Goal: Task Accomplishment & Management: Manage account settings

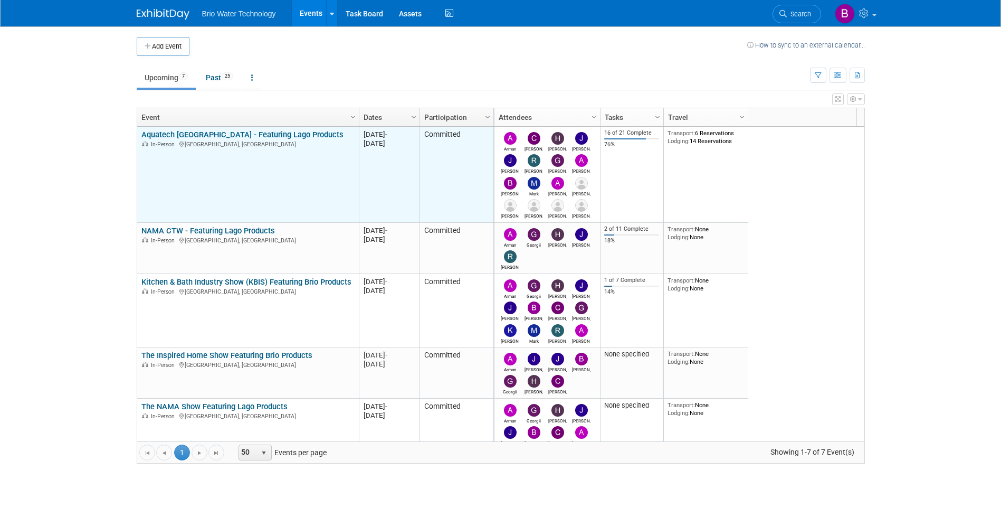
click at [258, 143] on div "In-Person [GEOGRAPHIC_DATA], [GEOGRAPHIC_DATA]" at bounding box center [247, 143] width 213 height 9
click at [252, 133] on link "Aquatech [GEOGRAPHIC_DATA] - Featuring Lago Products" at bounding box center [242, 134] width 202 height 9
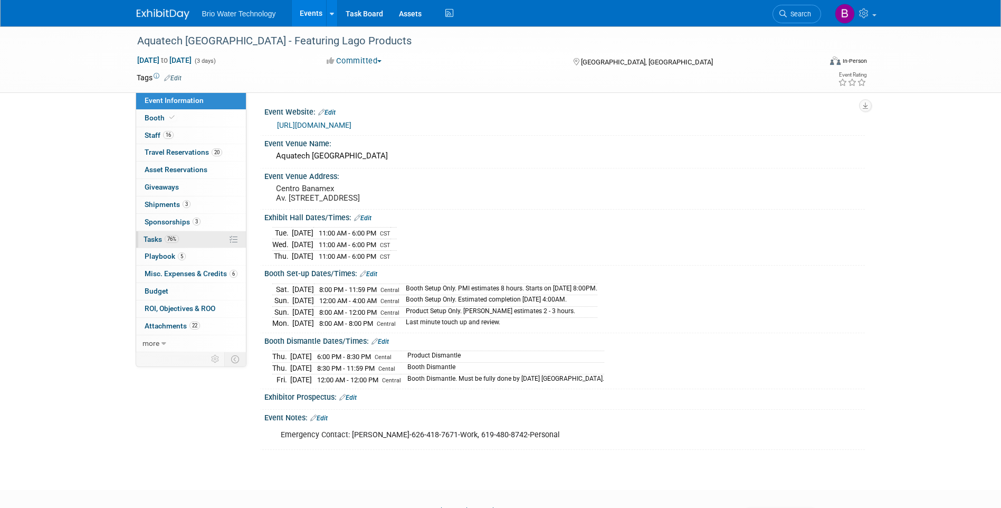
click at [151, 239] on span "Tasks 76%" at bounding box center [161, 239] width 35 height 8
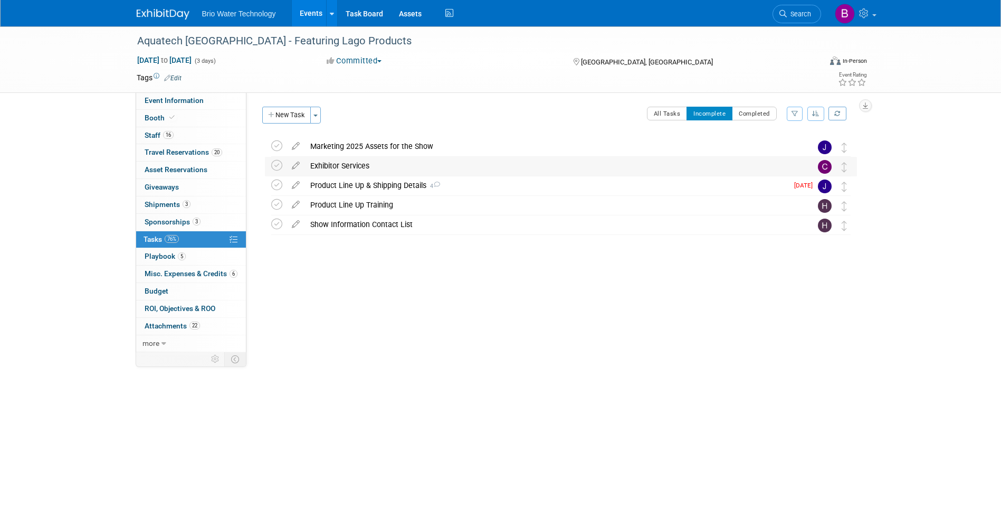
click at [358, 167] on div "Exhibitor Services" at bounding box center [551, 166] width 492 height 18
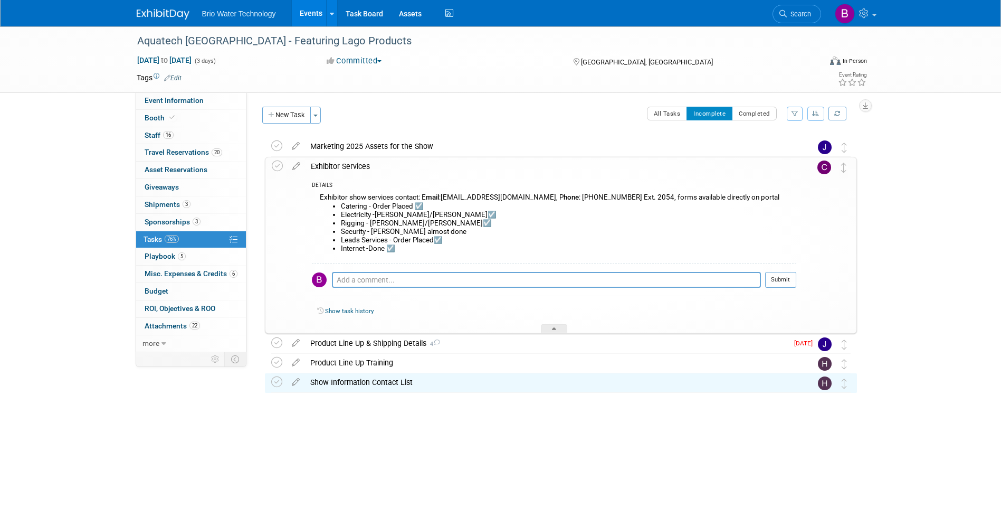
click at [394, 383] on div "Show Information Contact List" at bounding box center [551, 382] width 492 height 18
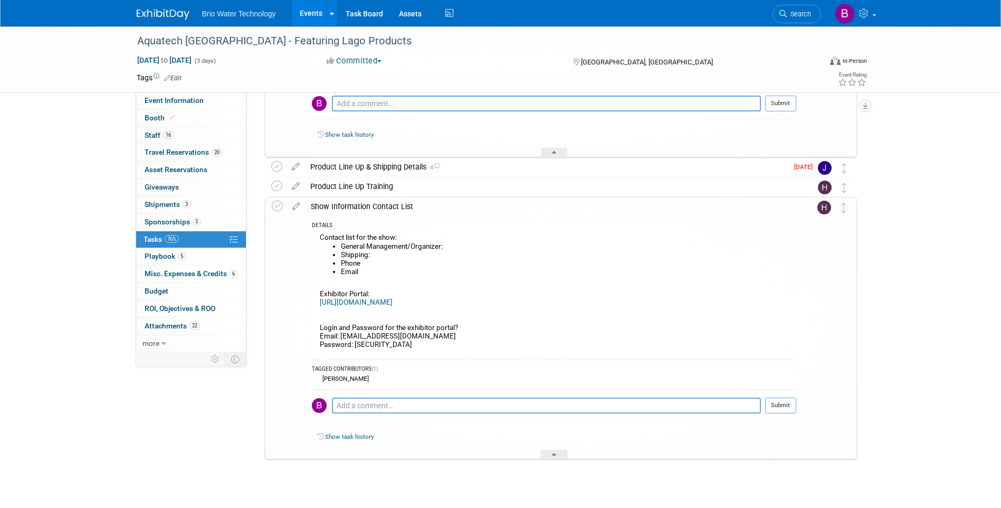
scroll to position [193, 0]
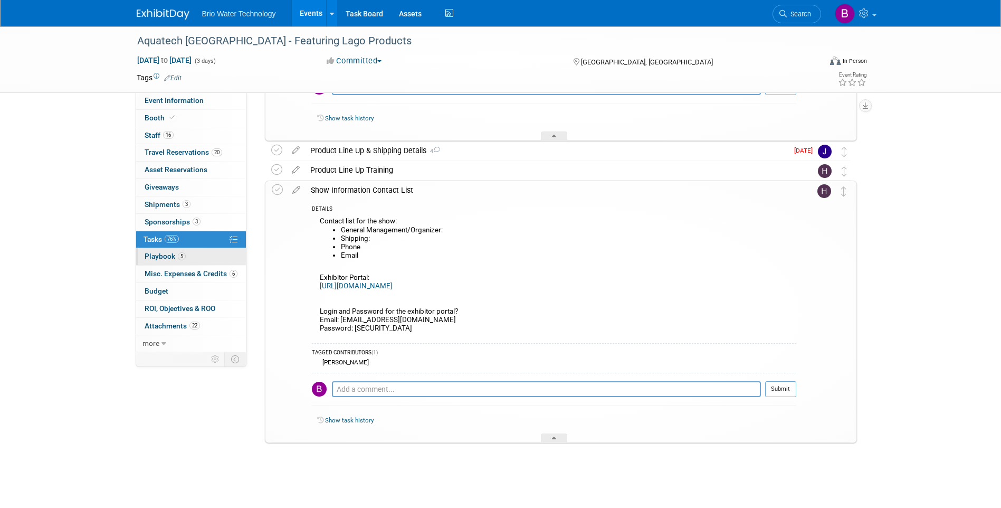
click at [158, 251] on link "5 Playbook 5" at bounding box center [191, 256] width 110 height 17
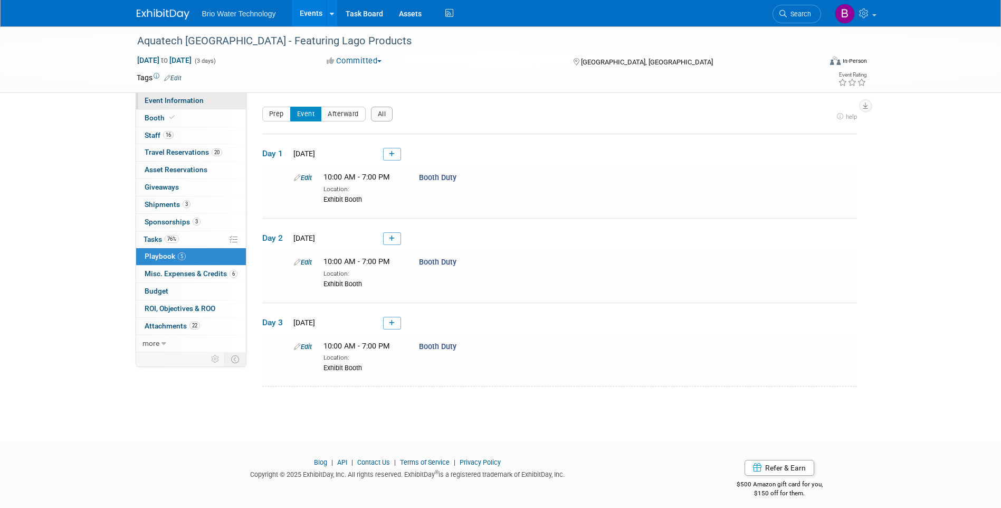
click at [157, 103] on span "Event Information" at bounding box center [174, 100] width 59 height 8
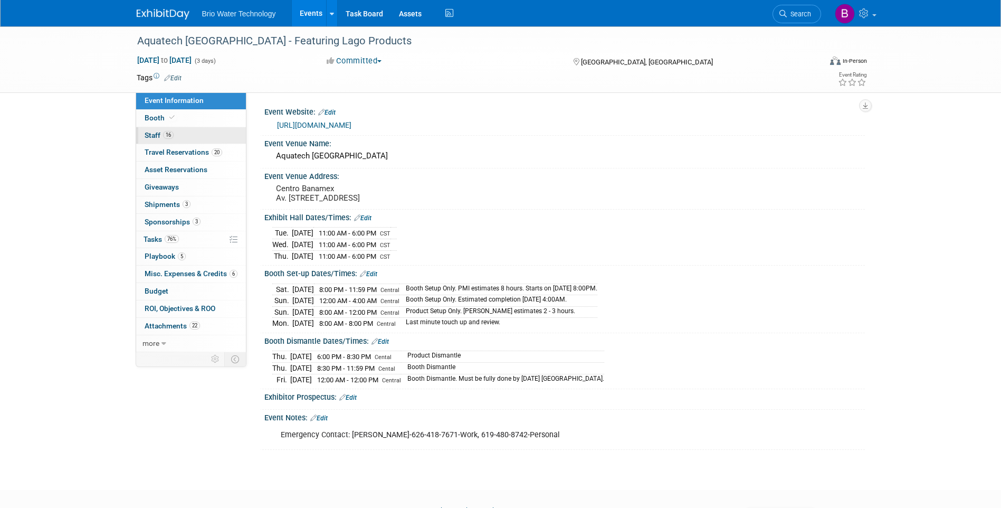
click at [147, 134] on span "Staff 16" at bounding box center [159, 135] width 29 height 8
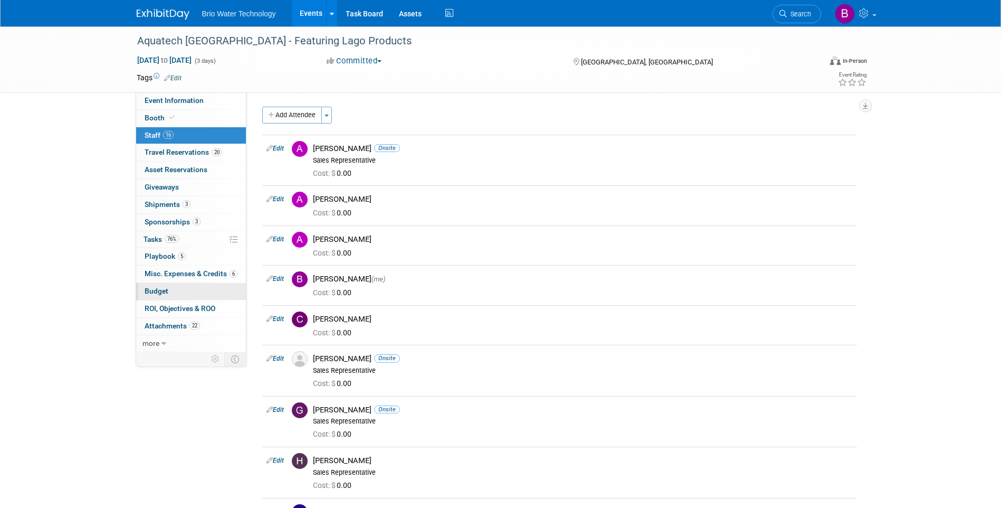
click at [156, 292] on span "Budget" at bounding box center [157, 290] width 24 height 8
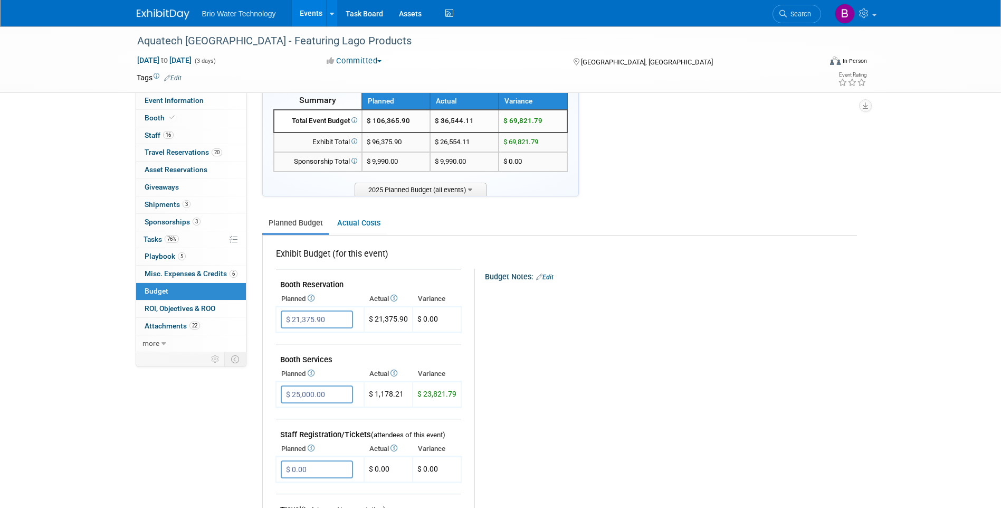
scroll to position [53, 0]
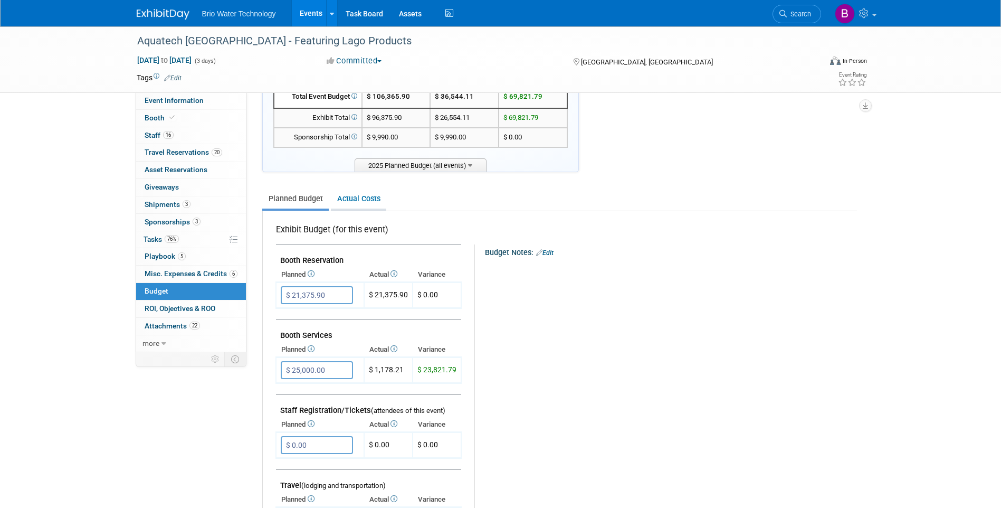
click at [358, 199] on link "Actual Costs" at bounding box center [358, 199] width 55 height 20
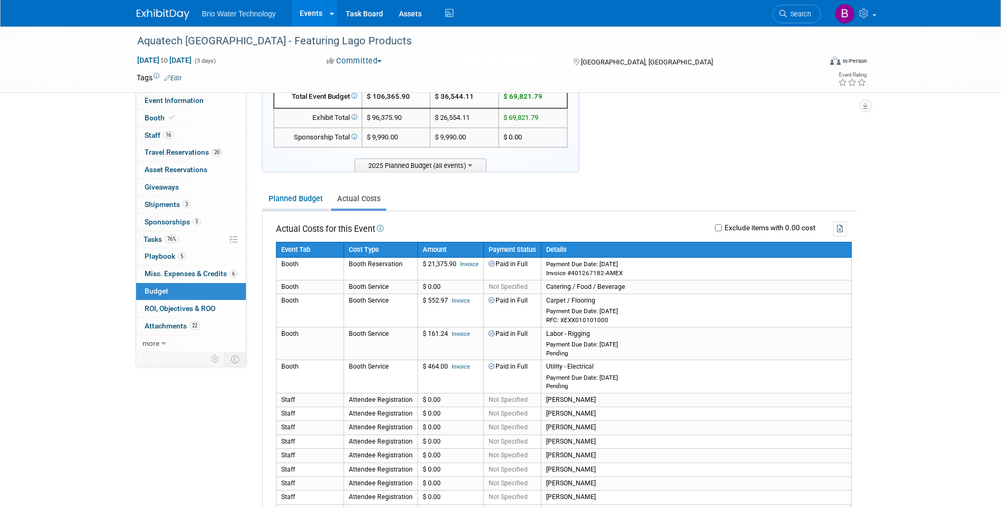
click at [302, 201] on link "Planned Budget" at bounding box center [295, 199] width 66 height 20
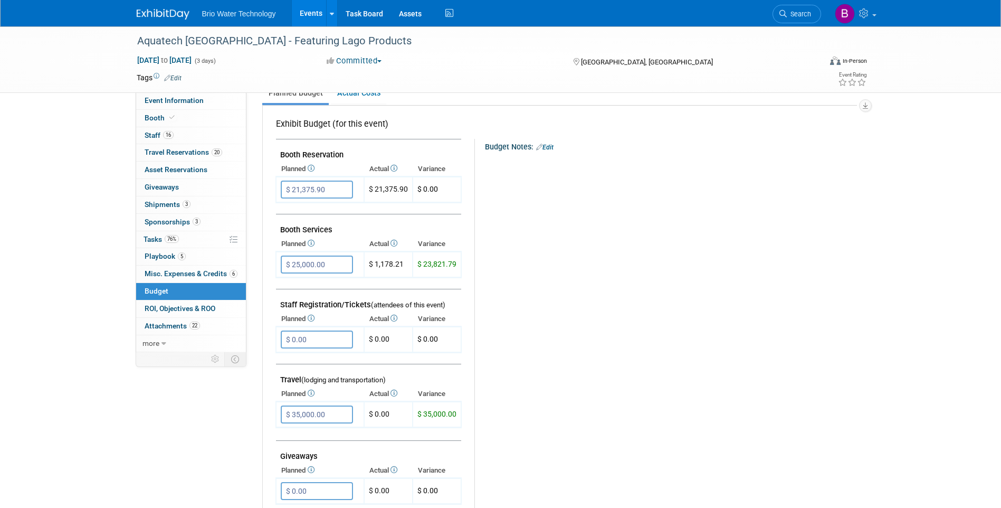
scroll to position [211, 0]
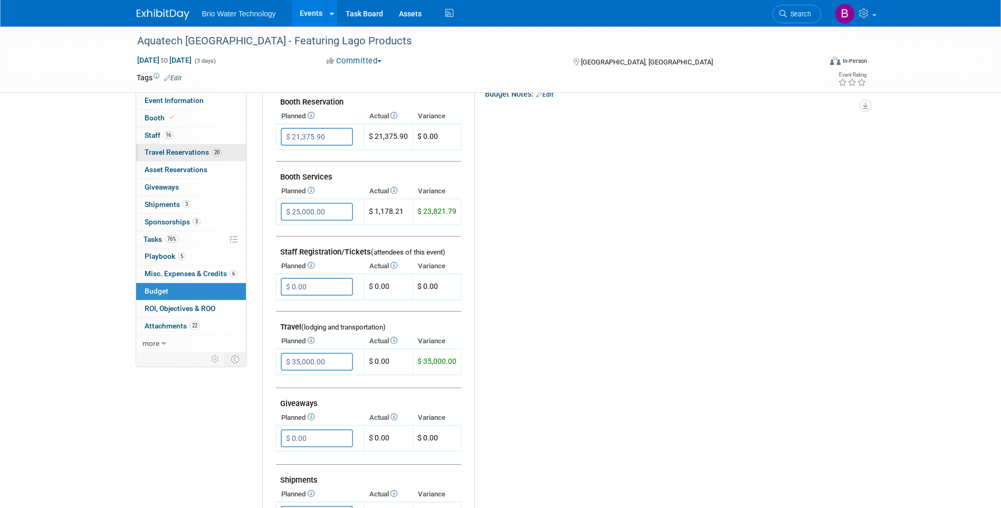
click at [167, 150] on span "Travel Reservations 20" at bounding box center [184, 152] width 78 height 8
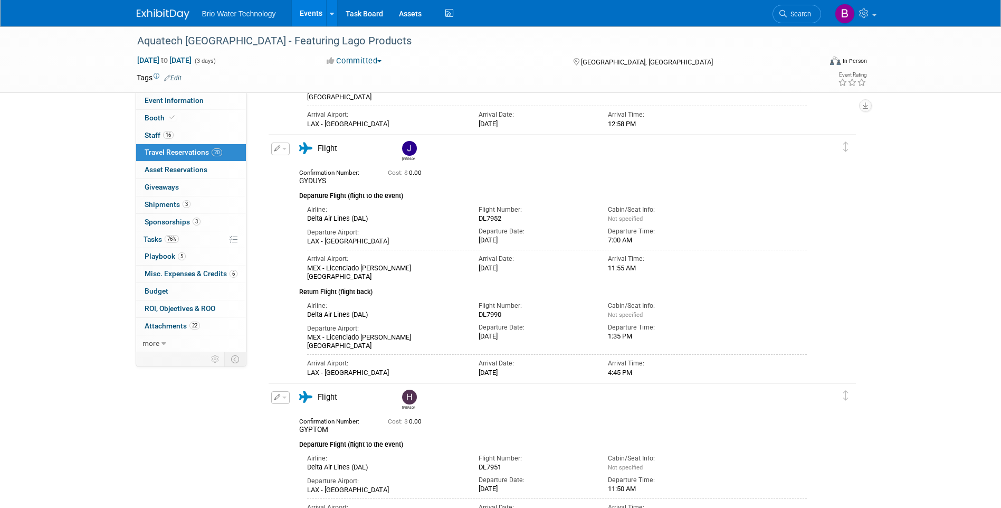
scroll to position [1688, 0]
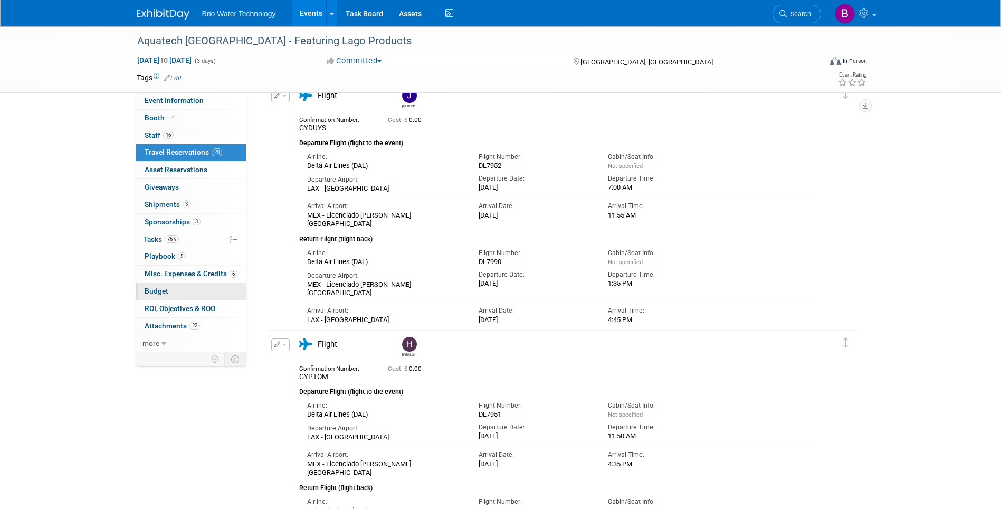
click at [159, 290] on span "Budget" at bounding box center [157, 290] width 24 height 8
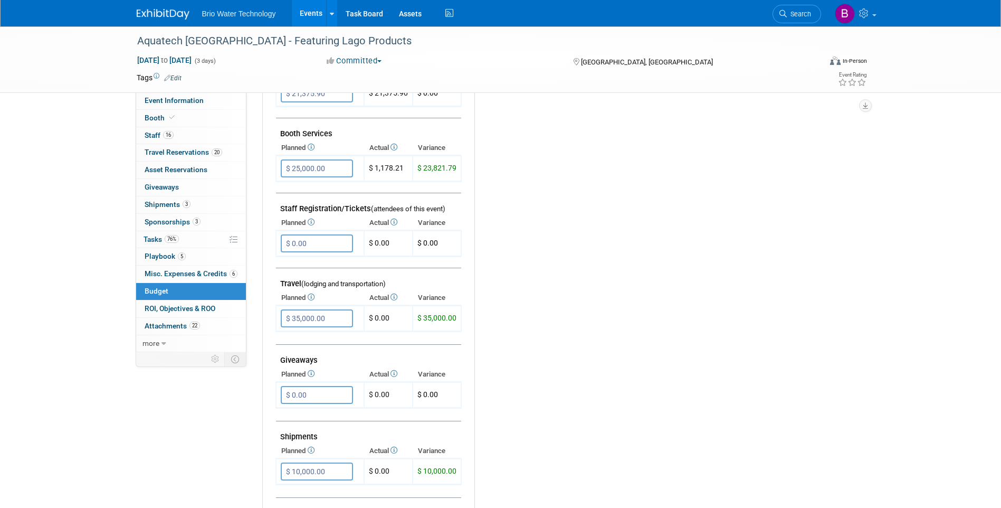
scroll to position [264, 0]
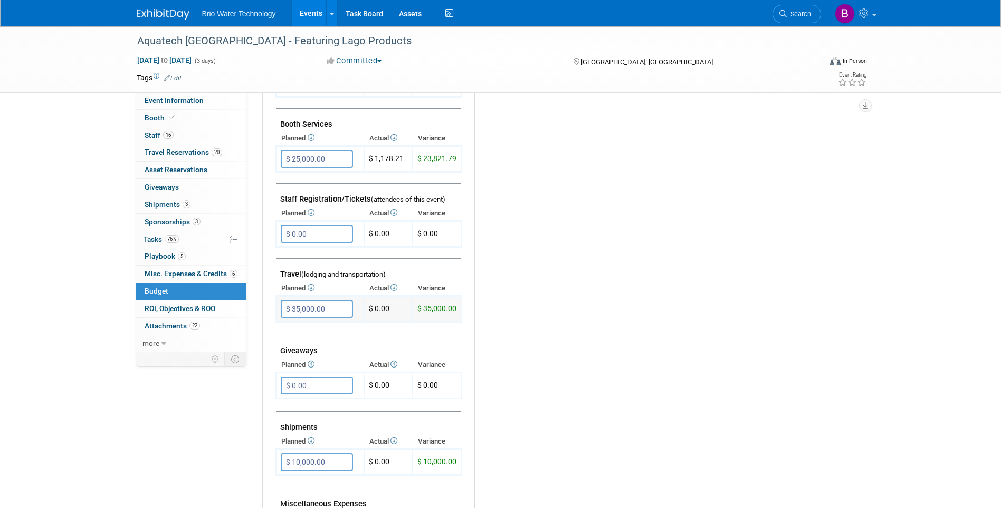
click at [299, 312] on input "$ 35,000.00" at bounding box center [317, 309] width 72 height 18
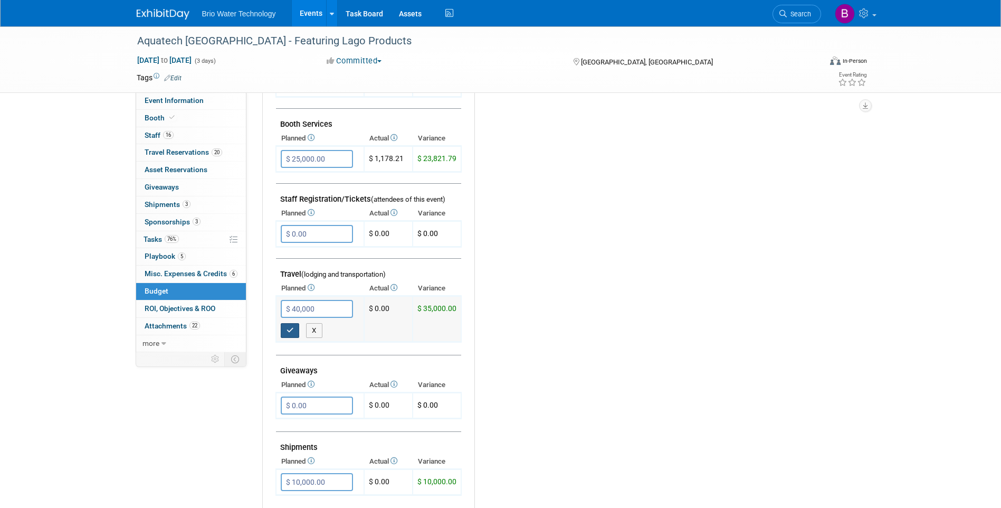
type input "$ 40,000.00"
click at [292, 332] on icon "button" at bounding box center [289, 330] width 7 height 7
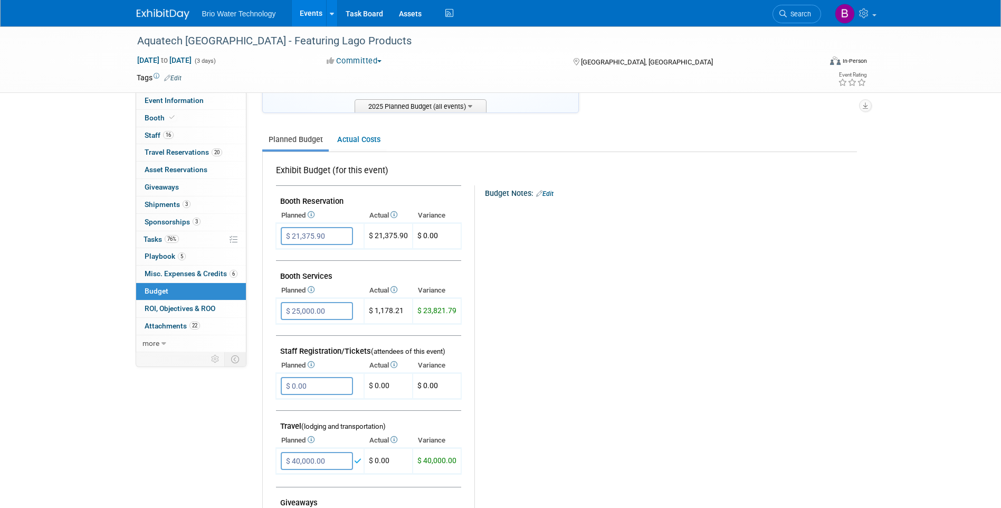
scroll to position [53, 0]
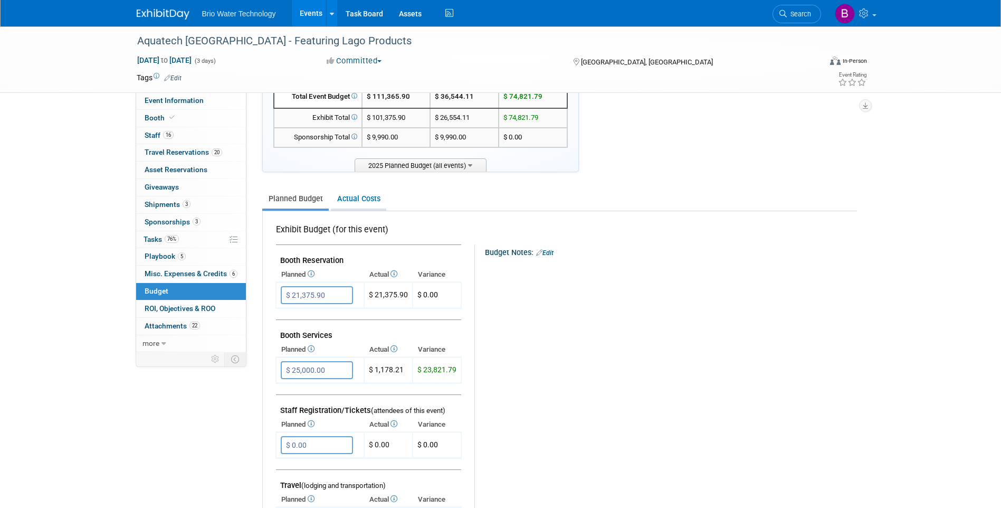
click at [358, 200] on link "Actual Costs" at bounding box center [358, 199] width 55 height 20
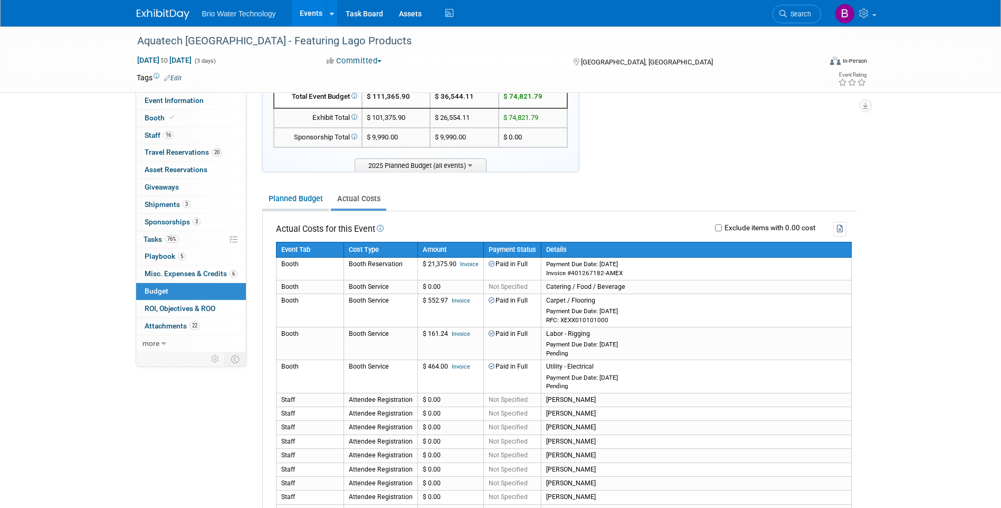
click at [298, 198] on link "Planned Budget" at bounding box center [295, 199] width 66 height 20
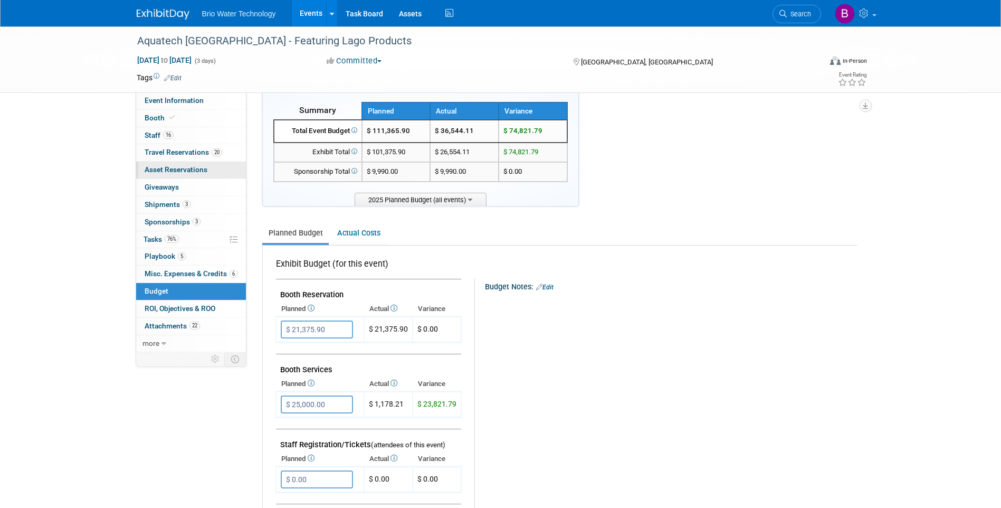
scroll to position [0, 0]
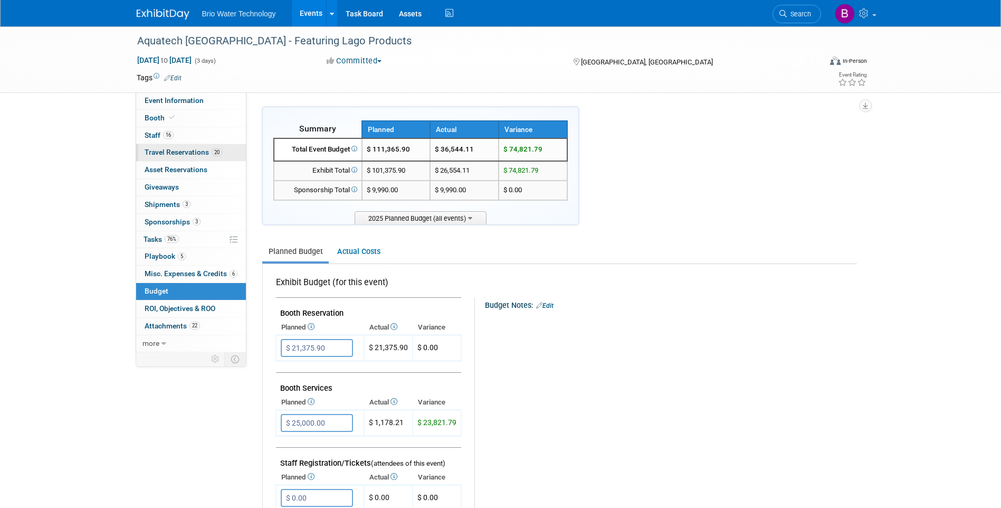
click at [186, 156] on span "Travel Reservations 20" at bounding box center [184, 152] width 78 height 8
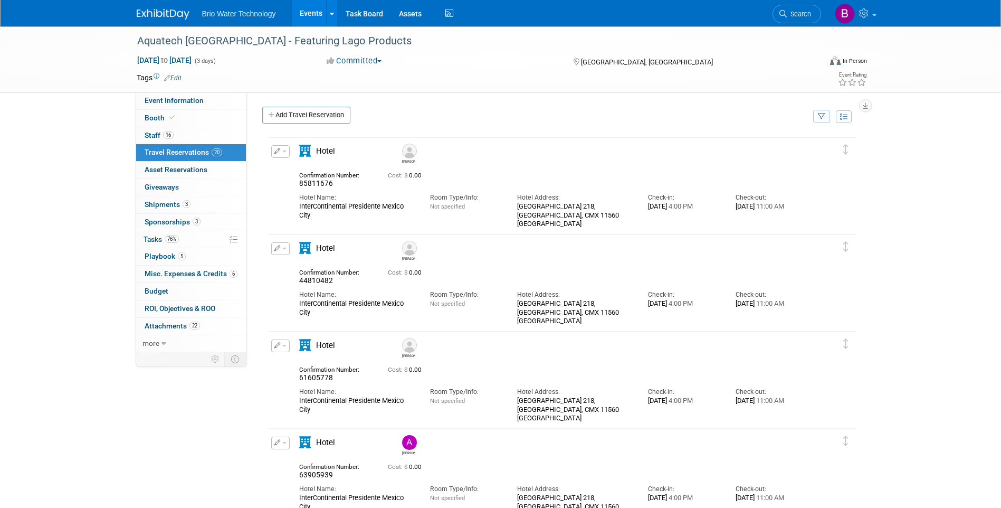
click at [279, 150] on icon "button" at bounding box center [277, 151] width 6 height 6
click at [302, 171] on button "Edit Reservation" at bounding box center [316, 169] width 89 height 15
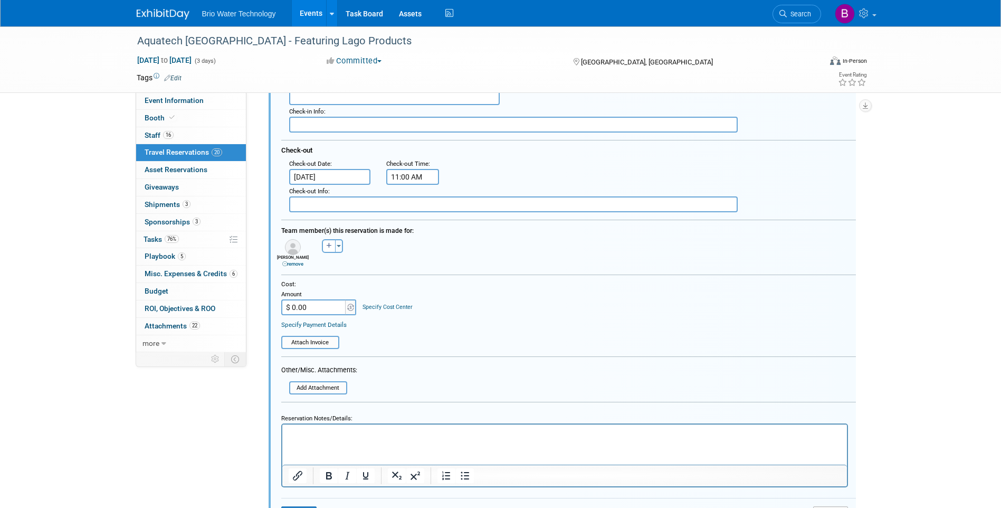
scroll to position [230, 0]
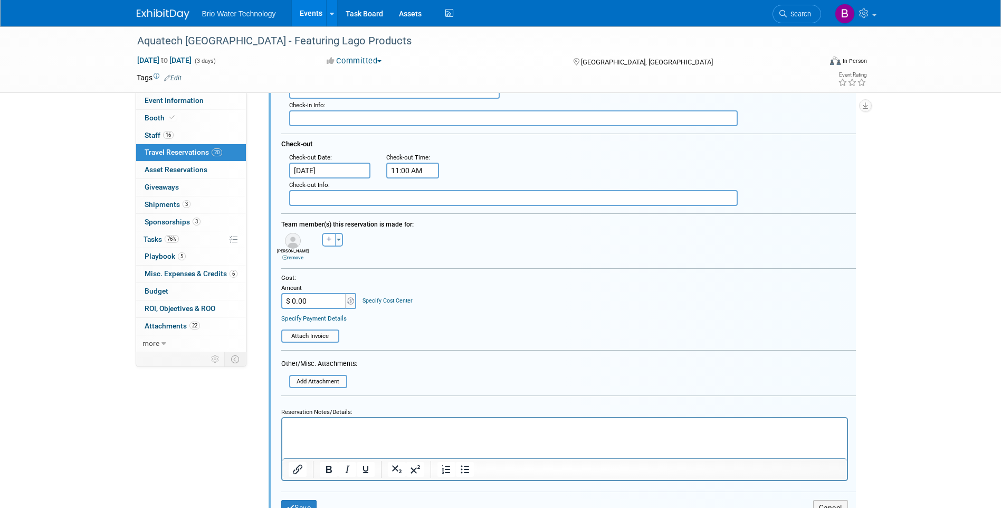
click at [308, 302] on input "$ 0.00" at bounding box center [314, 301] width 66 height 16
type input "$ 1,370.00"
click at [451, 330] on table "Attach Invoice" at bounding box center [568, 331] width 575 height 23
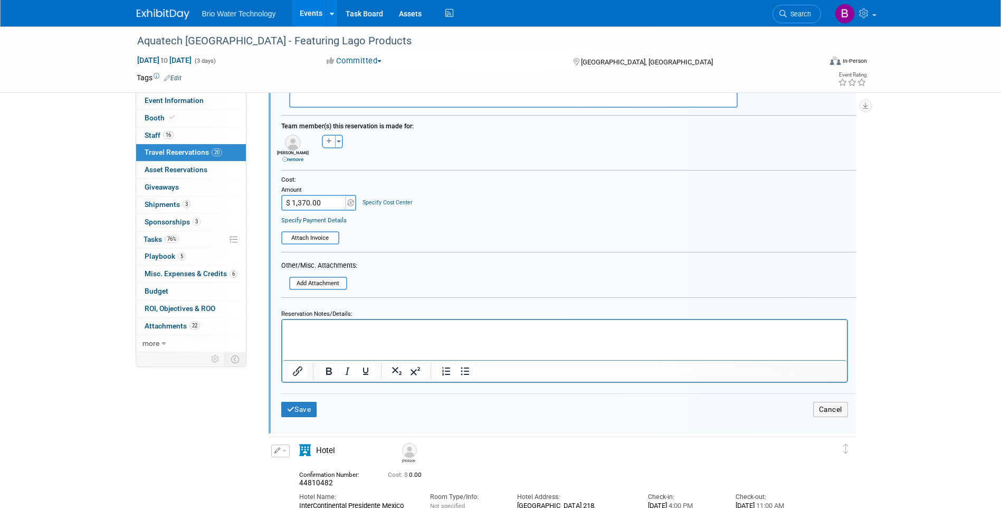
scroll to position [335, 0]
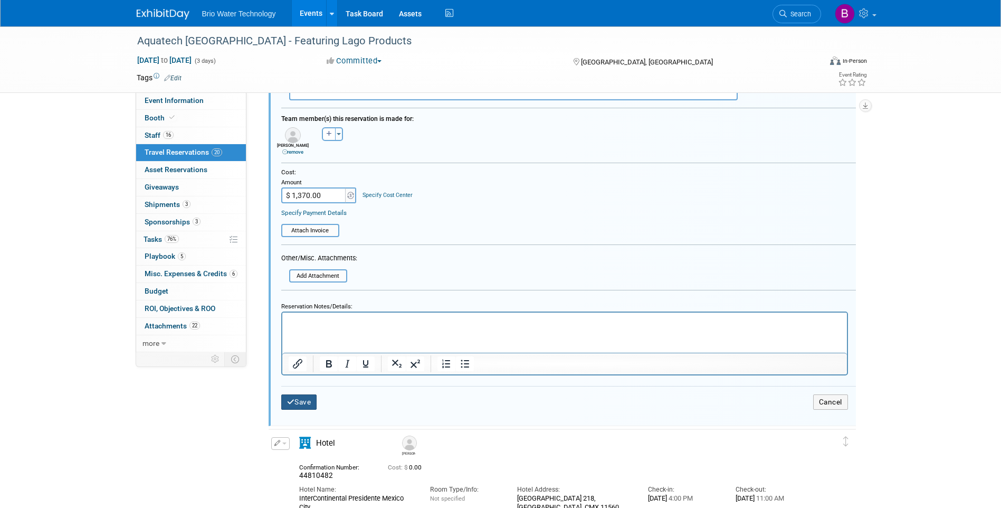
click at [310, 402] on button "Save" at bounding box center [299, 401] width 36 height 15
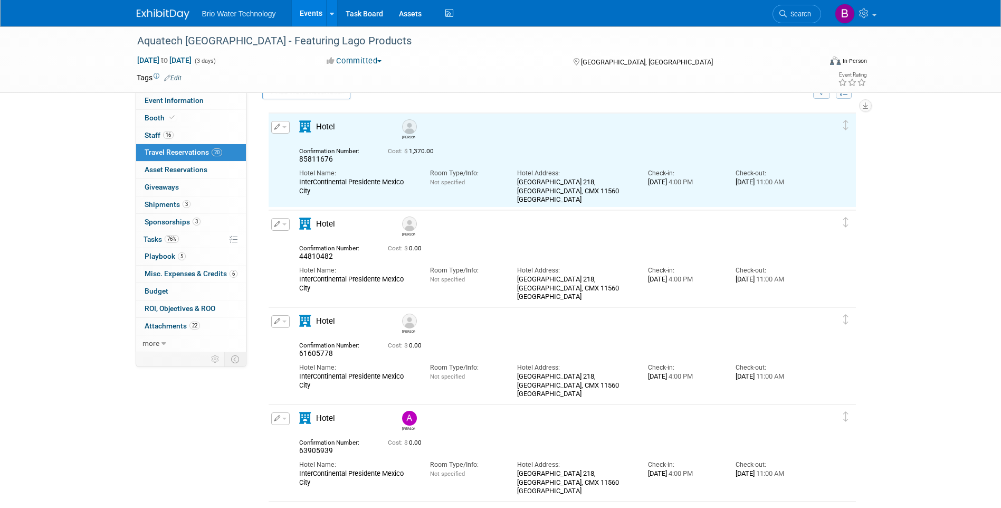
scroll to position [18, 0]
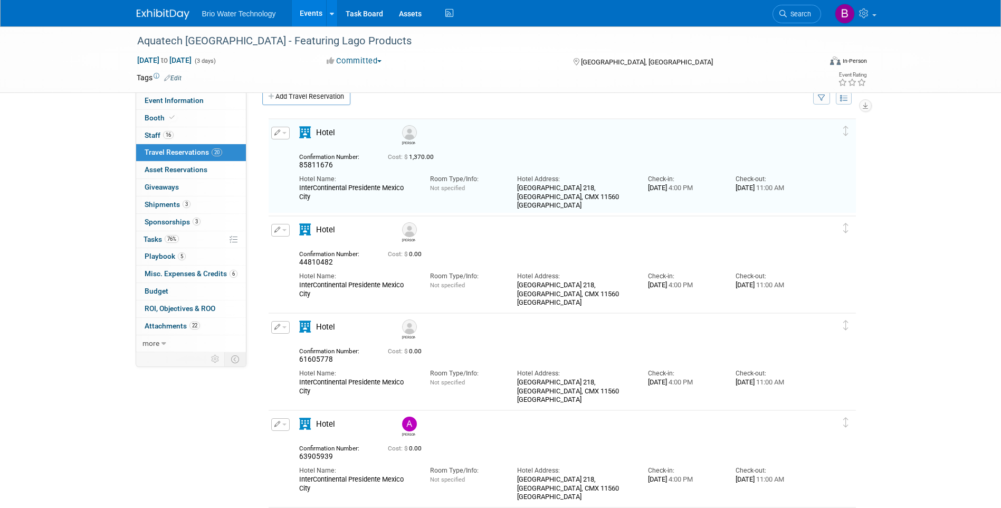
click at [273, 231] on button "button" at bounding box center [280, 230] width 18 height 13
click at [297, 252] on button "Edit Reservation" at bounding box center [316, 248] width 89 height 15
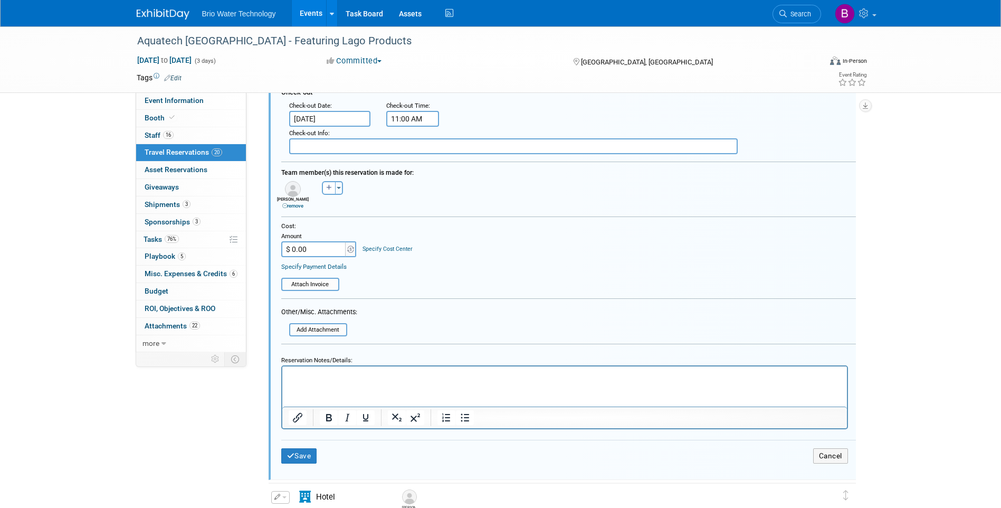
scroll to position [379, 0]
click at [299, 249] on input "$ 0.00" at bounding box center [314, 248] width 66 height 16
type input "$ 1,370.00"
click at [308, 452] on button "Save" at bounding box center [299, 454] width 36 height 15
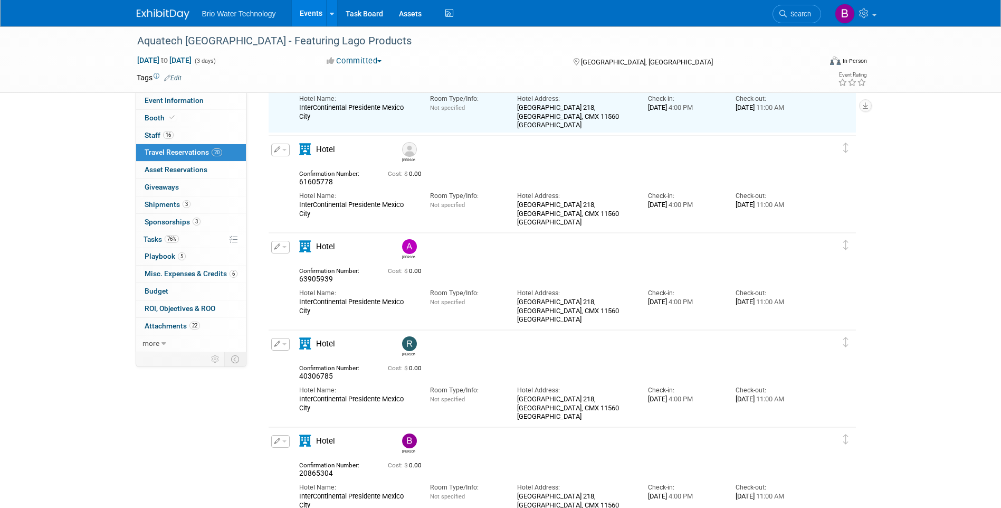
scroll to position [116, 0]
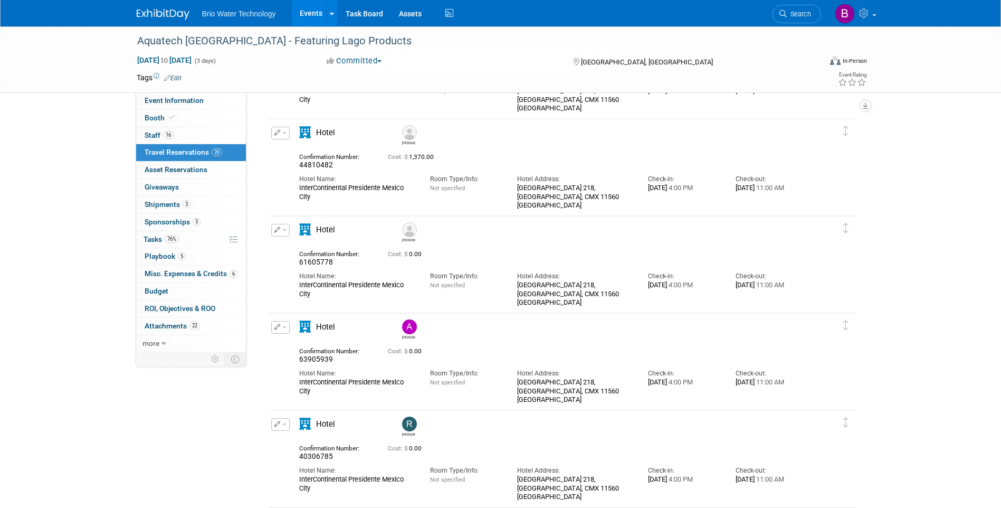
click at [280, 234] on button "button" at bounding box center [280, 230] width 18 height 13
click at [304, 250] on button "Edit Reservation" at bounding box center [316, 248] width 89 height 15
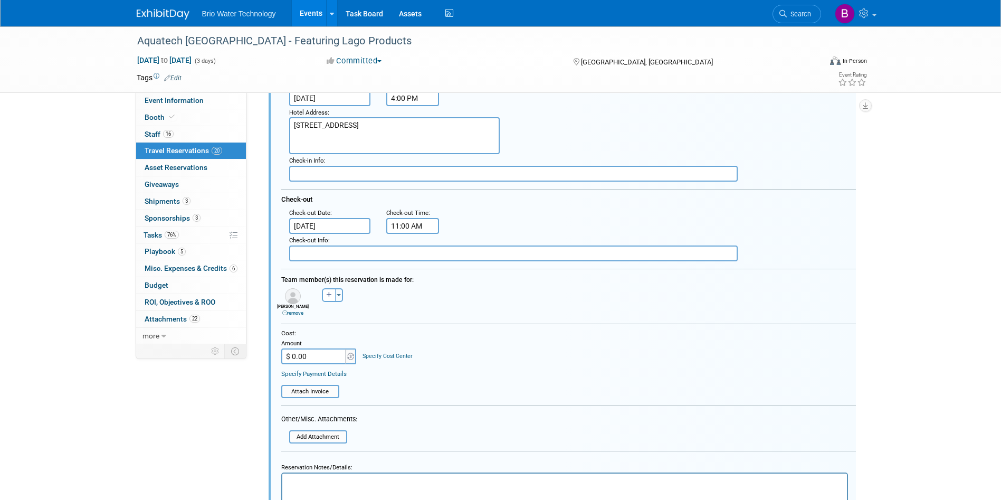
scroll to position [371, 0]
click at [311, 356] on input "$ 0.00" at bounding box center [314, 354] width 66 height 16
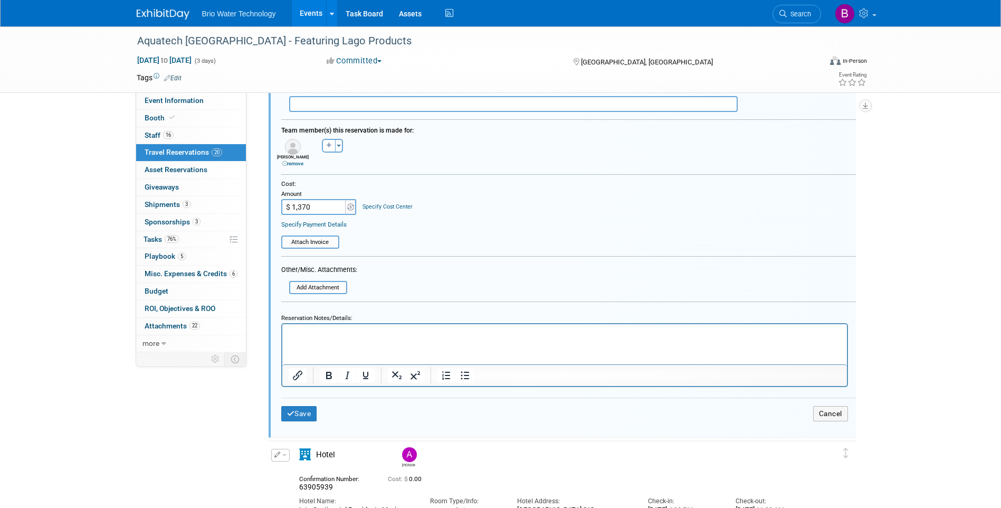
scroll to position [582, 0]
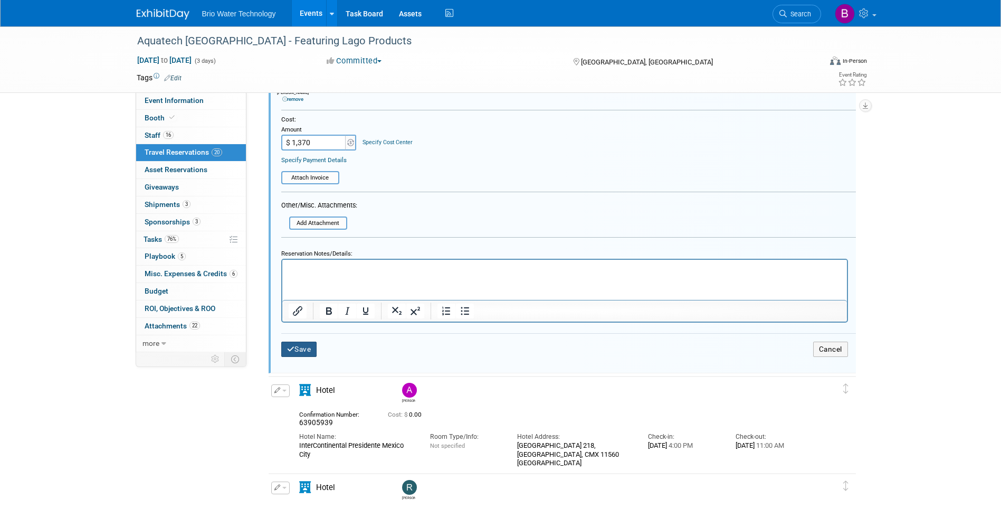
type input "$ 1,370.00"
click at [299, 351] on button "Save" at bounding box center [299, 348] width 36 height 15
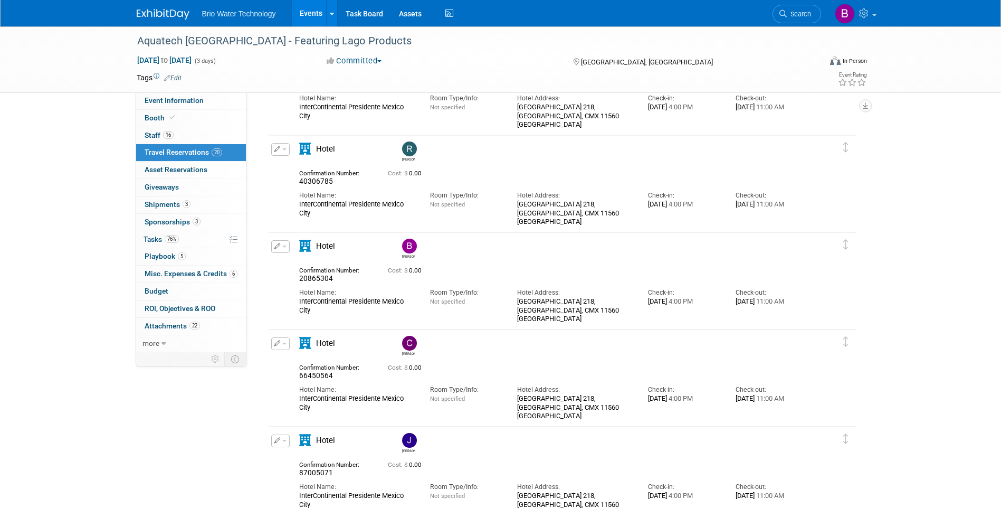
scroll to position [213, 0]
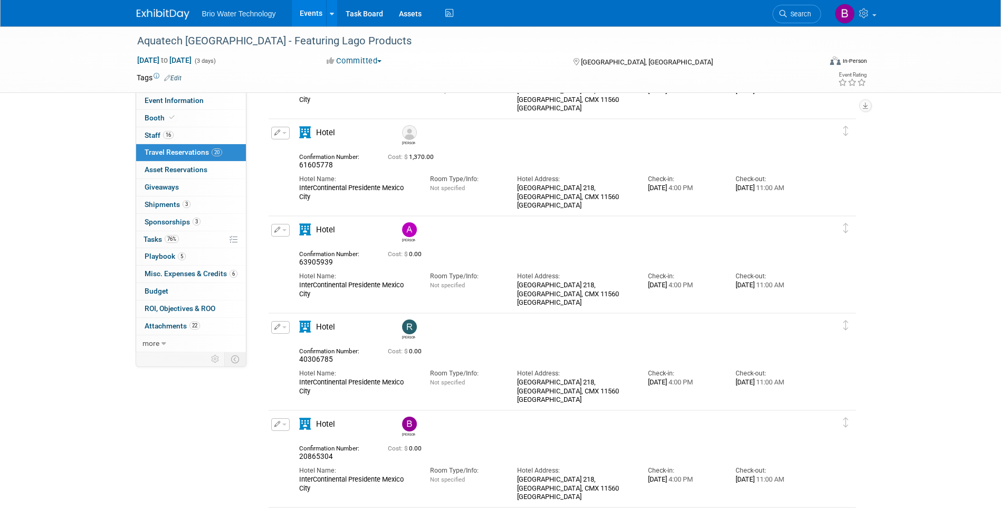
click at [279, 231] on icon "button" at bounding box center [277, 229] width 6 height 6
click at [307, 246] on button "Edit Reservation" at bounding box center [316, 248] width 89 height 15
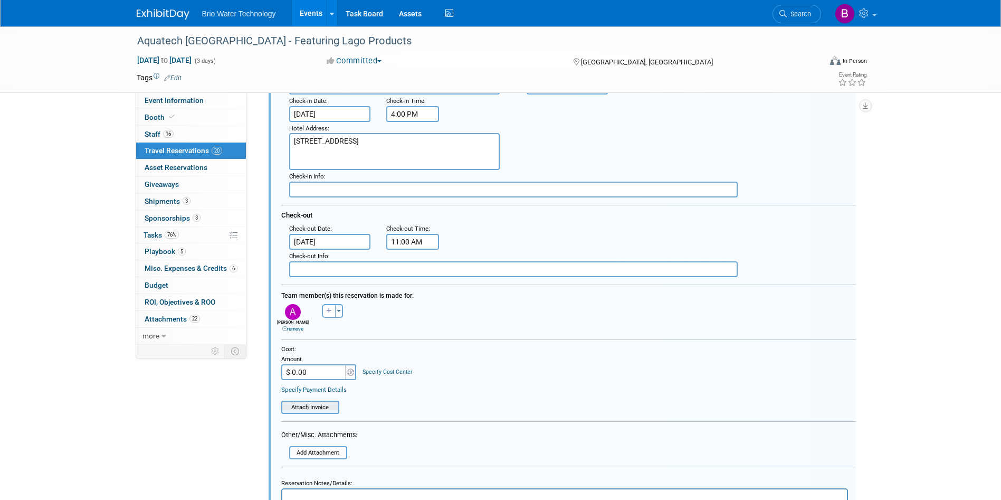
scroll to position [468, 0]
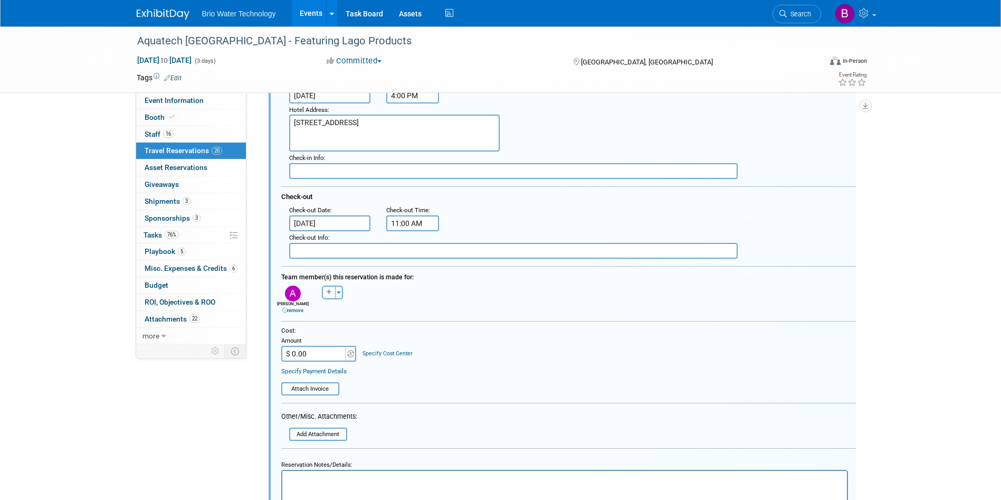
click at [299, 359] on input "$ 0.00" at bounding box center [314, 354] width 66 height 16
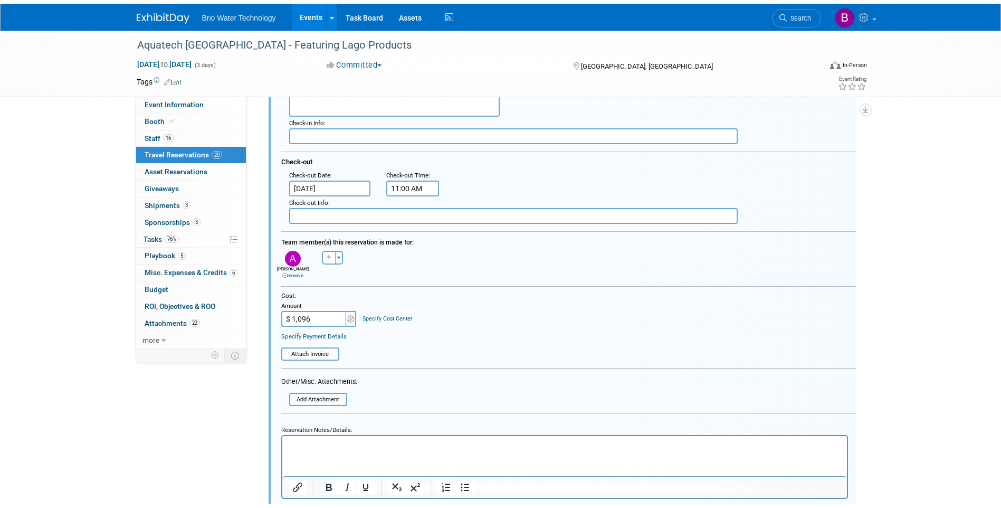
scroll to position [574, 0]
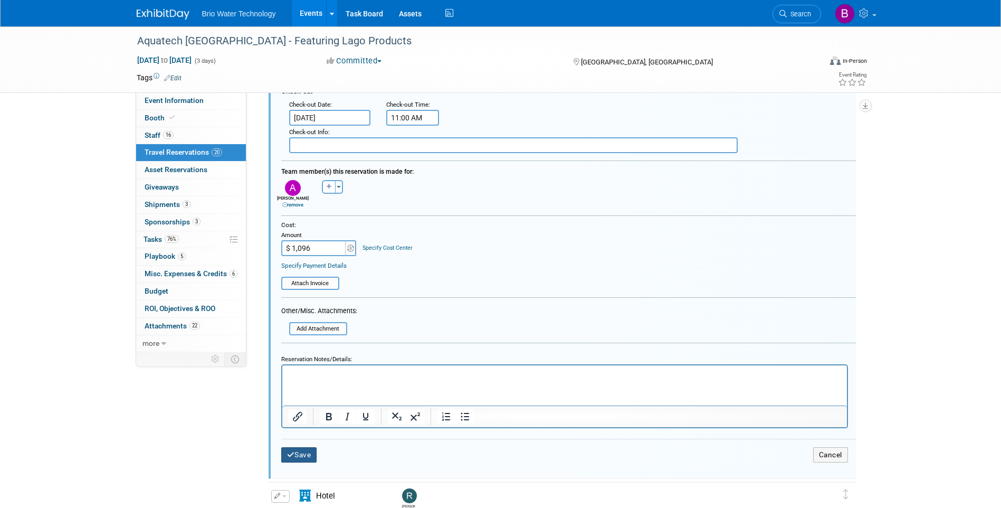
type input "$ 1,096.00"
click at [309, 459] on button "Save" at bounding box center [299, 454] width 36 height 15
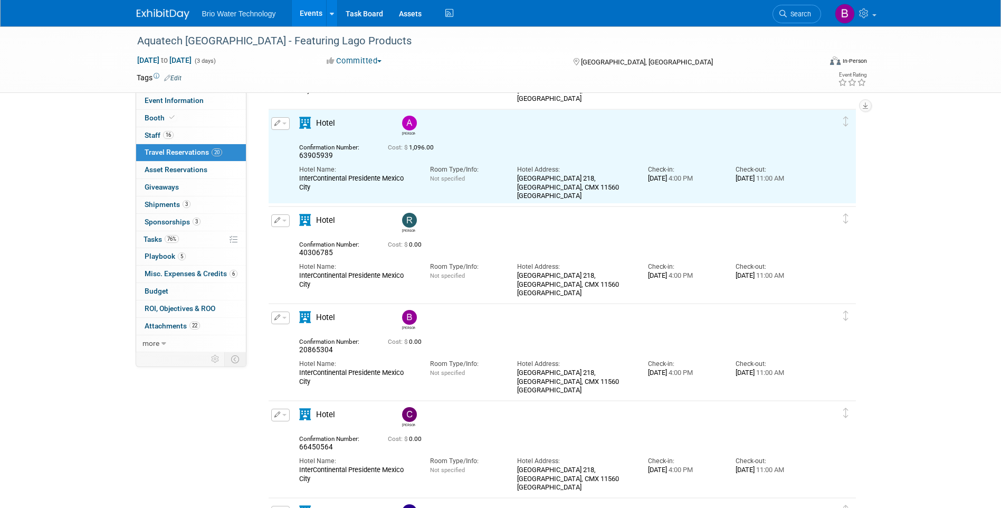
scroll to position [310, 0]
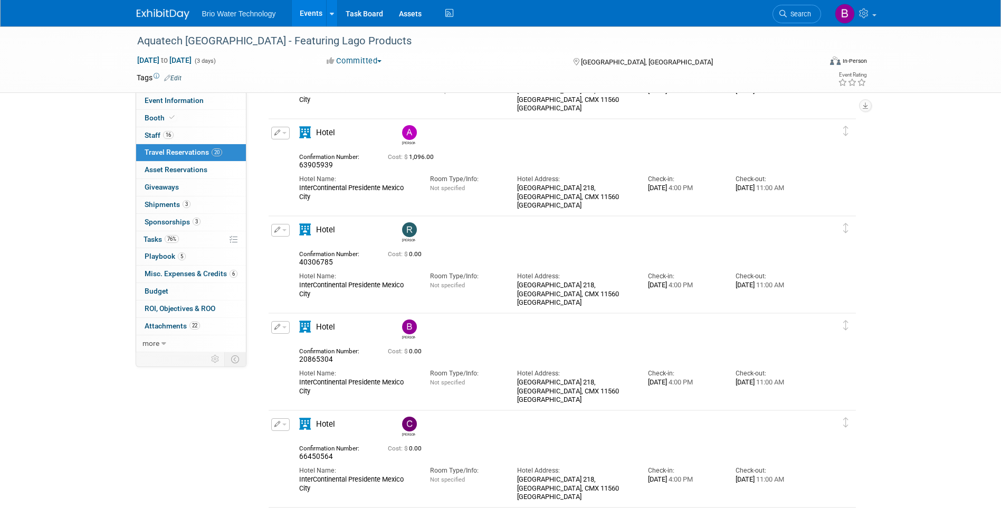
click at [274, 231] on icon "button" at bounding box center [277, 229] width 6 height 6
click at [303, 249] on button "Edit Reservation" at bounding box center [316, 248] width 89 height 15
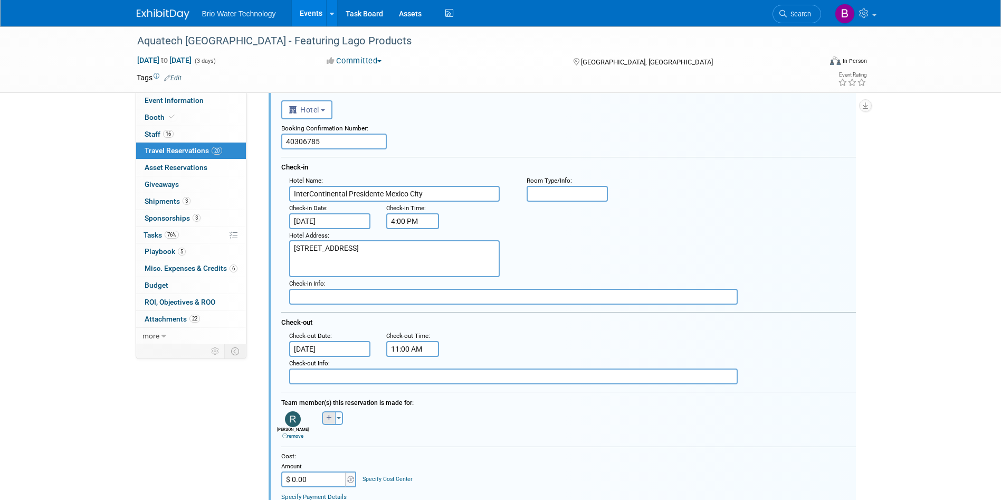
scroll to position [565, 0]
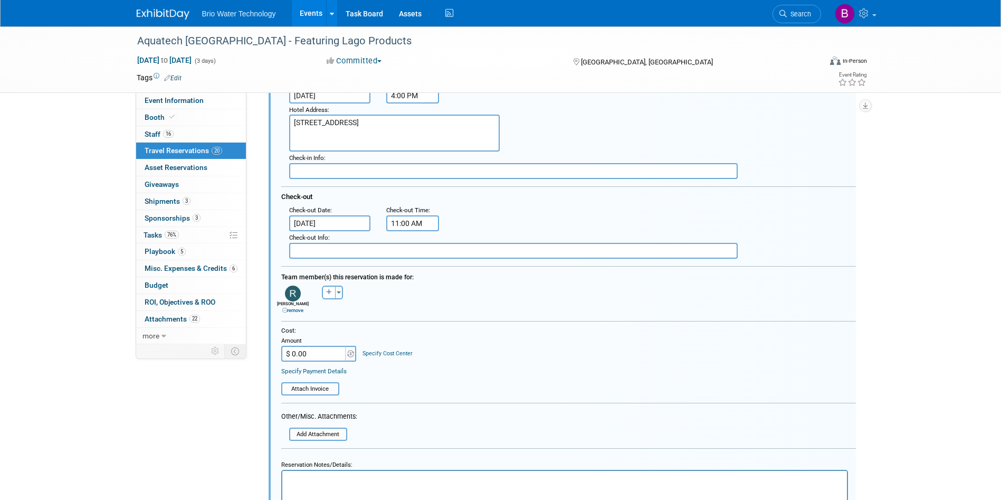
click at [307, 350] on input "$ 0.00" at bounding box center [314, 354] width 66 height 16
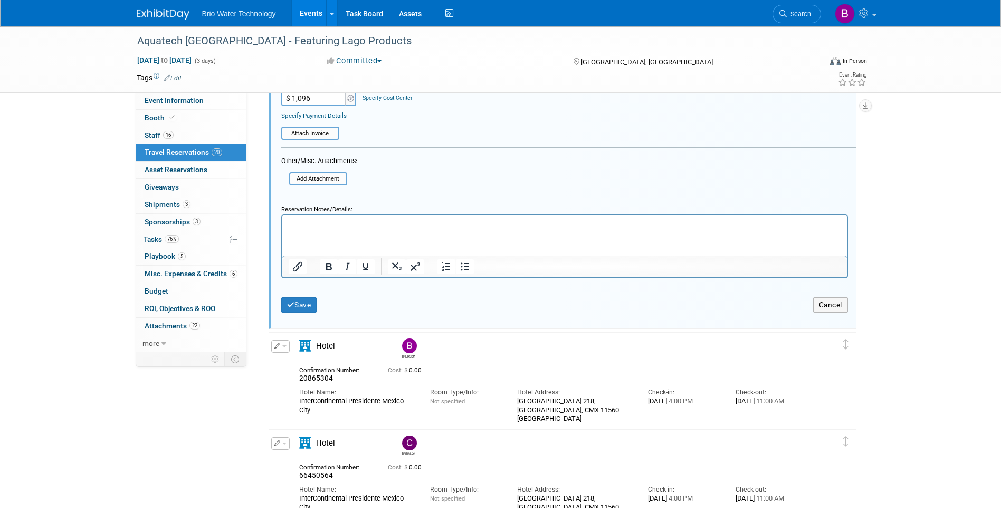
scroll to position [829, 0]
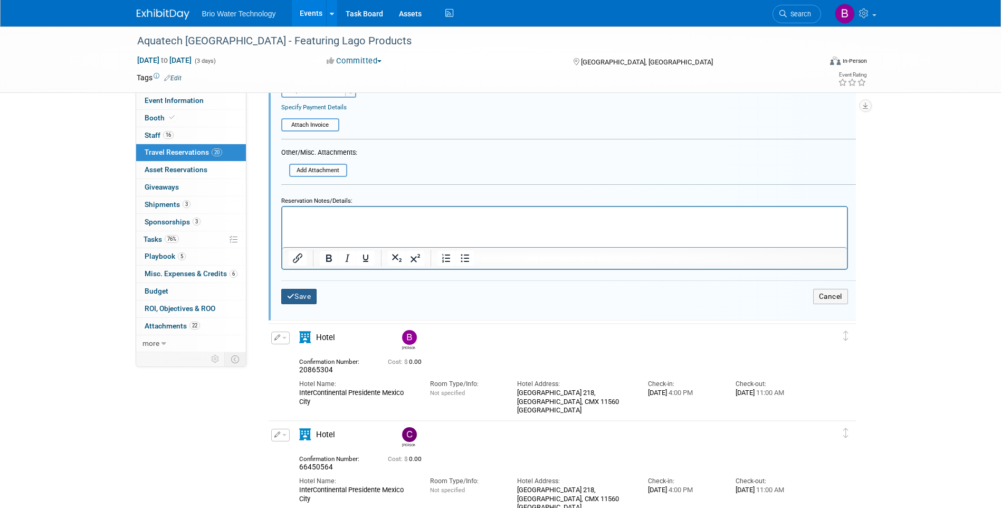
type input "$ 1,096.00"
click at [305, 298] on button "Save" at bounding box center [299, 296] width 36 height 15
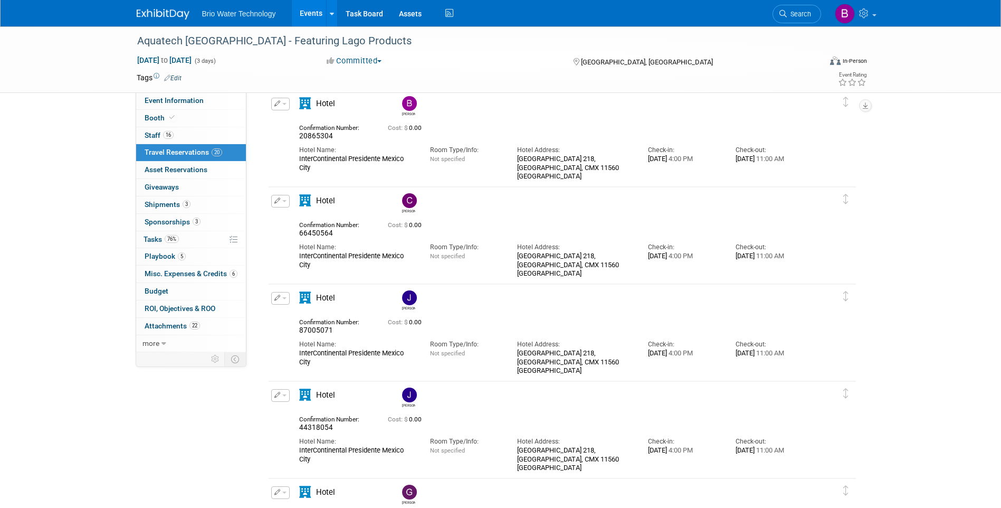
scroll to position [407, 0]
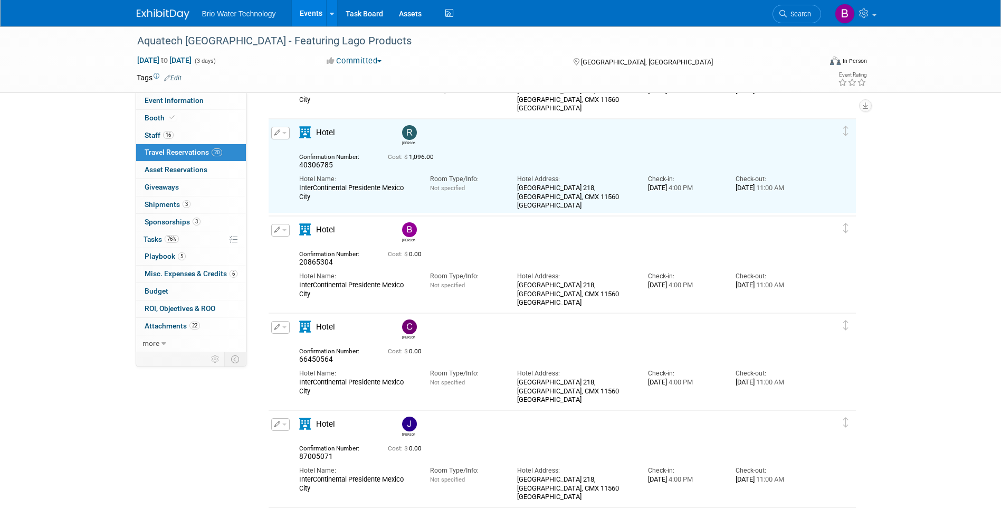
click at [278, 231] on icon "button" at bounding box center [277, 229] width 6 height 6
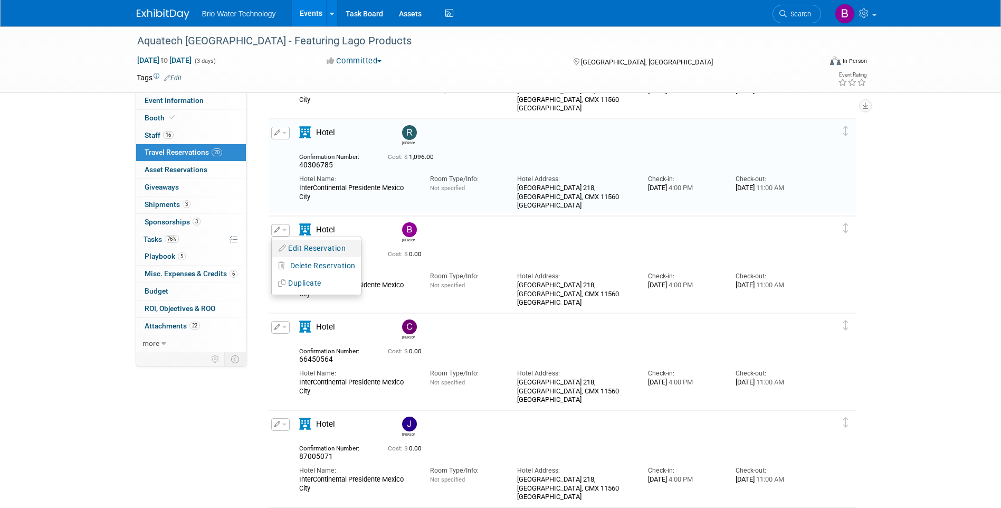
click at [297, 249] on button "Edit Reservation" at bounding box center [316, 248] width 89 height 15
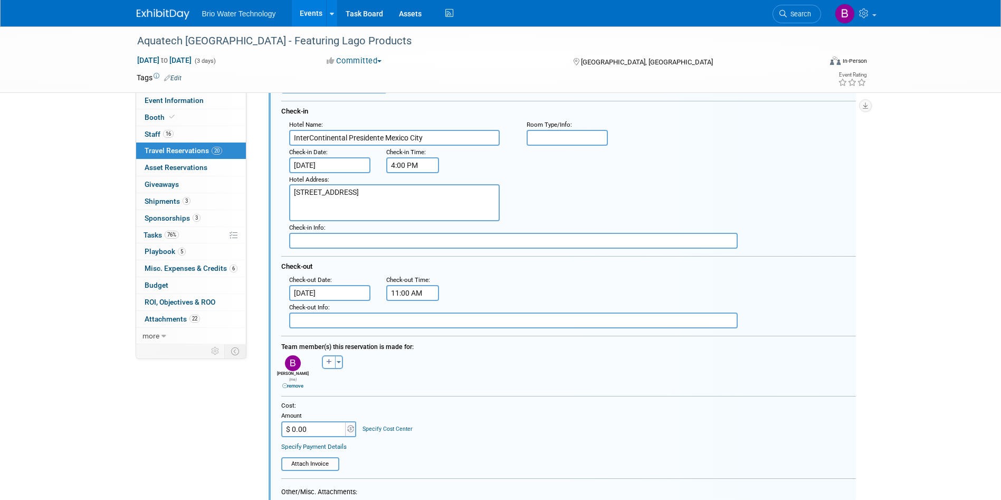
scroll to position [609, 0]
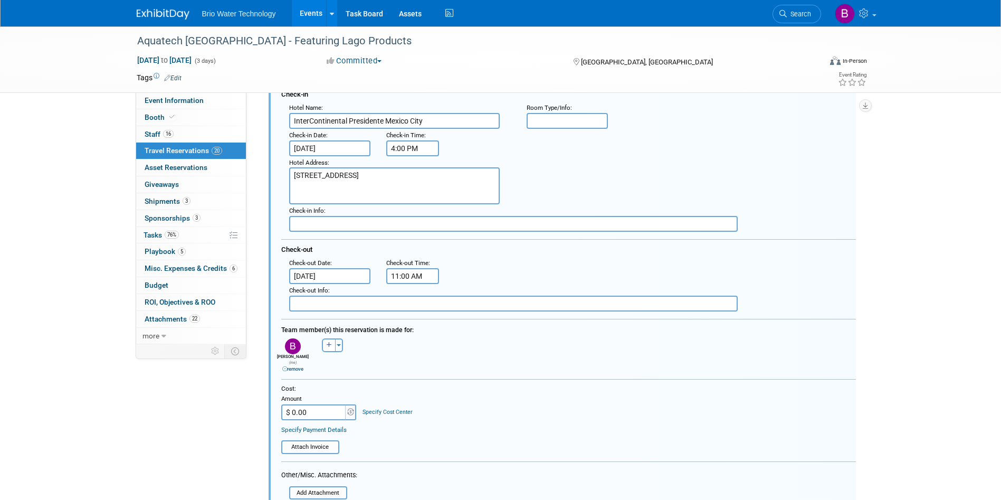
click at [331, 407] on input "$ 0.00" at bounding box center [314, 412] width 66 height 16
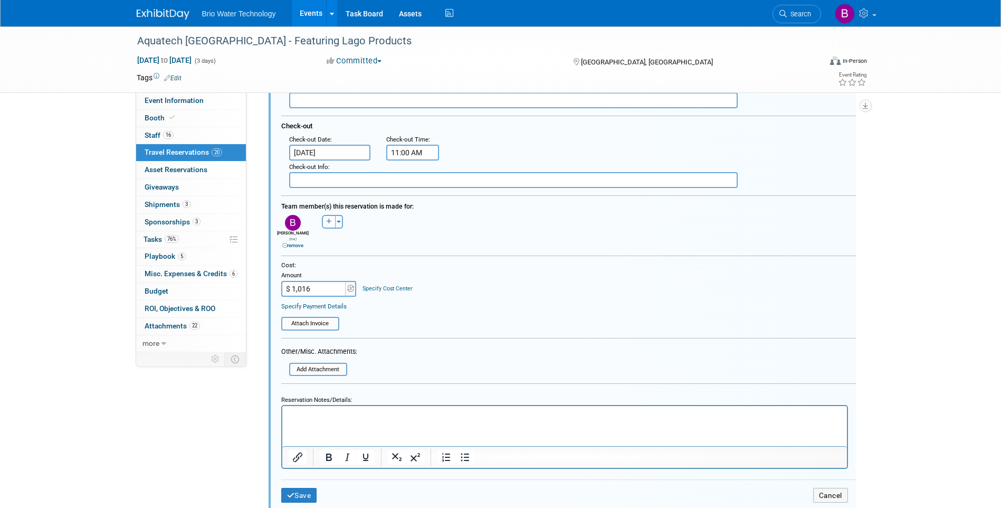
scroll to position [768, 0]
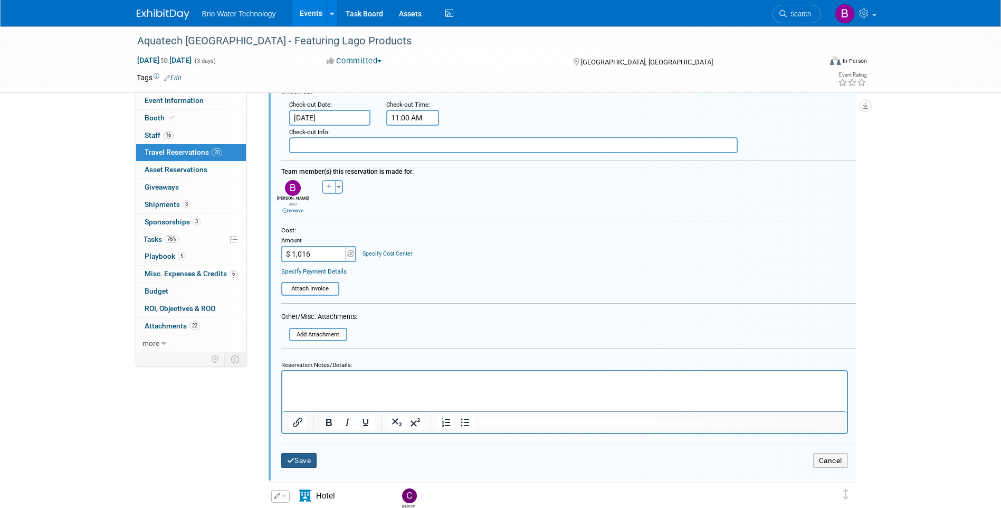
type input "$ 1,016.00"
click at [309, 458] on button "Save" at bounding box center [299, 460] width 36 height 15
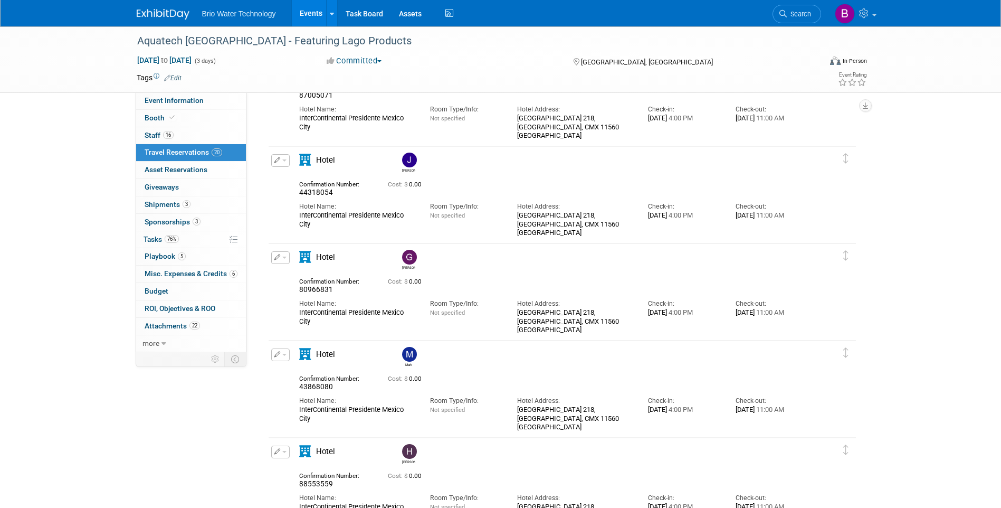
scroll to position [504, 0]
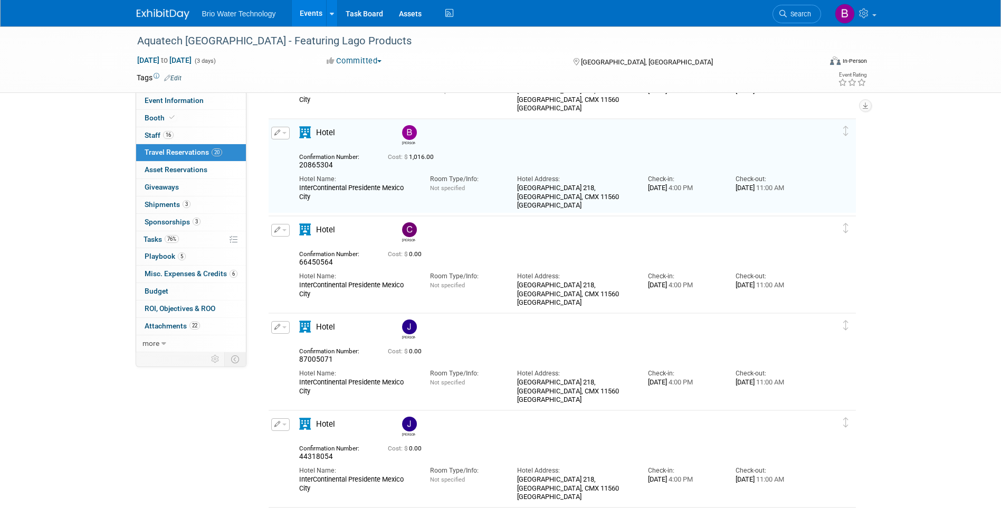
click at [276, 231] on icon "button" at bounding box center [277, 229] width 6 height 6
click at [300, 247] on button "Edit Reservation" at bounding box center [316, 248] width 89 height 15
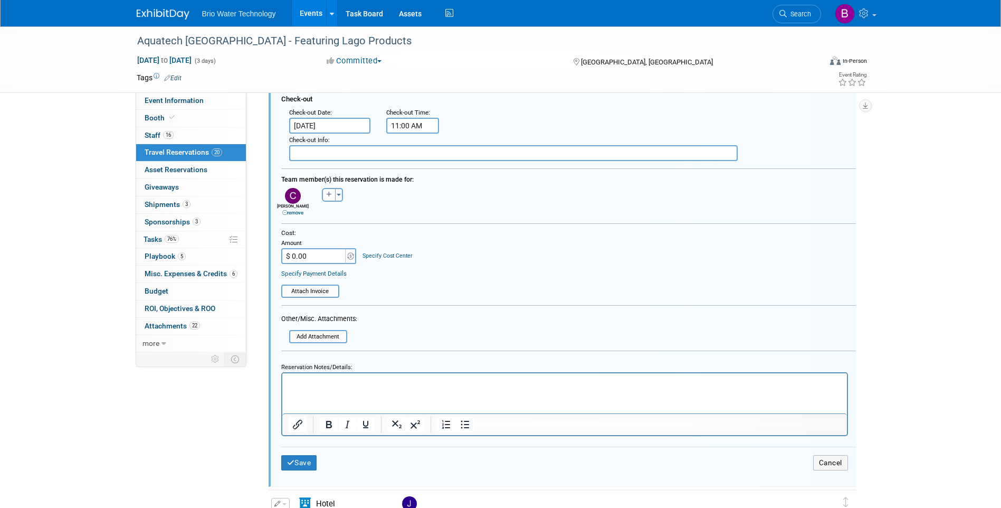
scroll to position [865, 0]
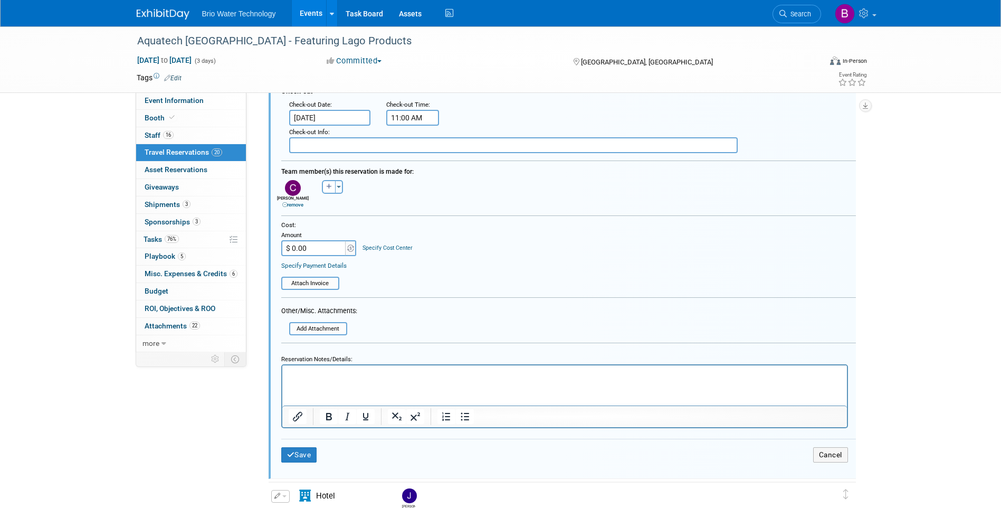
click at [314, 251] on input "$ 0.00" at bounding box center [314, 248] width 66 height 16
type input "$ 1,016.00"
click at [310, 456] on button "Save" at bounding box center [299, 454] width 36 height 15
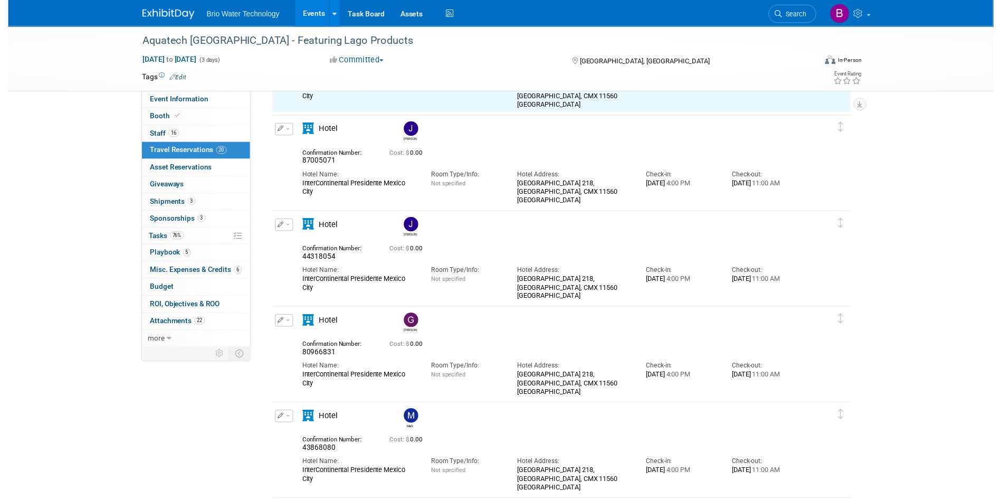
scroll to position [601, 0]
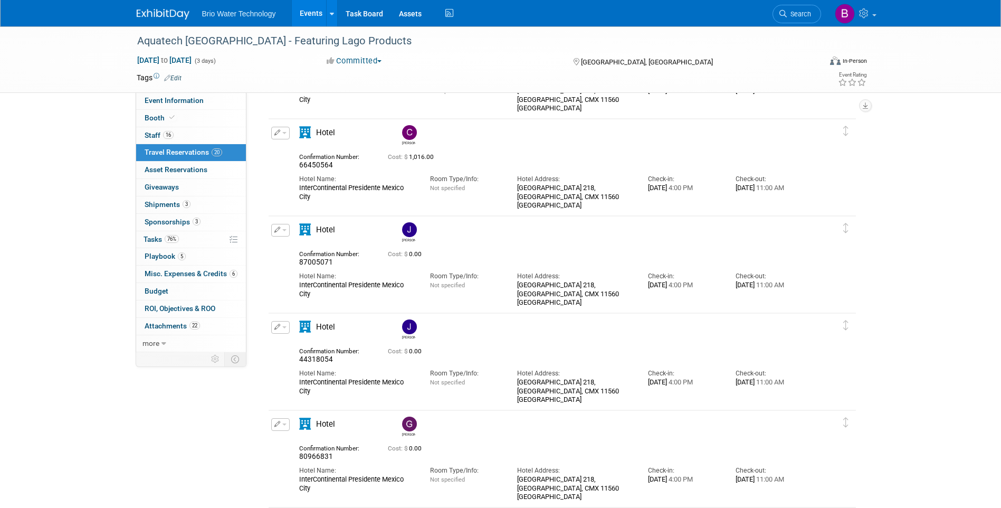
click at [276, 232] on icon "button" at bounding box center [277, 229] width 6 height 6
click at [307, 248] on button "Edit Reservation" at bounding box center [316, 248] width 89 height 15
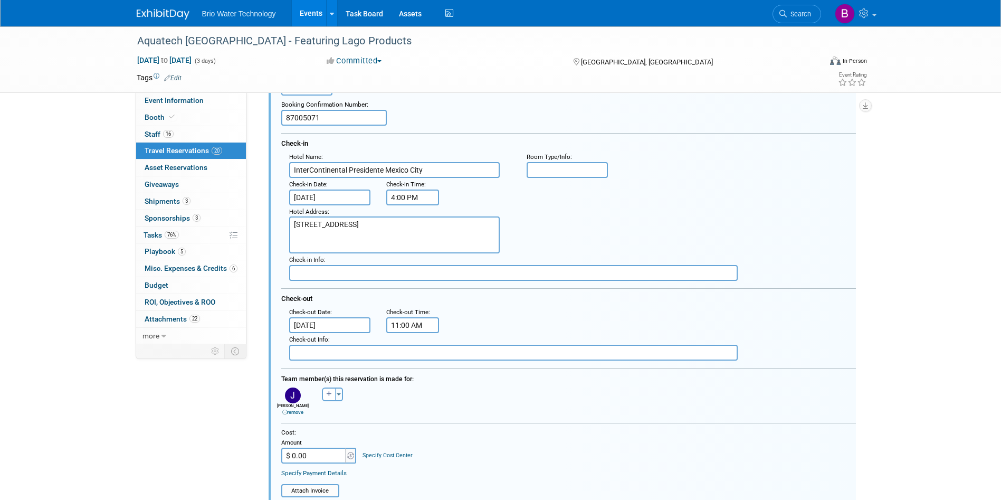
scroll to position [856, 0]
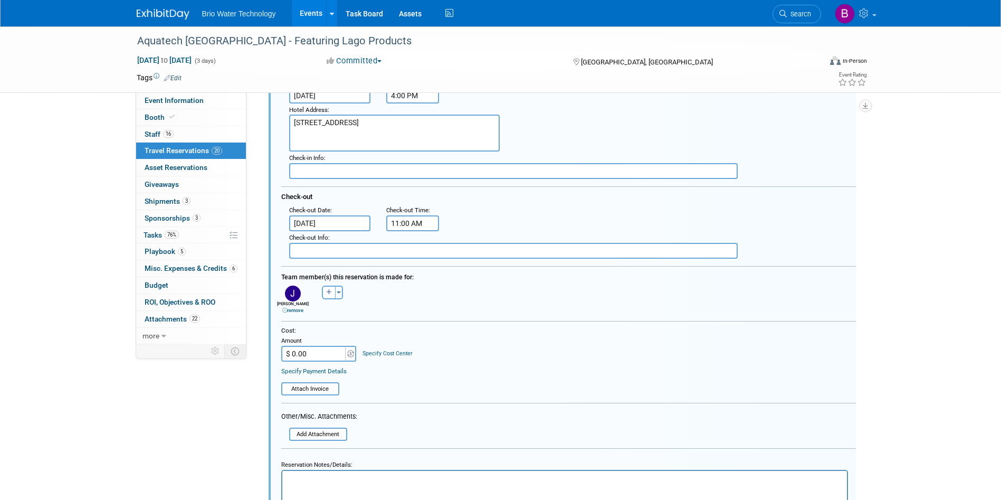
click at [319, 359] on input "$ 0.00" at bounding box center [314, 354] width 66 height 16
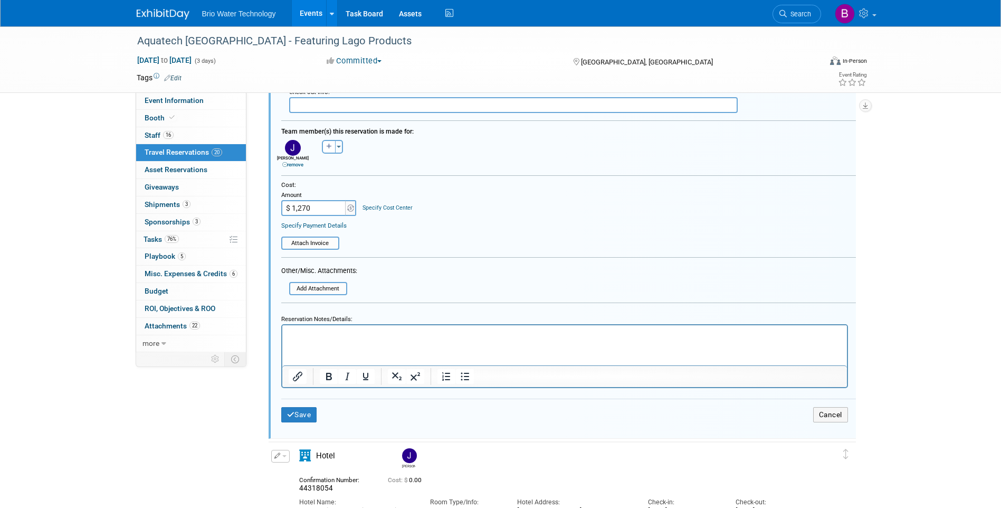
scroll to position [1015, 0]
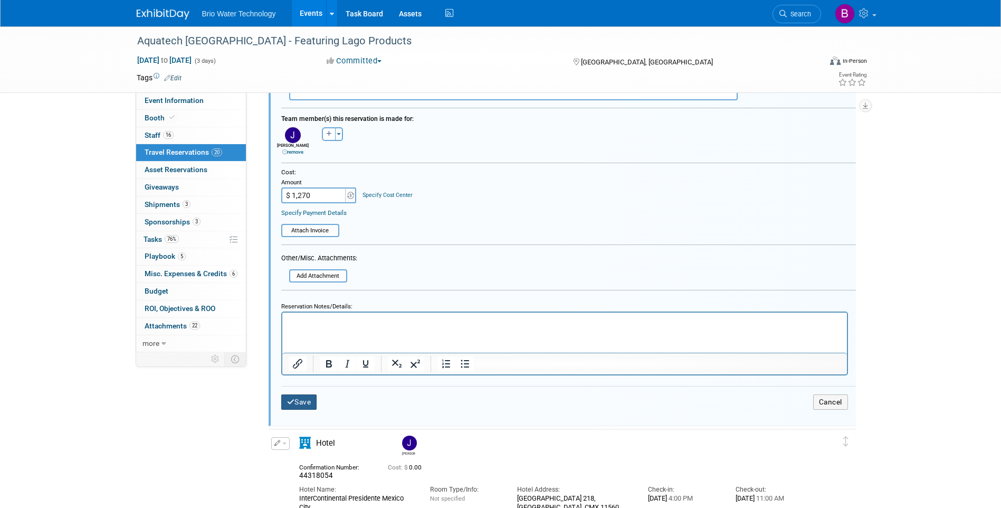
type input "$ 1,270.00"
click at [309, 404] on button "Save" at bounding box center [299, 401] width 36 height 15
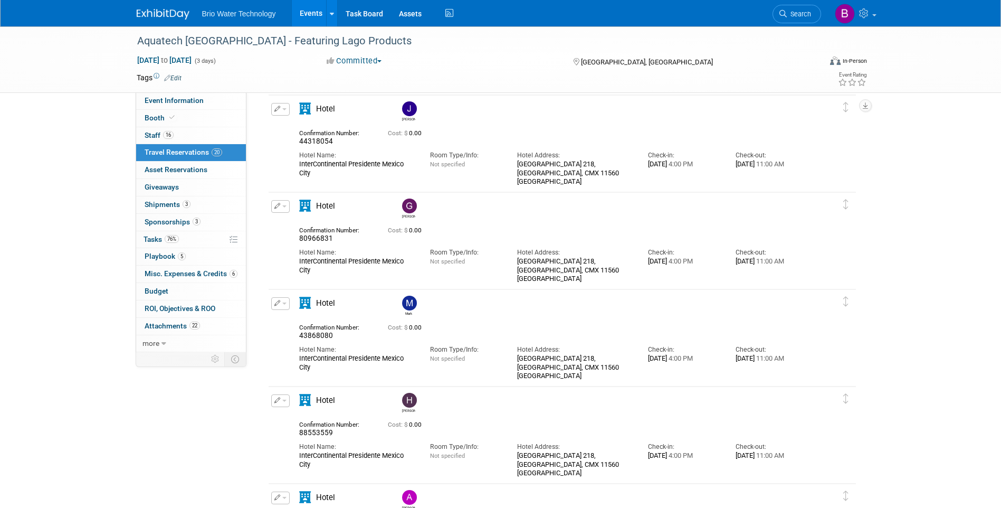
scroll to position [698, 0]
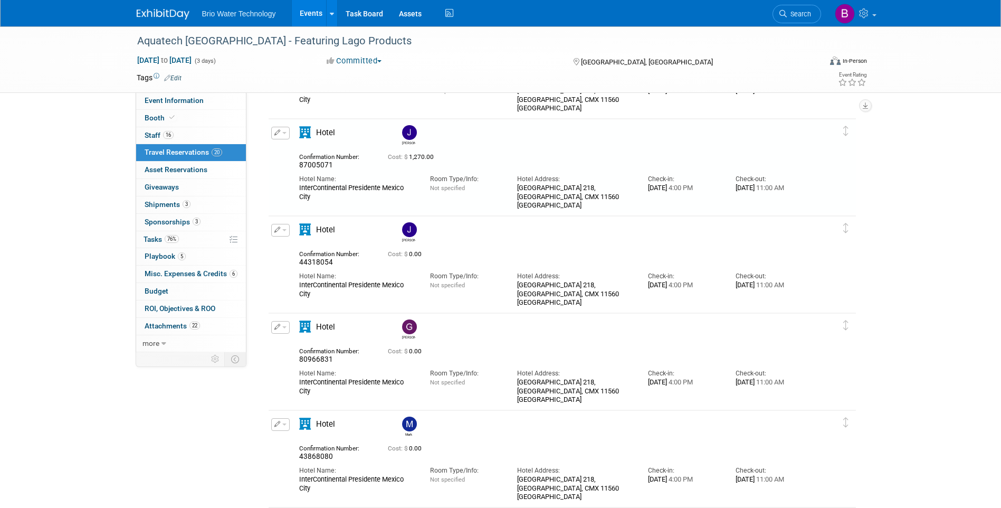
click at [278, 229] on icon "button" at bounding box center [277, 229] width 6 height 6
click at [315, 244] on button "Edit Reservation" at bounding box center [316, 248] width 89 height 15
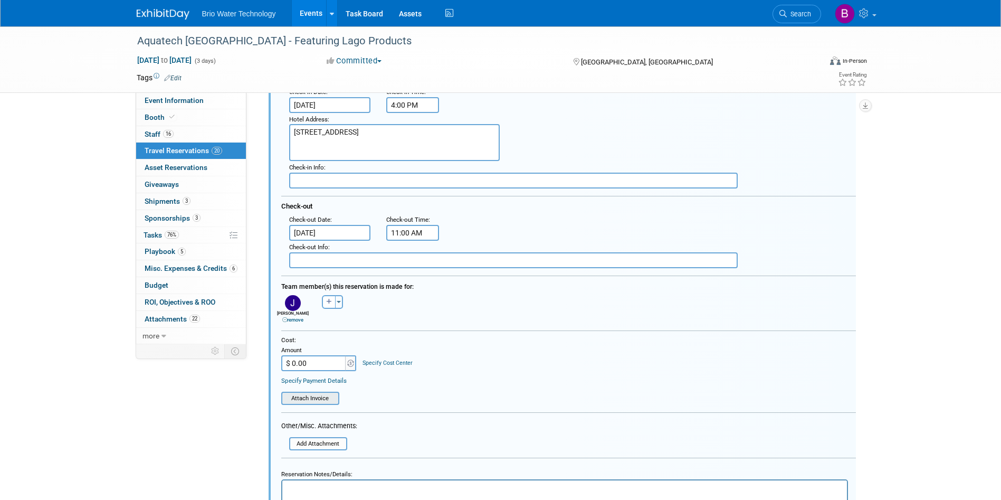
scroll to position [953, 0]
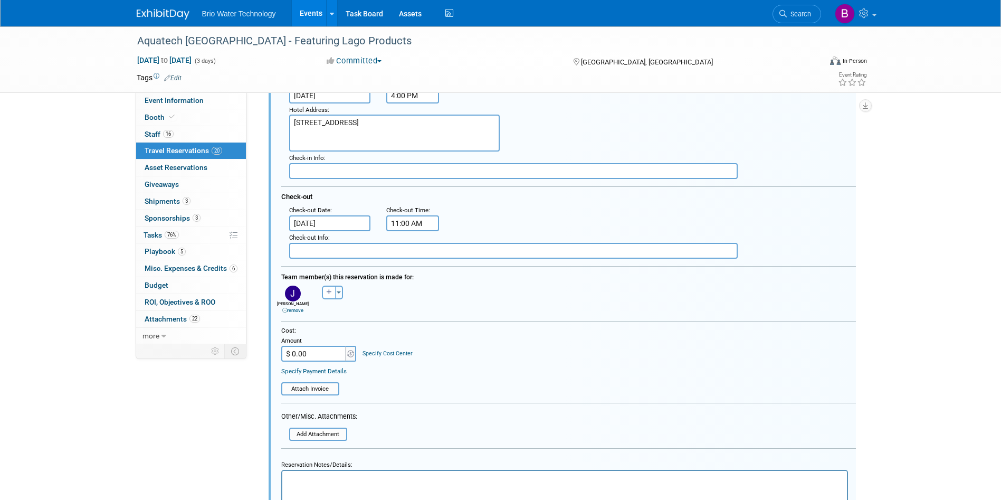
click at [297, 358] on input "$ 0.00" at bounding box center [314, 354] width 66 height 16
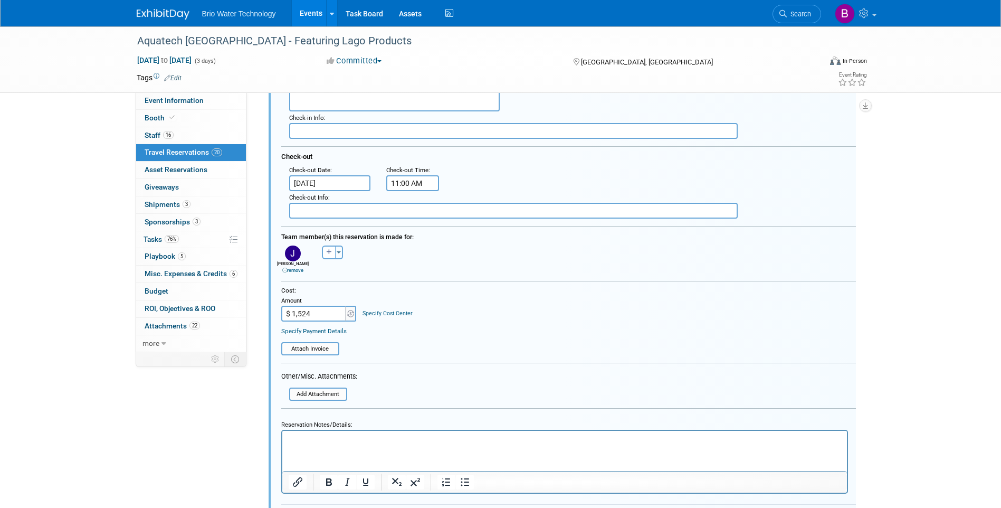
scroll to position [1059, 0]
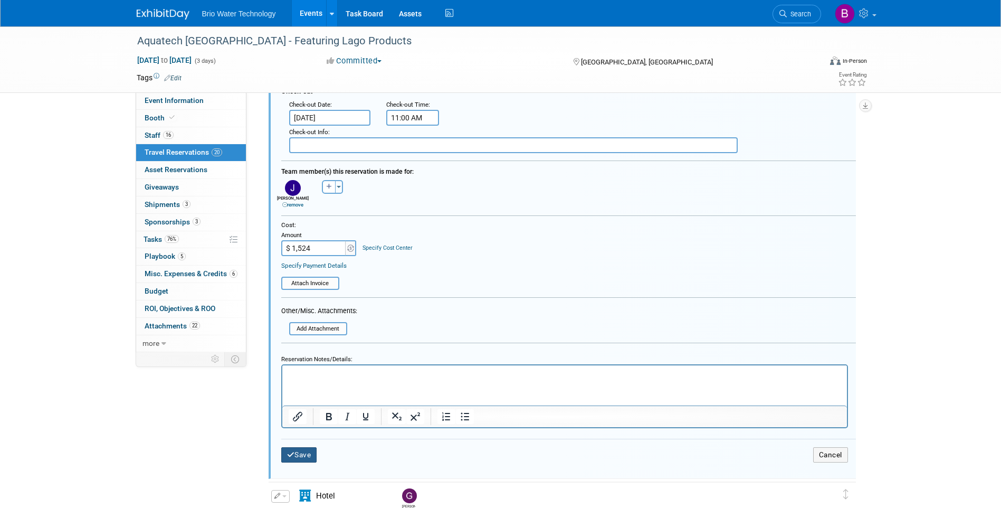
type input "$ 1,524.00"
click at [309, 457] on button "Save" at bounding box center [299, 454] width 36 height 15
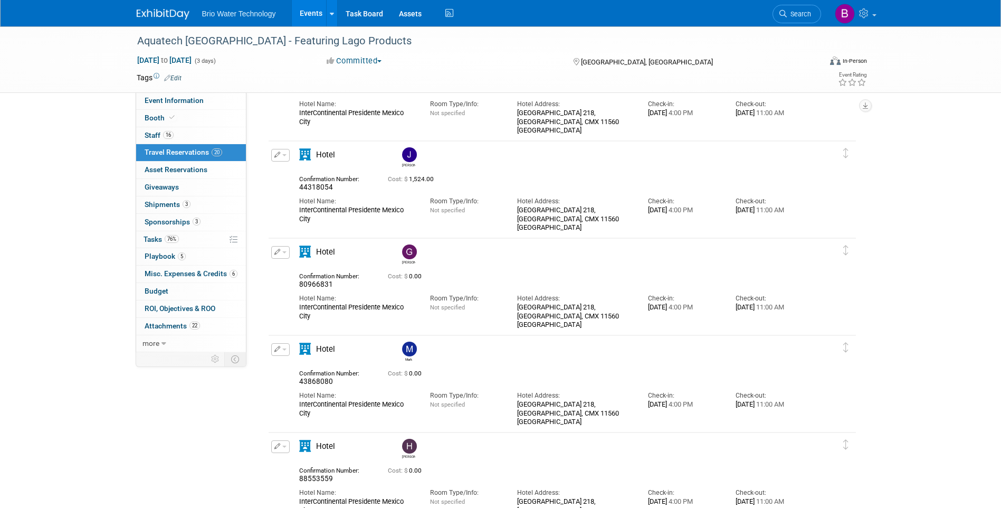
scroll to position [742, 0]
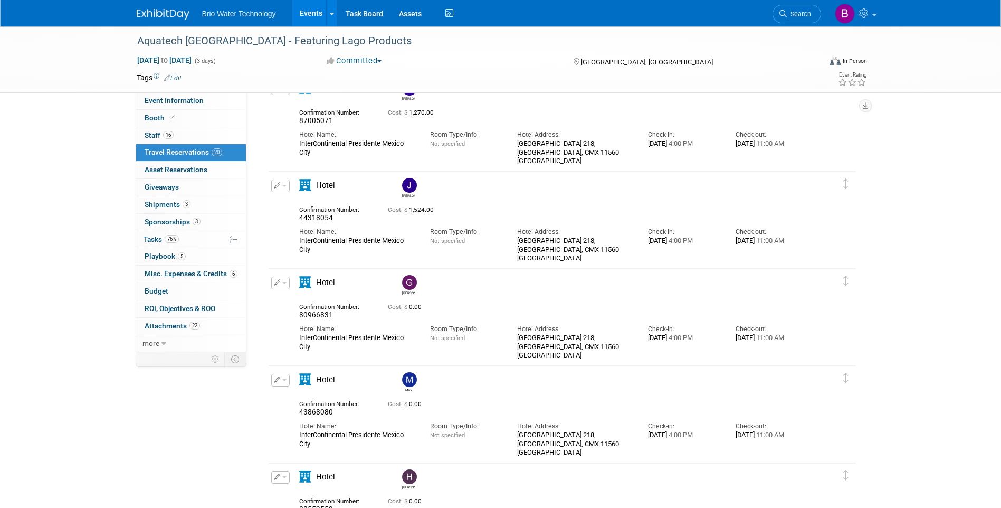
click at [275, 283] on icon "button" at bounding box center [277, 282] width 6 height 6
click at [298, 304] on button "Edit Reservation" at bounding box center [316, 300] width 89 height 15
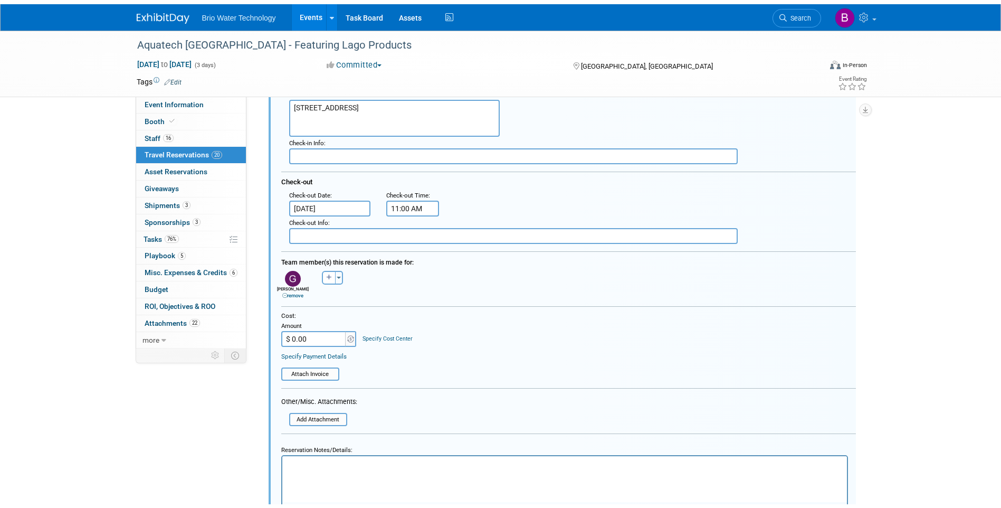
scroll to position [1103, 0]
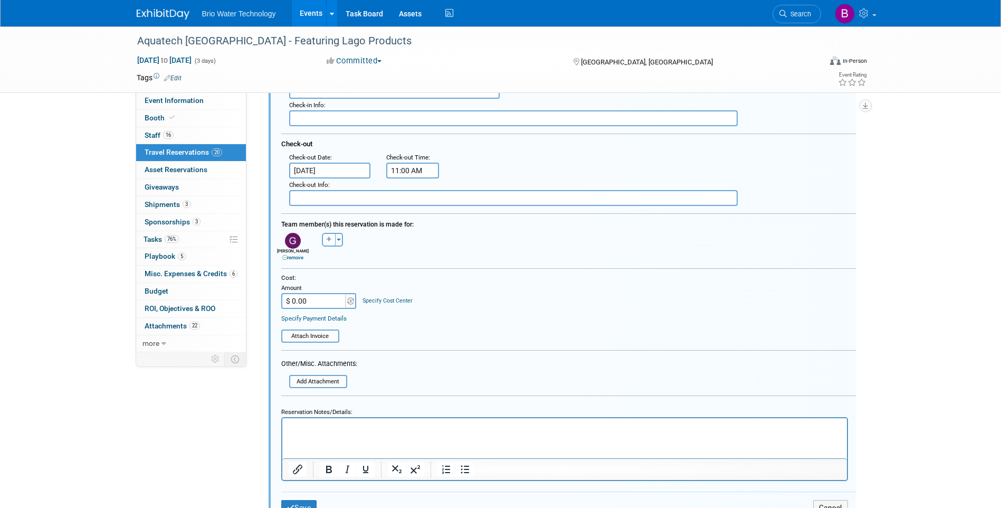
click at [297, 302] on input "$ 0.00" at bounding box center [314, 301] width 66 height 16
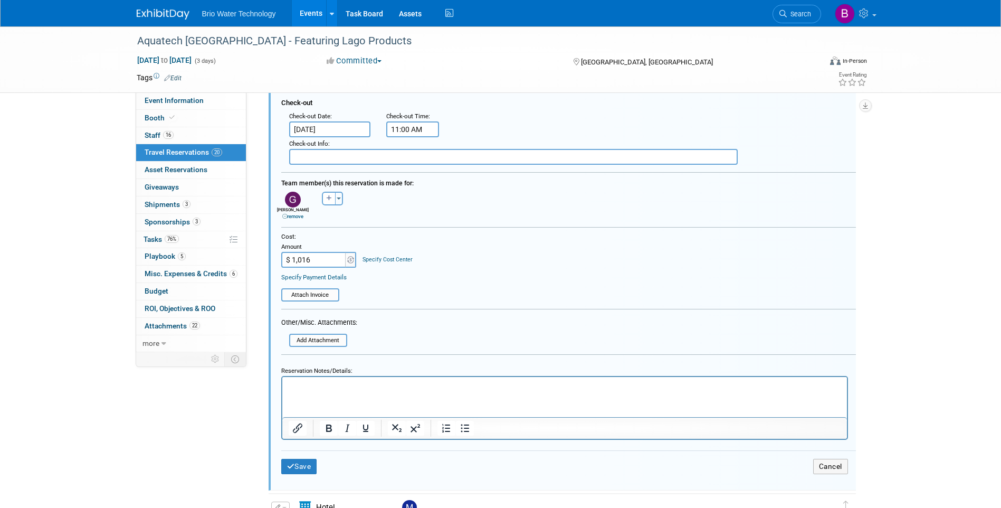
scroll to position [1156, 0]
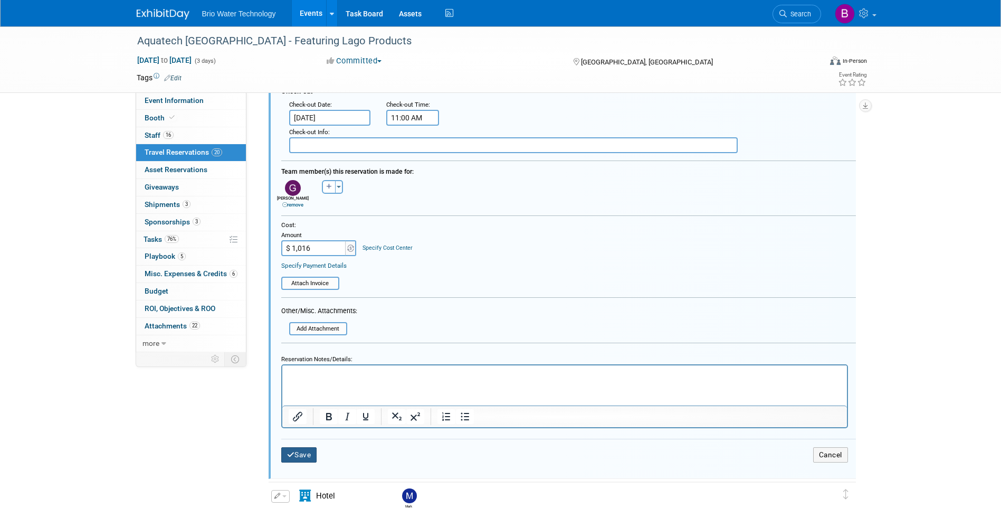
type input "$ 1,016.00"
click at [311, 456] on button "Save" at bounding box center [299, 454] width 36 height 15
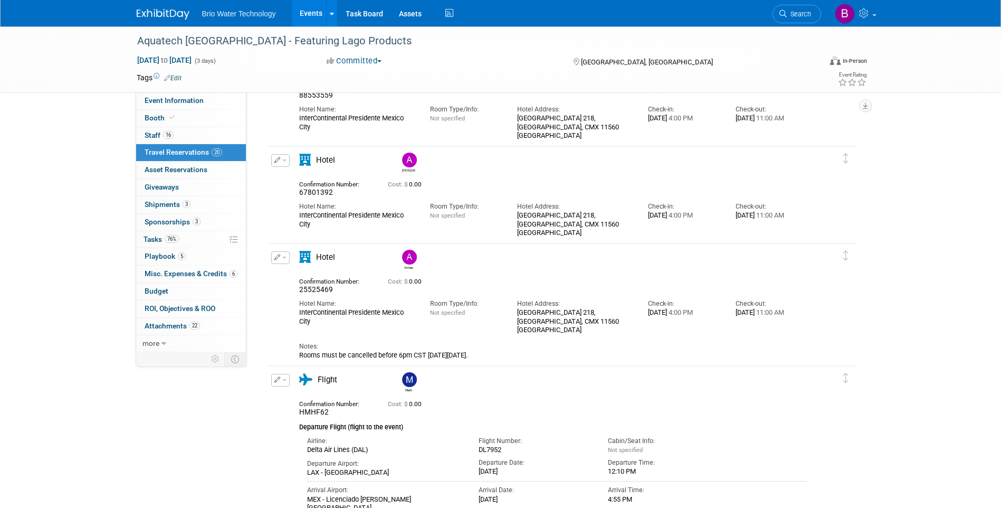
scroll to position [892, 0]
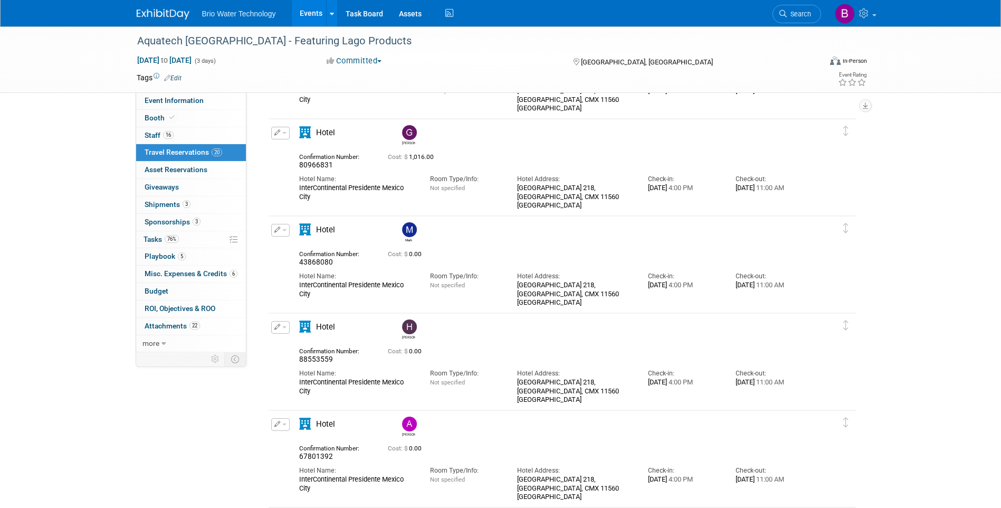
click at [276, 232] on icon "button" at bounding box center [277, 229] width 6 height 6
click at [297, 245] on button "Edit Reservation" at bounding box center [316, 248] width 89 height 15
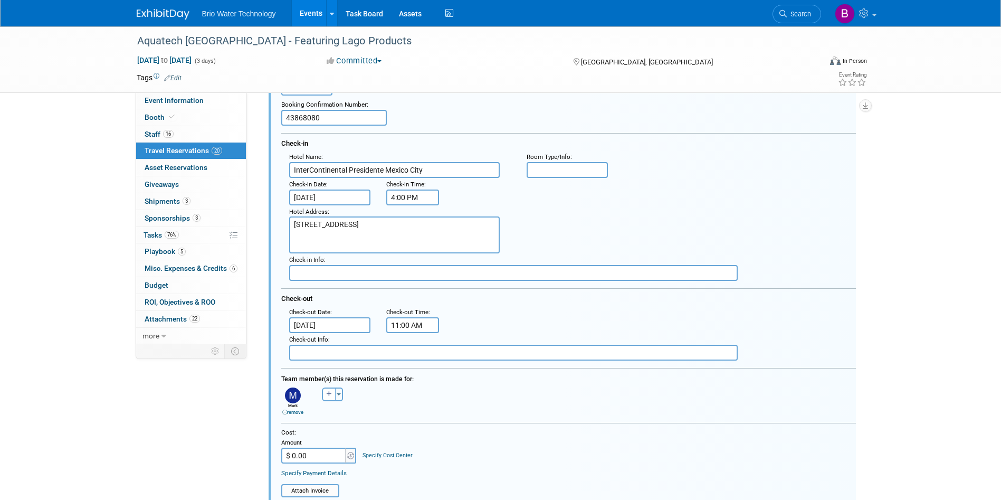
scroll to position [1148, 0]
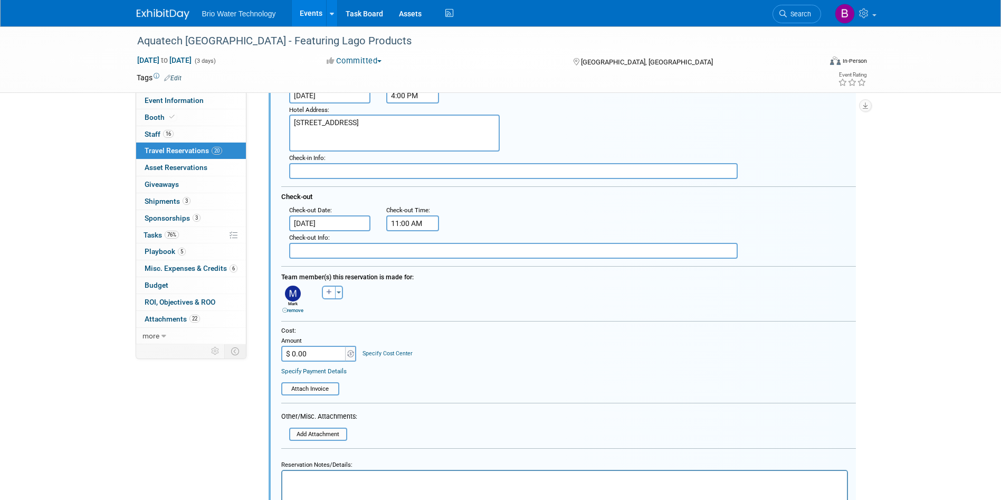
click at [299, 359] on input "$ 0.00" at bounding box center [314, 354] width 66 height 16
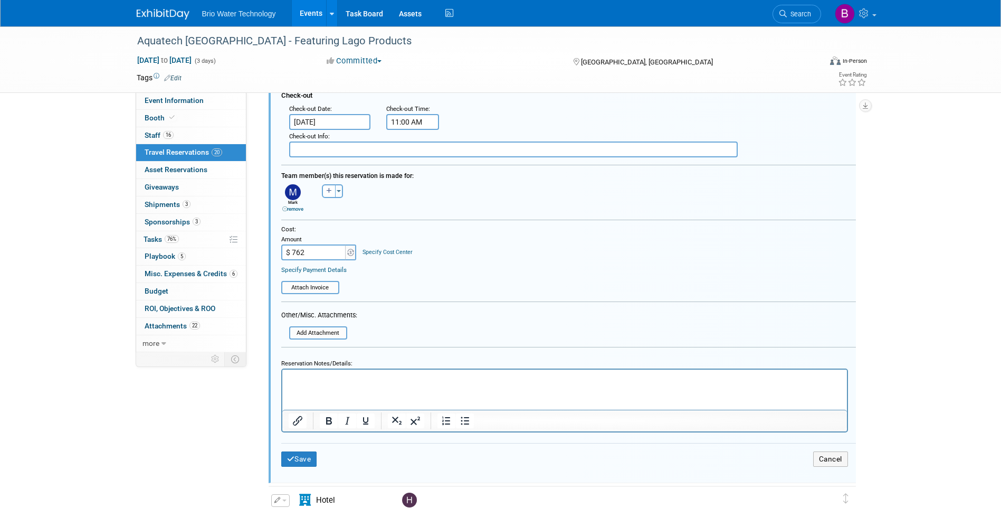
scroll to position [1253, 0]
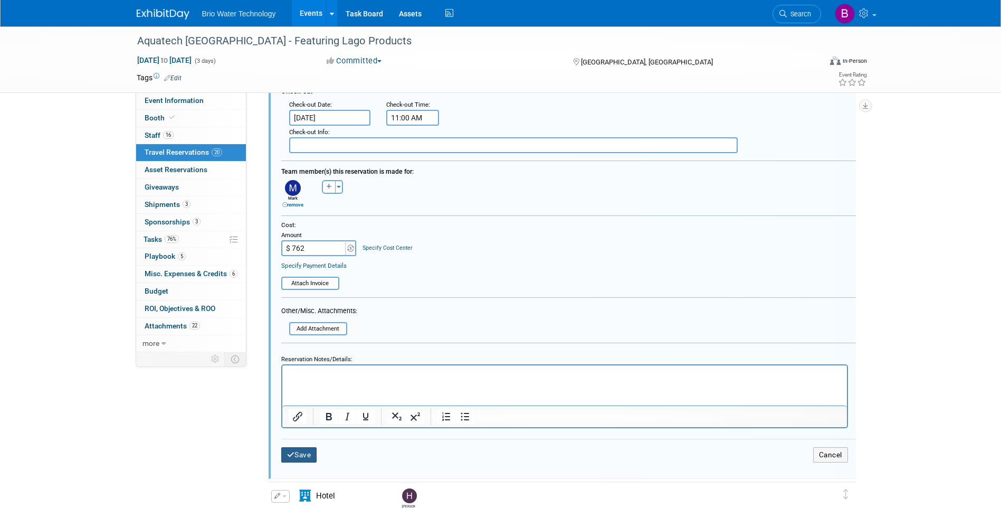
type input "$ 762.00"
click at [306, 450] on button "Save" at bounding box center [299, 454] width 36 height 15
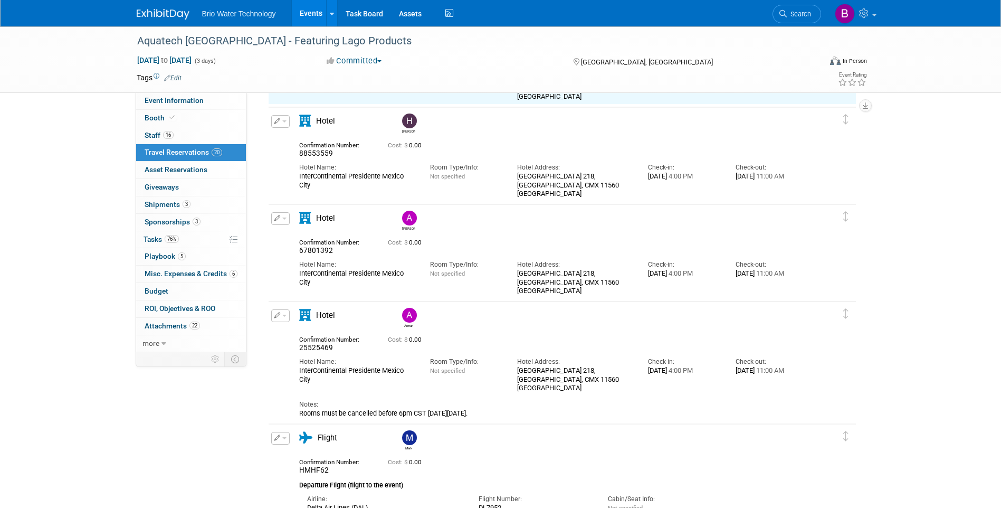
scroll to position [989, 0]
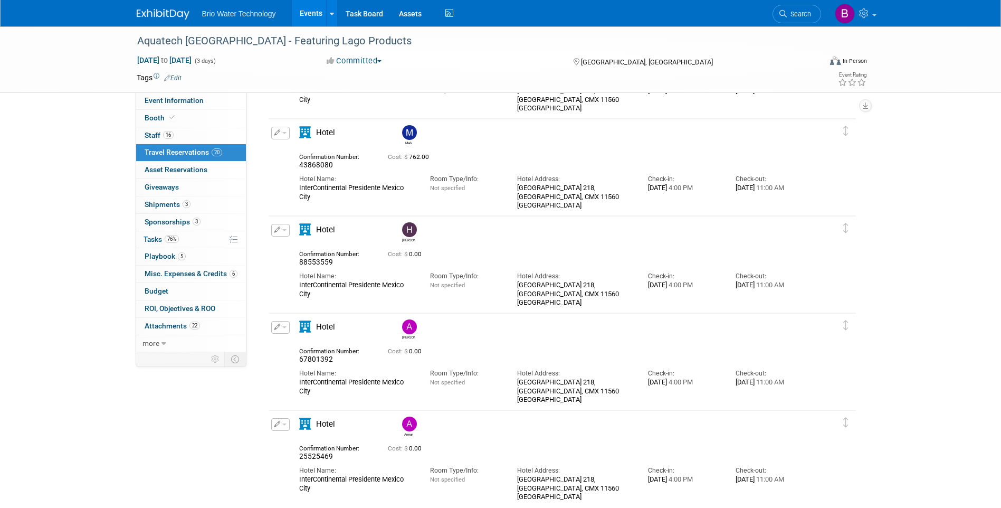
click at [280, 232] on button "button" at bounding box center [280, 230] width 18 height 13
click at [311, 249] on button "Edit Reservation" at bounding box center [316, 248] width 89 height 15
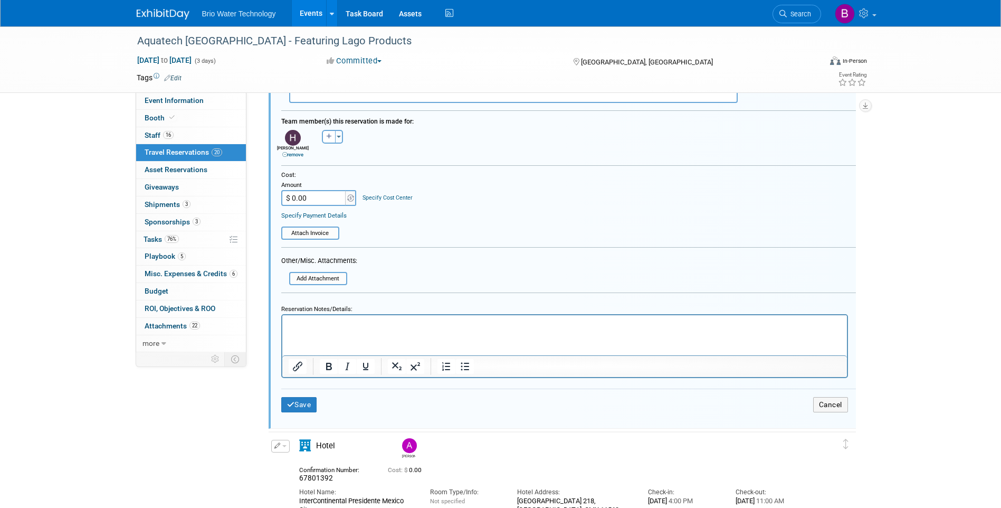
scroll to position [1403, 0]
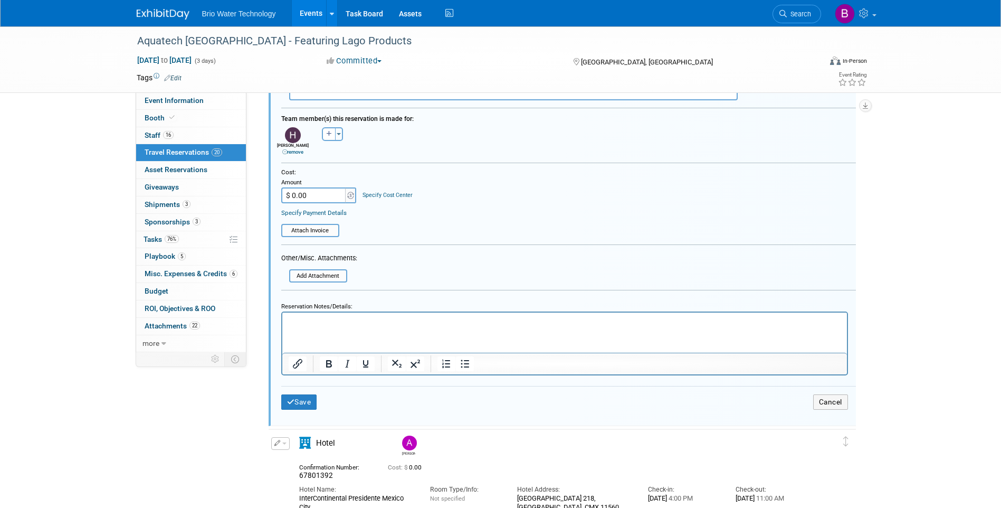
click at [304, 198] on input "$ 0.00" at bounding box center [314, 195] width 66 height 16
type input "$ 1,270.00"
click at [304, 403] on button "Save" at bounding box center [299, 401] width 36 height 15
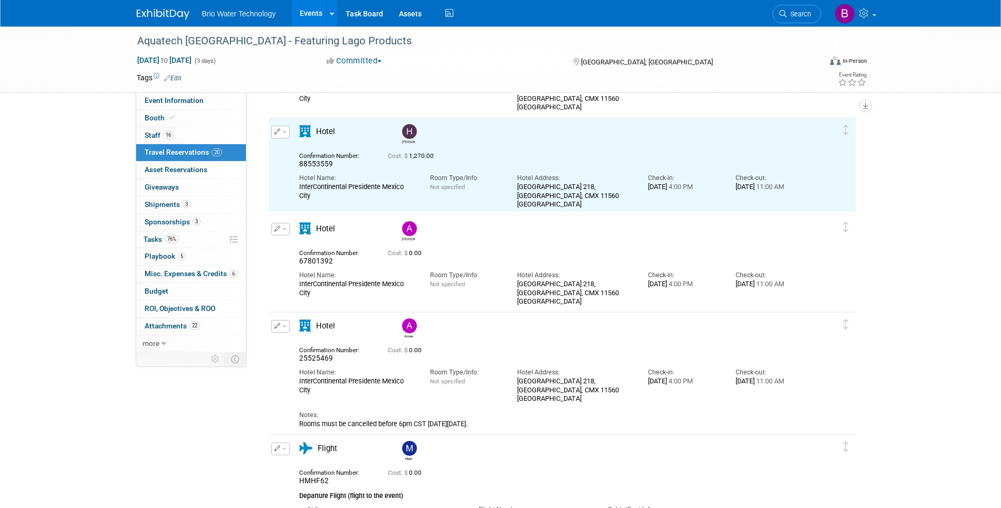
scroll to position [1086, 0]
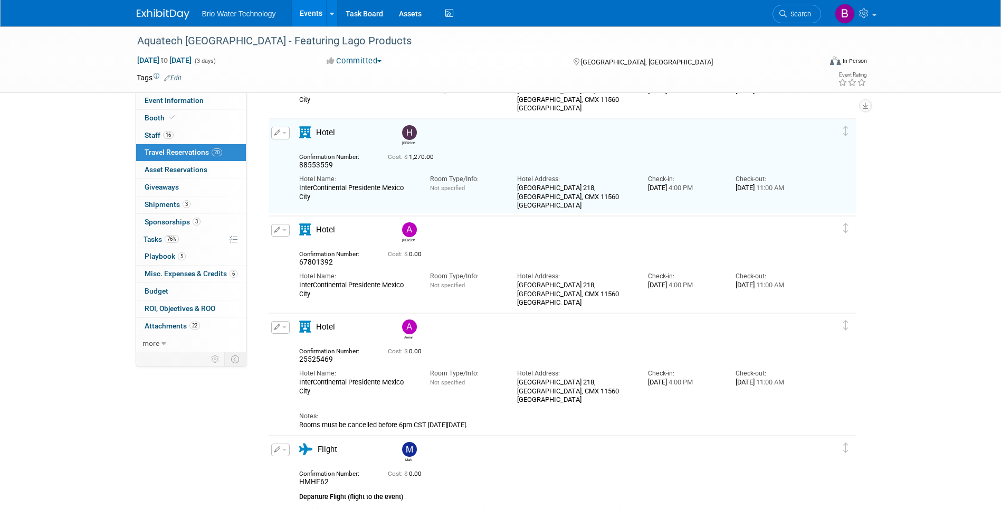
click at [279, 231] on icon "button" at bounding box center [277, 229] width 6 height 6
click at [290, 247] on button "Edit Reservation" at bounding box center [316, 248] width 89 height 15
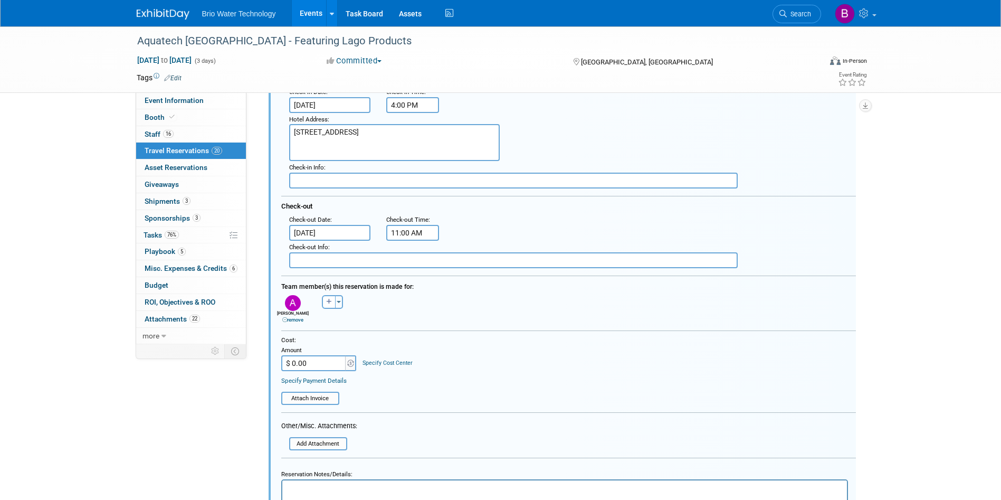
scroll to position [1342, 0]
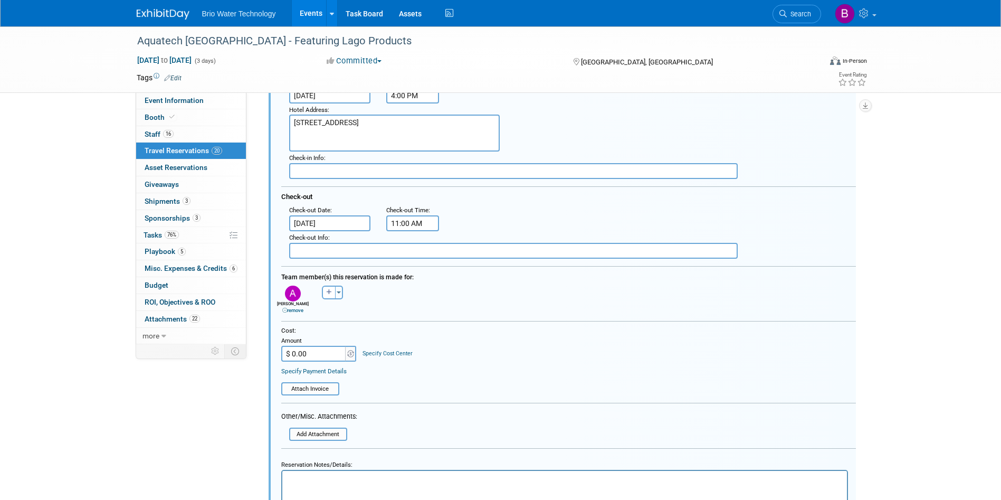
click at [309, 357] on input "$ 0.00" at bounding box center [314, 354] width 66 height 16
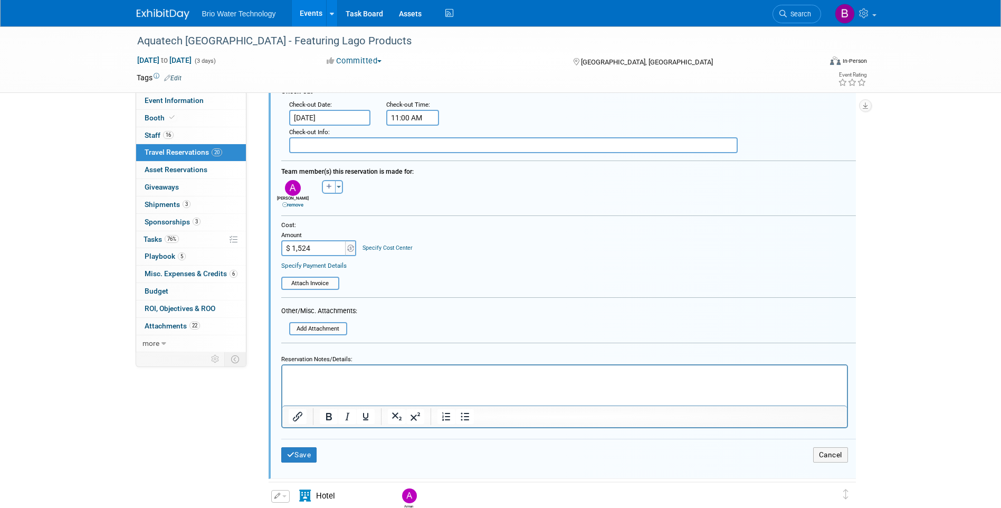
scroll to position [1500, 0]
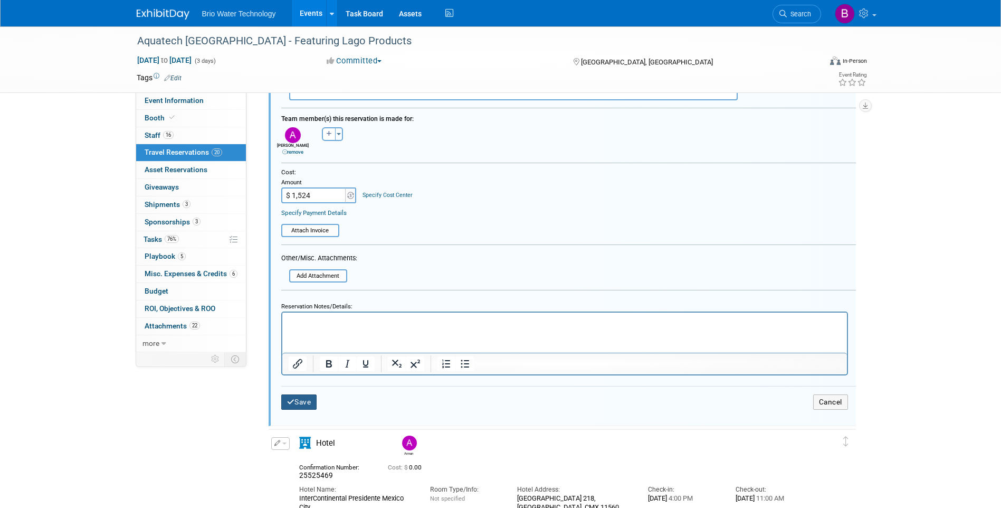
type input "$ 1,524.00"
click at [311, 403] on button "Save" at bounding box center [299, 401] width 36 height 15
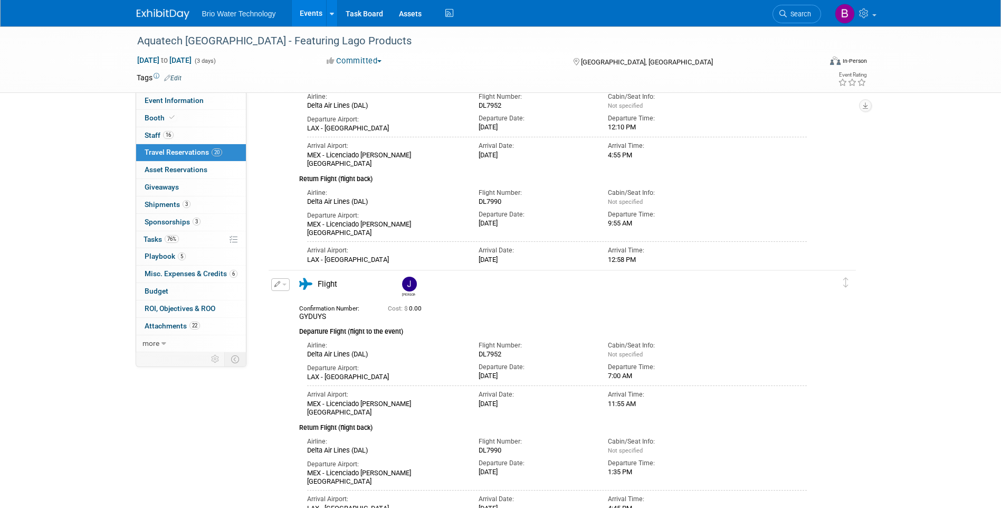
scroll to position [1183, 0]
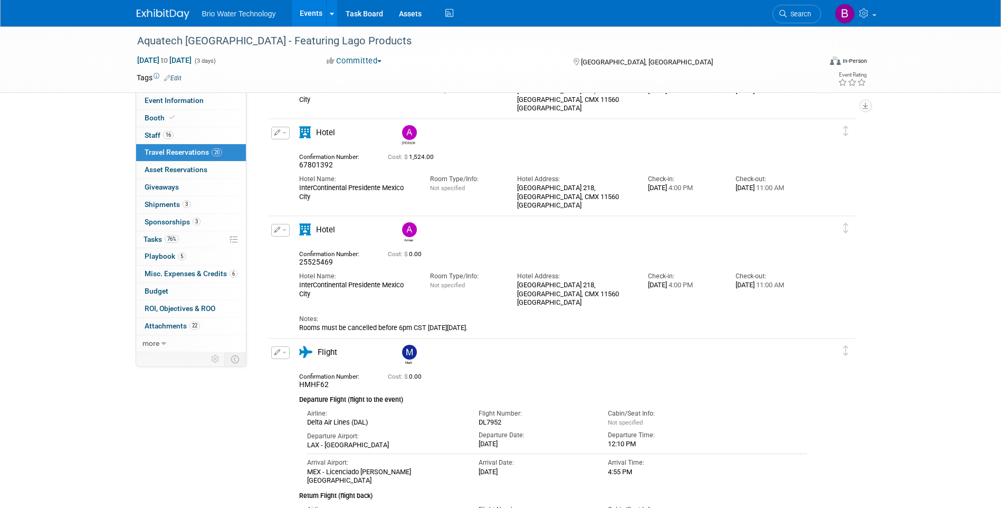
click at [276, 231] on icon "button" at bounding box center [277, 229] width 6 height 6
click at [296, 245] on button "Edit Reservation" at bounding box center [316, 248] width 89 height 15
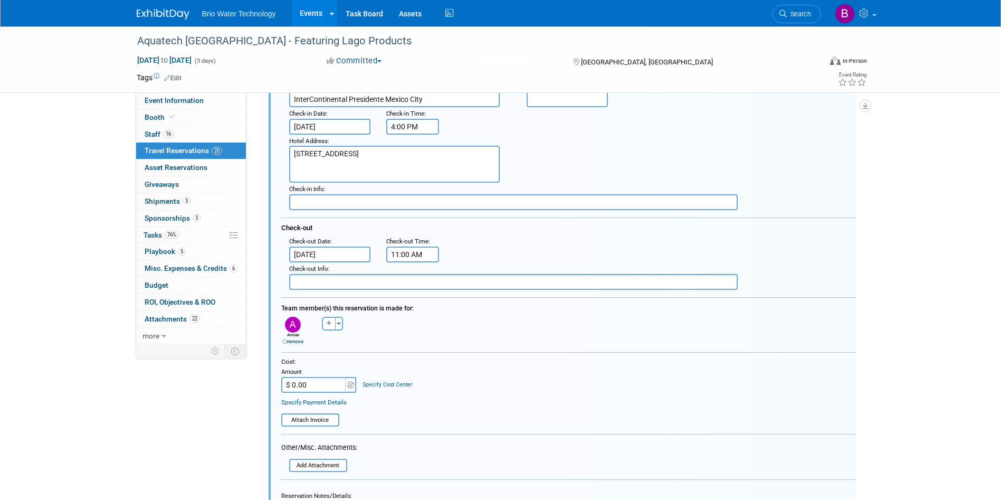
scroll to position [1439, 0]
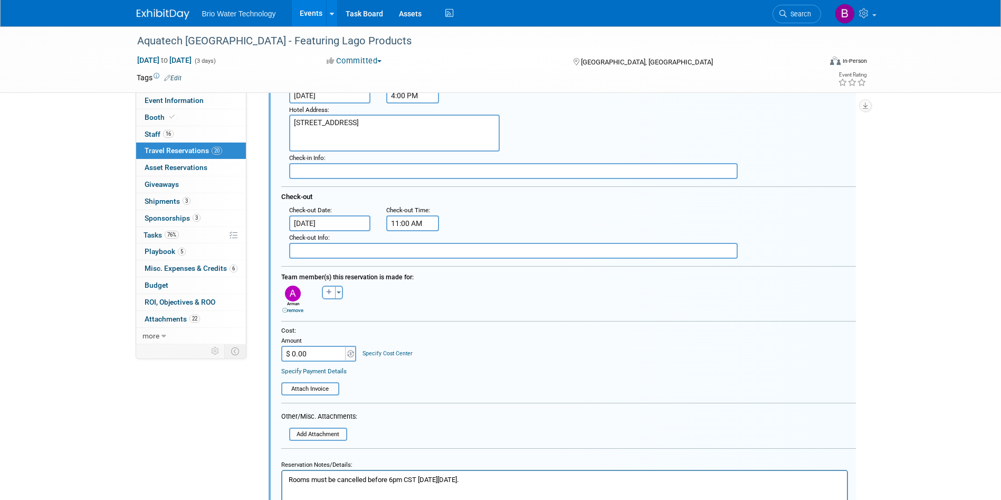
click at [303, 360] on input "$ 0.00" at bounding box center [314, 354] width 66 height 16
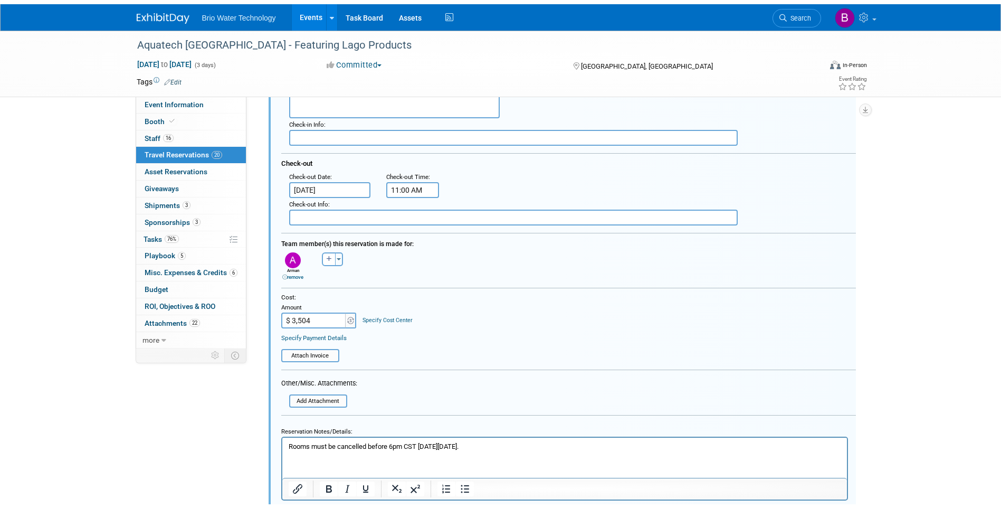
scroll to position [1544, 0]
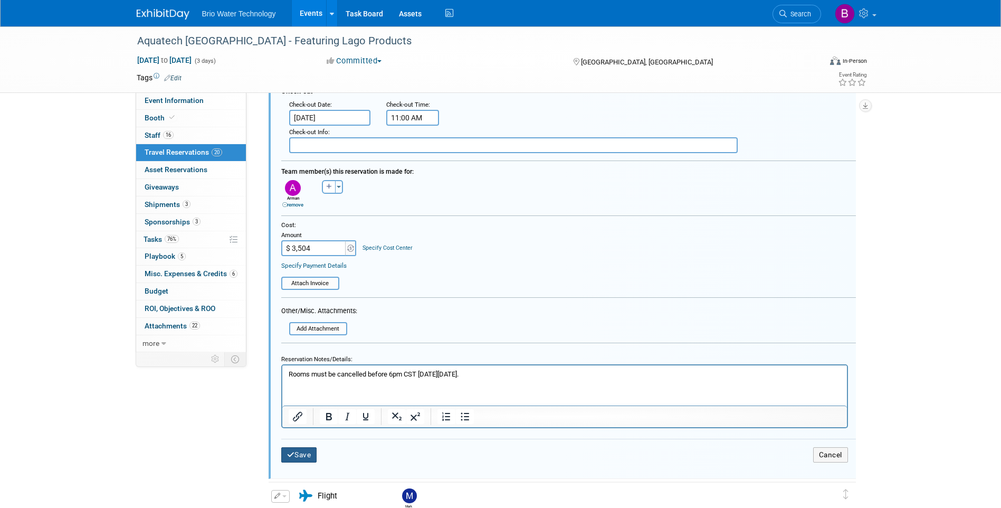
type input "$ 3,504.00"
click at [297, 454] on button "Save" at bounding box center [299, 454] width 36 height 15
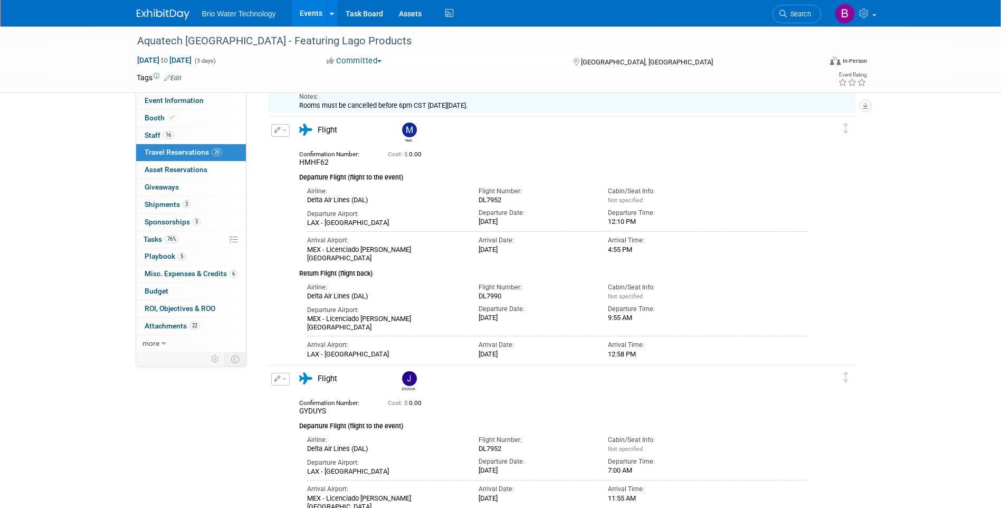
scroll to position [1281, 0]
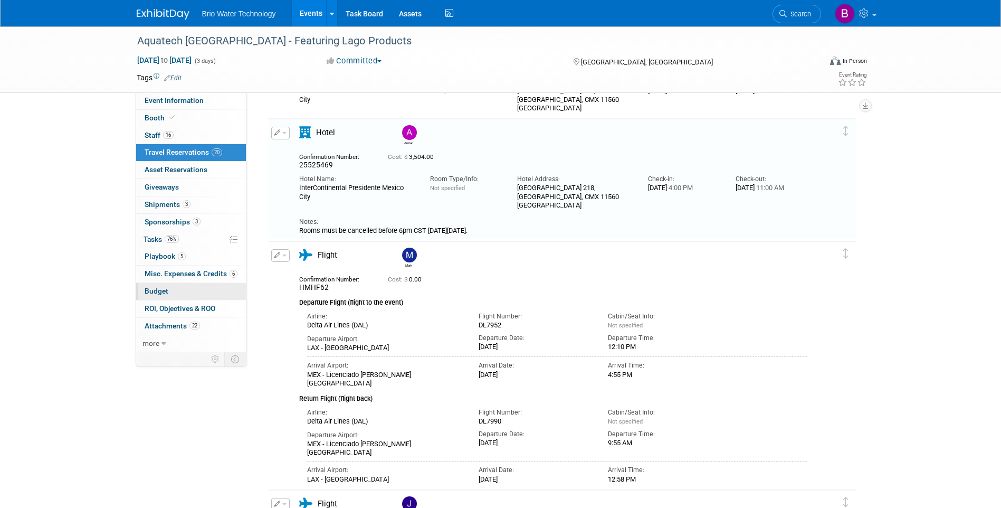
click at [178, 292] on link "Budget" at bounding box center [191, 291] width 110 height 17
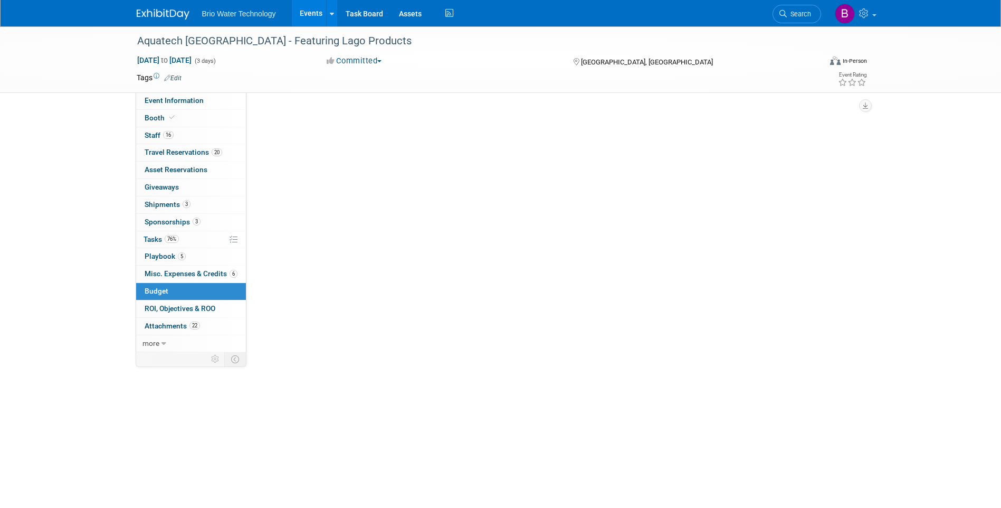
scroll to position [0, 0]
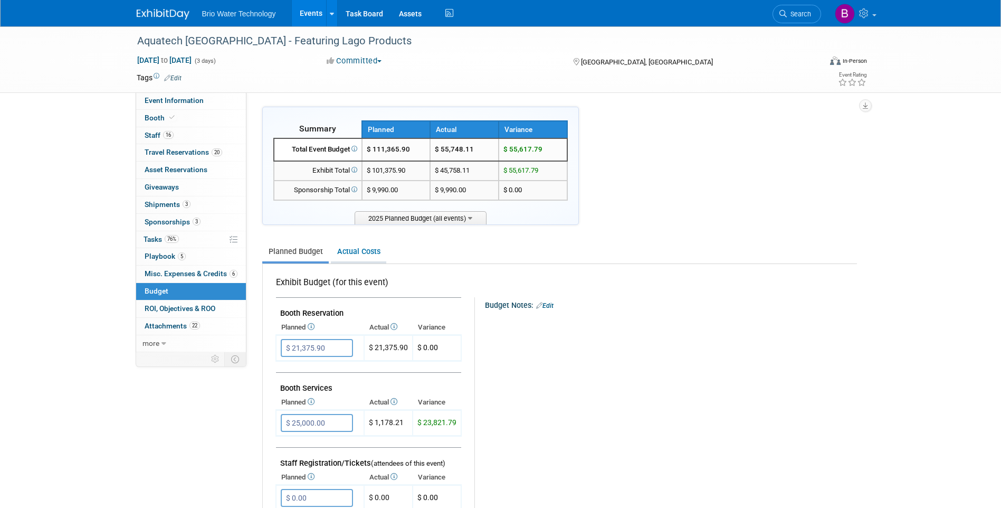
click at [361, 248] on link "Actual Costs" at bounding box center [358, 252] width 55 height 20
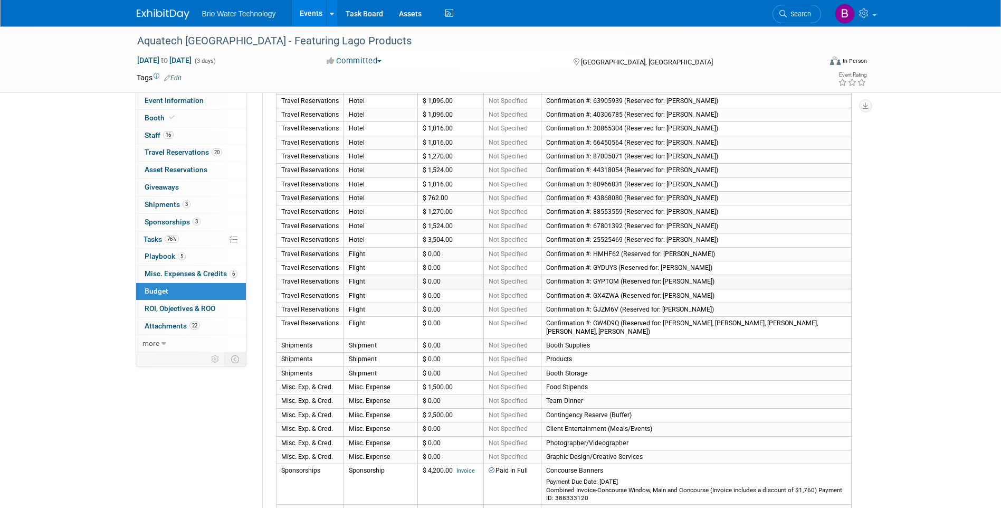
scroll to position [633, 0]
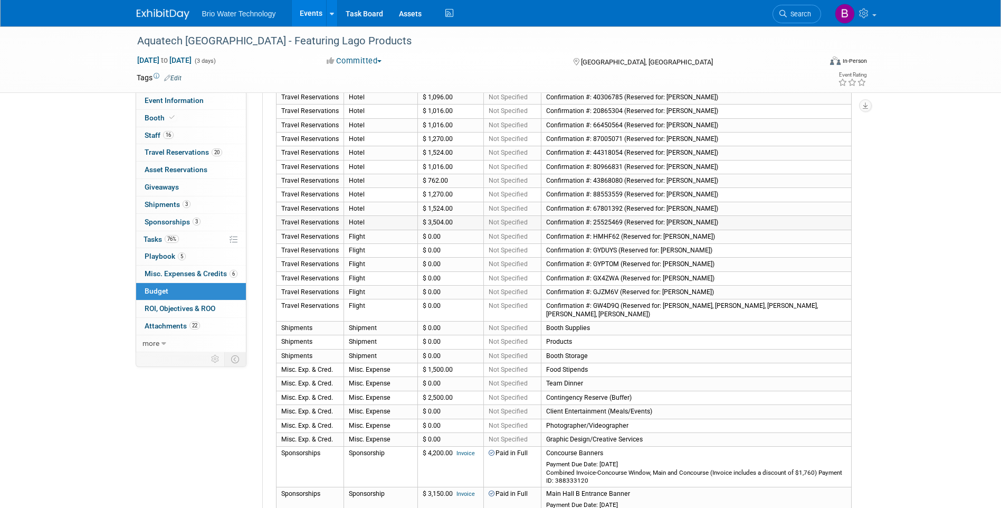
click at [331, 223] on td "Travel Reservations" at bounding box center [310, 223] width 68 height 14
click at [550, 223] on td "Confirmation #: 25525469 (Reserved for: [PERSON_NAME])" at bounding box center [696, 223] width 310 height 14
click at [178, 151] on span "Travel Reservations 20" at bounding box center [184, 152] width 78 height 8
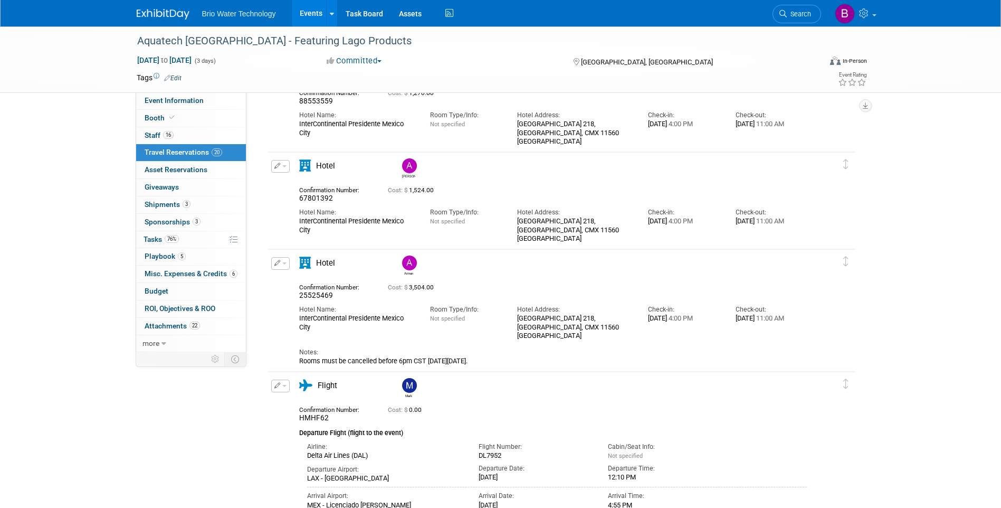
scroll to position [1161, 0]
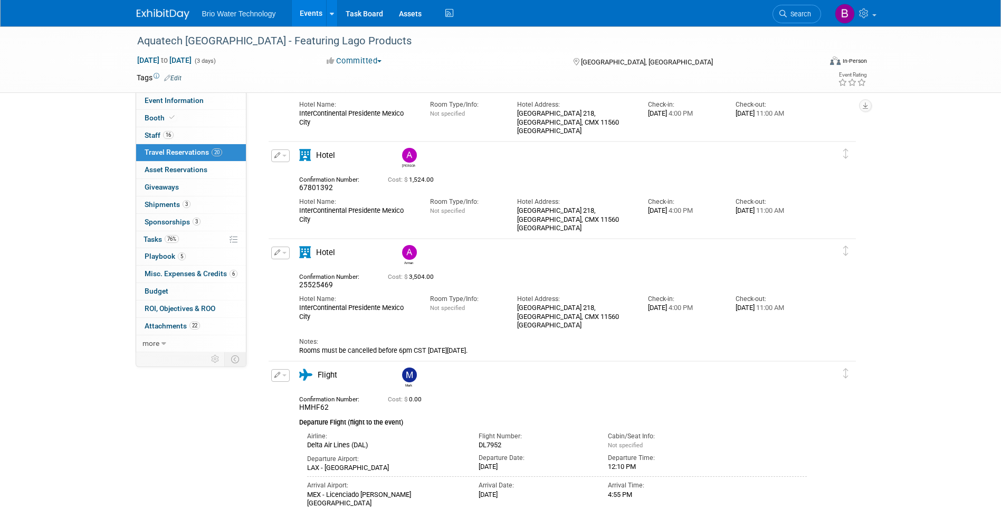
click at [275, 255] on icon "button" at bounding box center [277, 252] width 6 height 6
click at [296, 272] on button "Edit Reservation" at bounding box center [316, 270] width 89 height 15
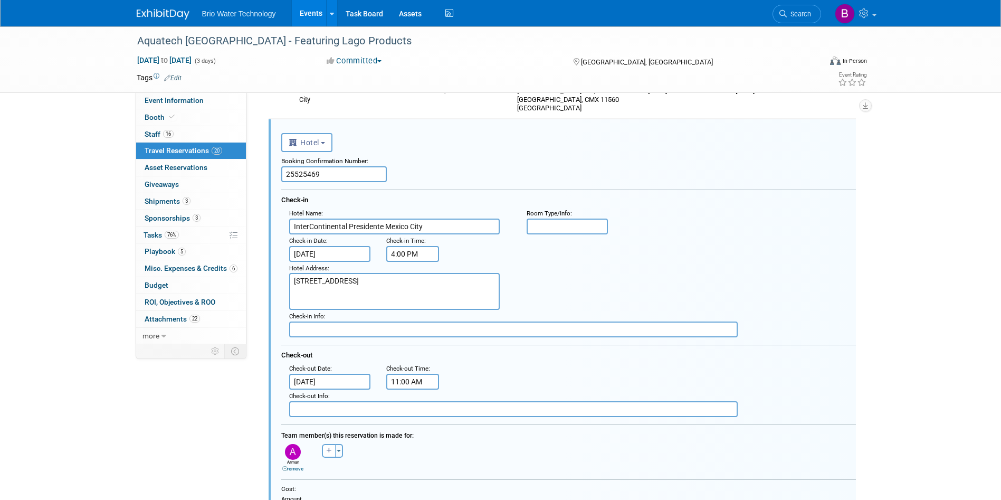
scroll to position [0, 0]
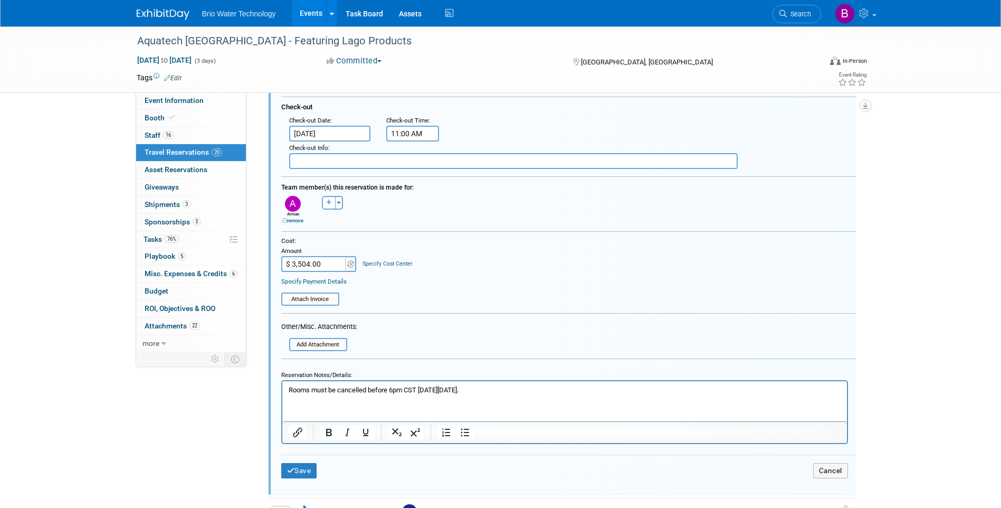
scroll to position [1544, 0]
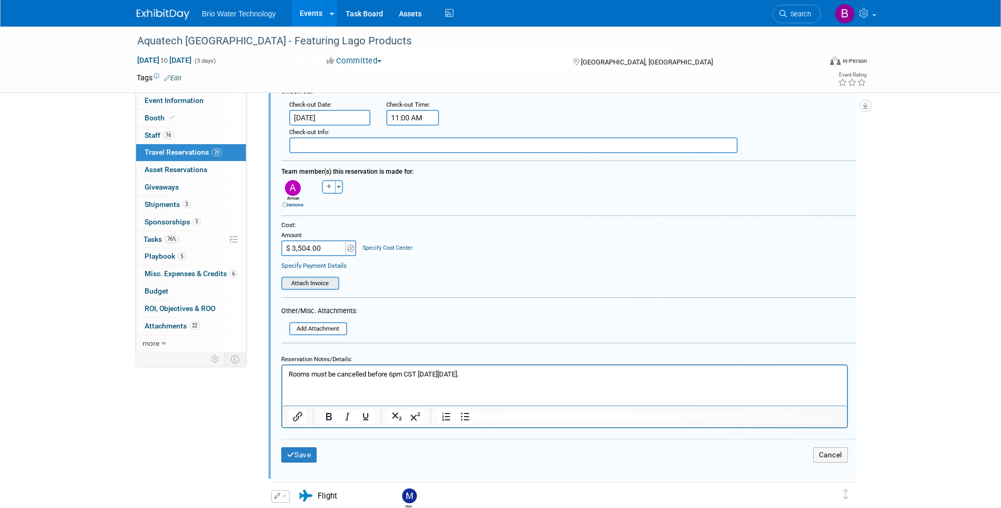
click at [308, 283] on input "file" at bounding box center [285, 283] width 108 height 11
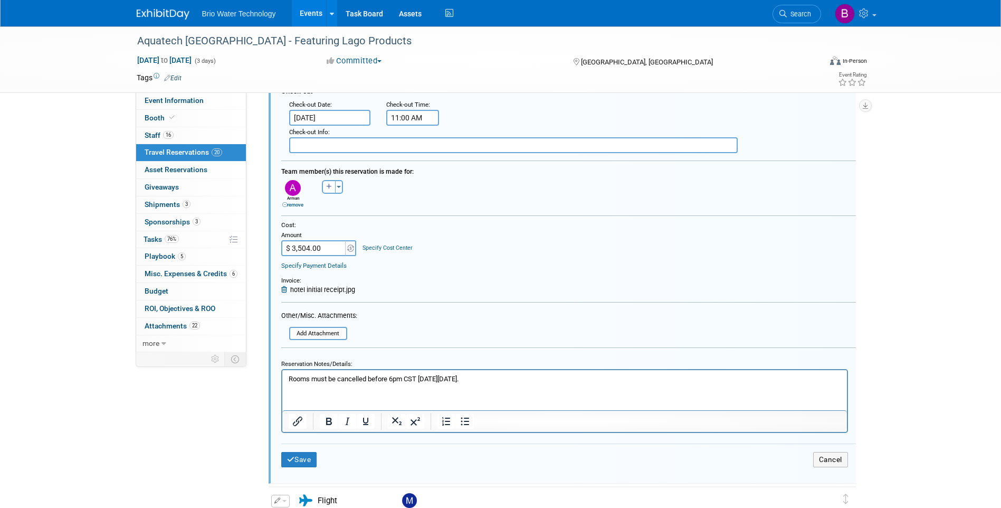
click at [318, 289] on span "hotel initial receipt.jpg" at bounding box center [322, 289] width 65 height 8
click at [300, 459] on button "Save" at bounding box center [299, 459] width 36 height 15
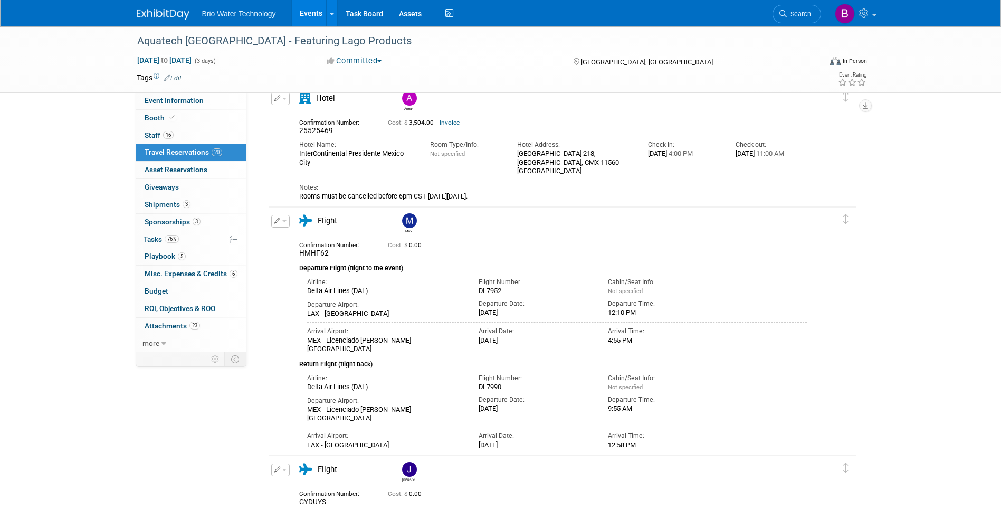
scroll to position [1333, 0]
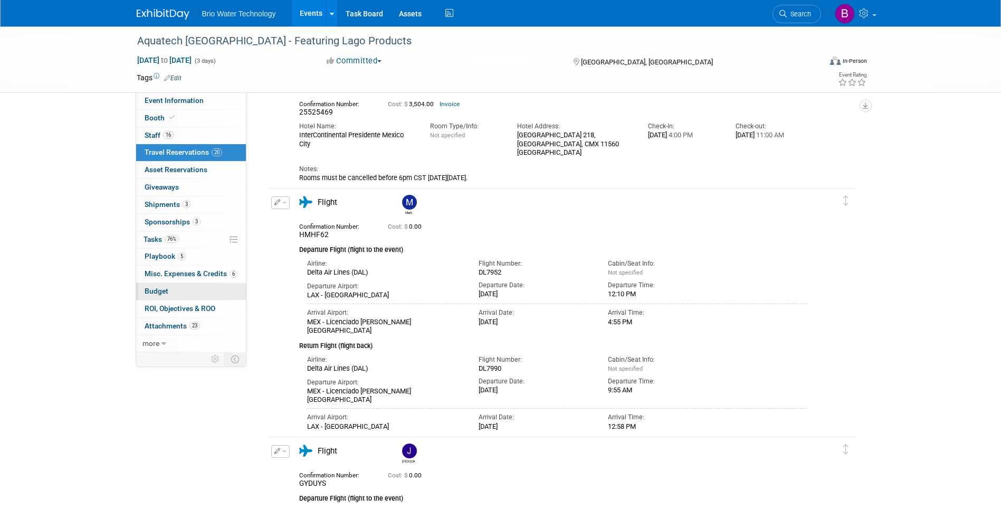
click at [152, 288] on span "Budget" at bounding box center [157, 290] width 24 height 8
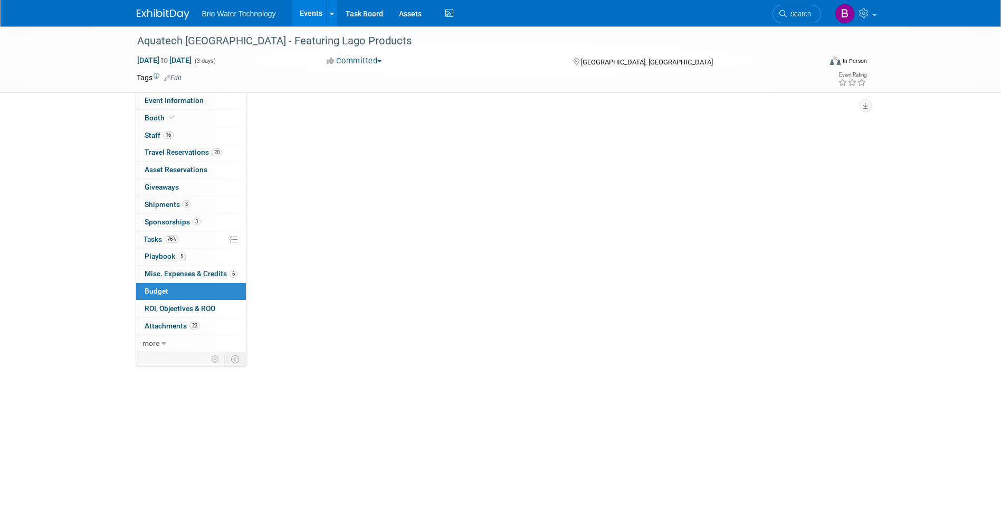
scroll to position [0, 0]
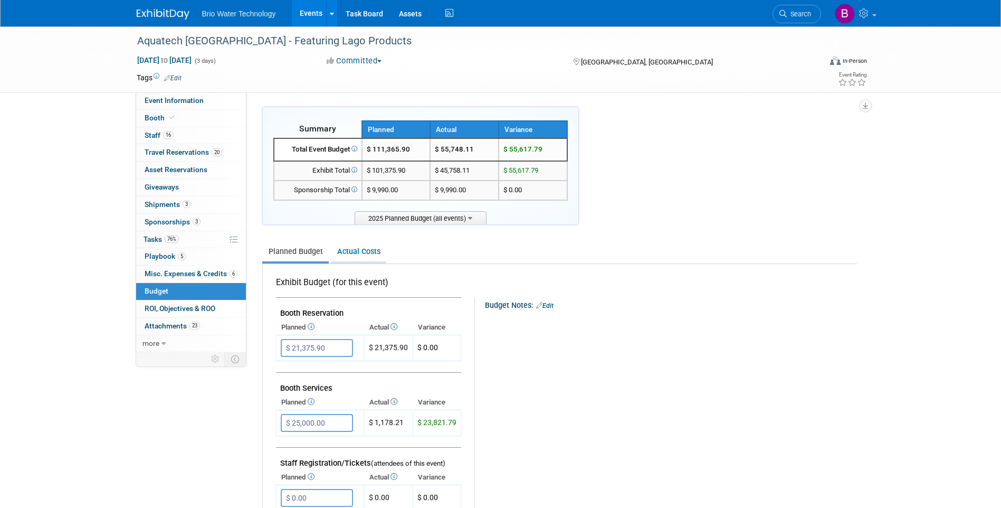
click at [356, 253] on link "Actual Costs" at bounding box center [358, 252] width 55 height 20
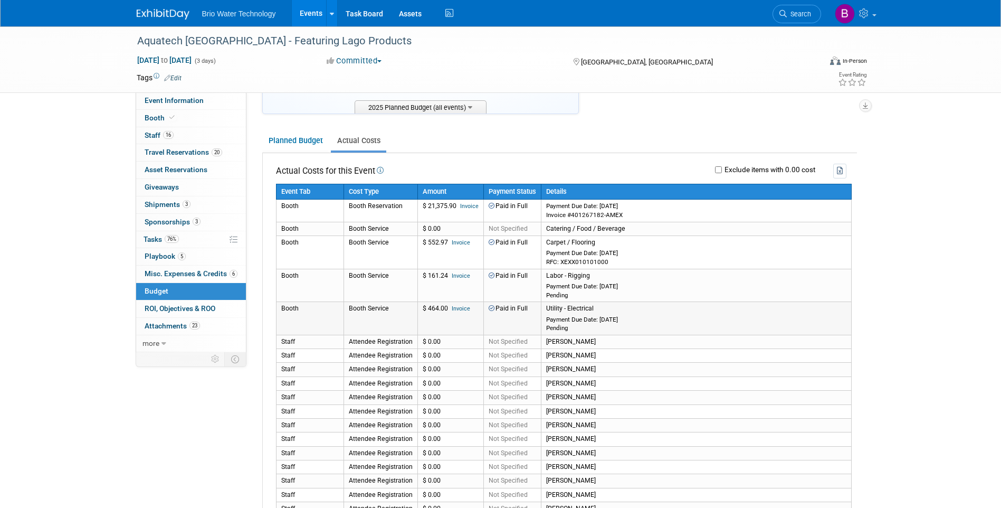
scroll to position [106, 0]
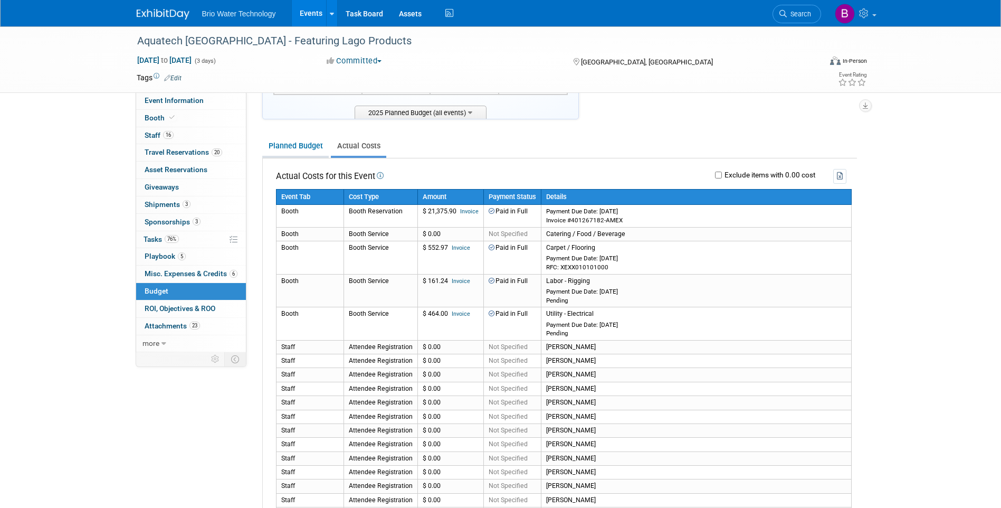
click at [296, 148] on link "Planned Budget" at bounding box center [295, 146] width 66 height 20
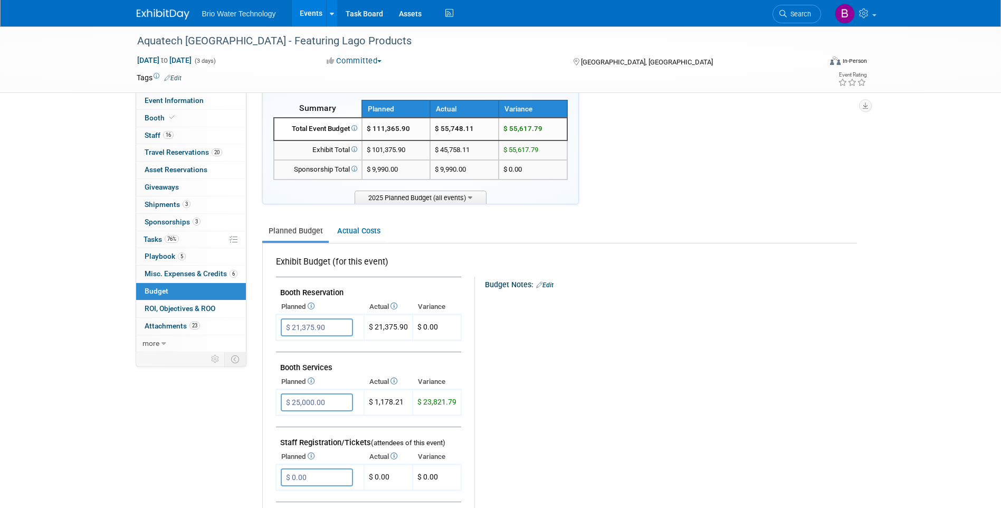
scroll to position [0, 0]
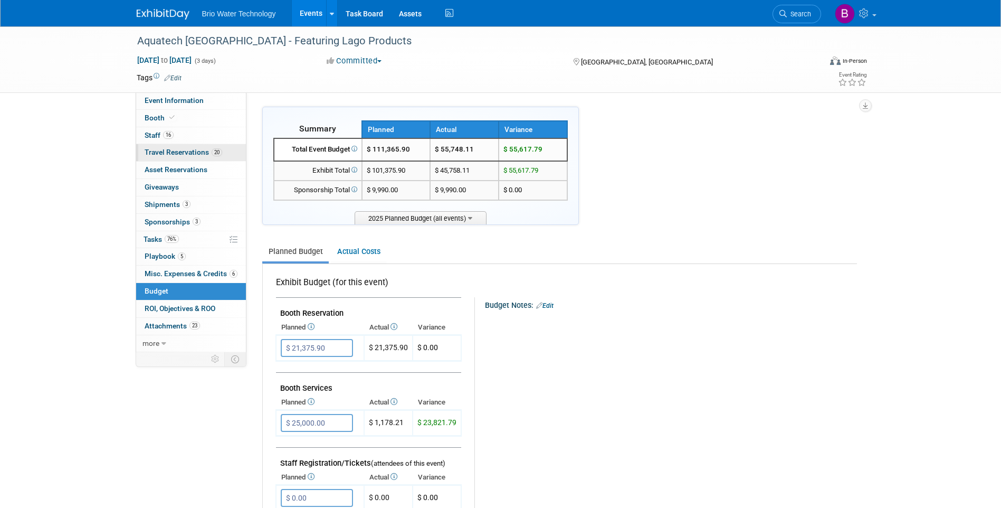
click at [156, 149] on span "Travel Reservations 20" at bounding box center [184, 152] width 78 height 8
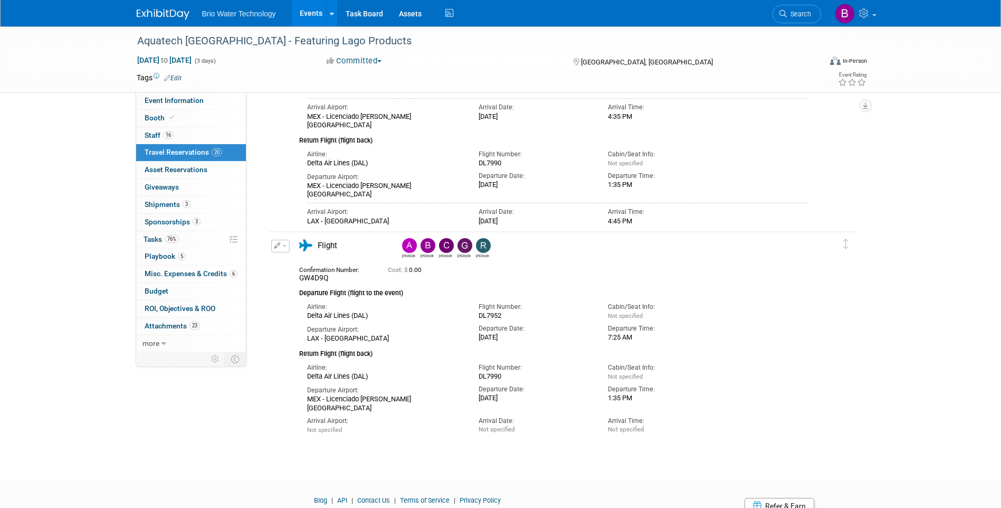
scroll to position [2580, 0]
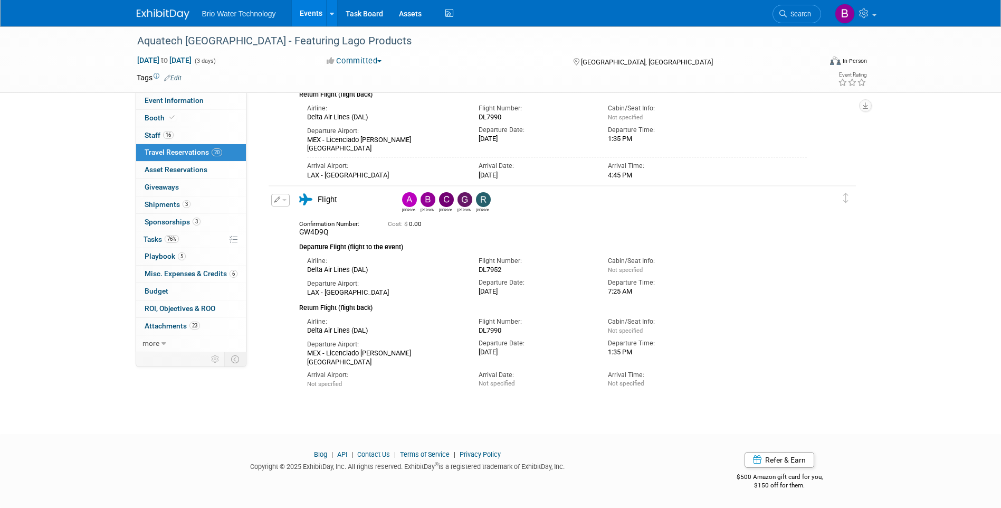
click at [275, 200] on icon "button" at bounding box center [277, 199] width 6 height 6
click at [300, 215] on button "Edit Reservation" at bounding box center [316, 218] width 89 height 15
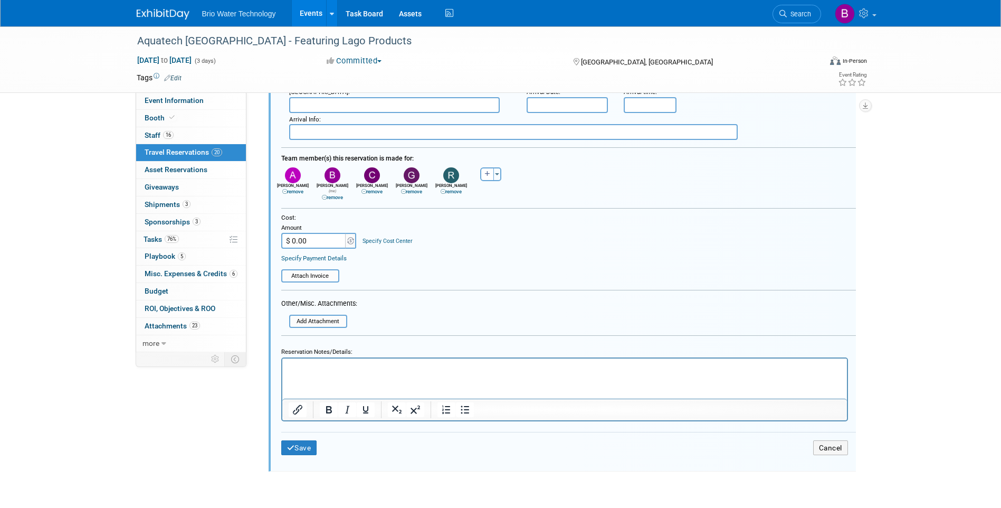
scroll to position [3068, 0]
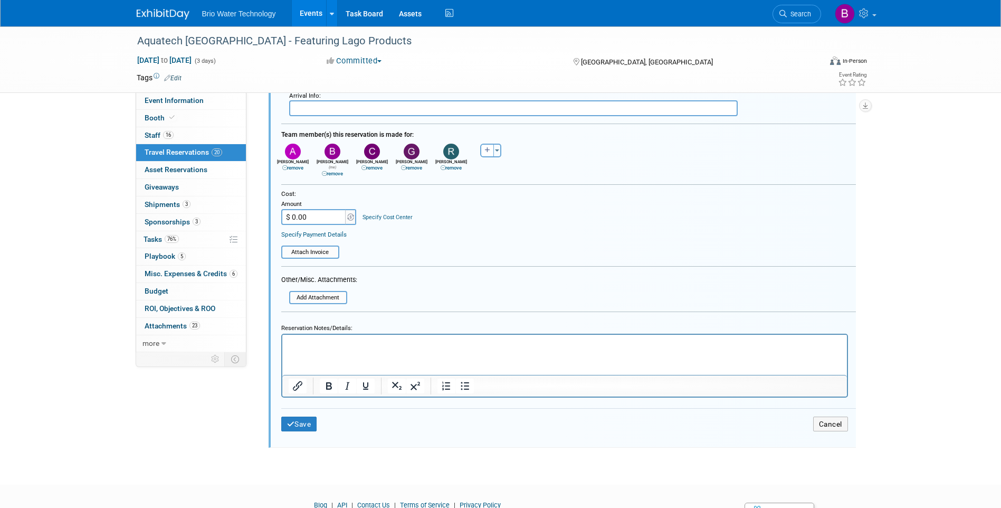
click at [307, 213] on input "$ 0.00" at bounding box center [314, 217] width 66 height 16
click at [411, 168] on link "remove" at bounding box center [411, 168] width 21 height 6
click at [324, 213] on input "$ 0.00" at bounding box center [314, 217] width 66 height 16
click at [311, 213] on input "$ 0.00" at bounding box center [314, 217] width 66 height 16
click at [428, 250] on table "Attach Invoice" at bounding box center [568, 247] width 575 height 23
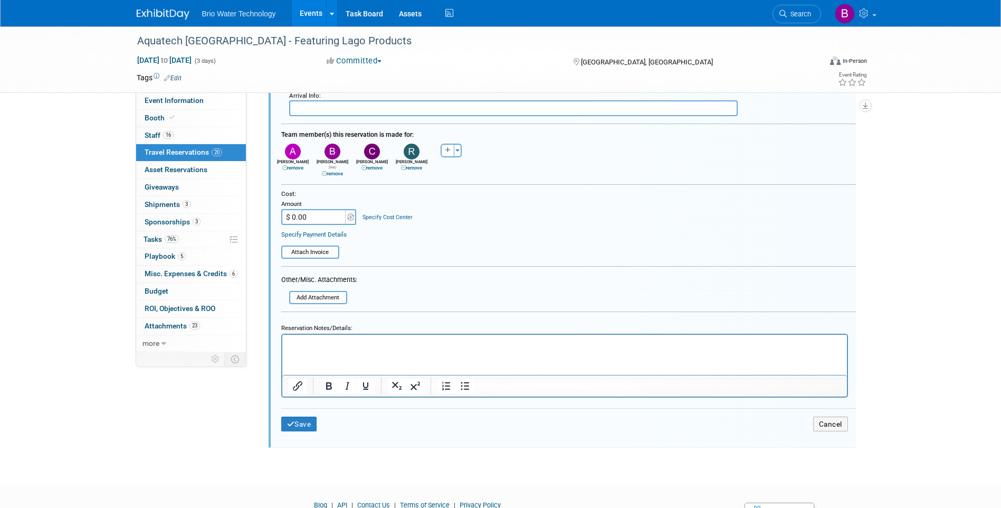
click at [294, 211] on input "$ 0.00" at bounding box center [314, 217] width 66 height 16
type input "$ 3,248.92"
click at [531, 236] on table "Attach Invoice" at bounding box center [568, 247] width 575 height 23
click at [308, 419] on button "Save" at bounding box center [299, 423] width 36 height 15
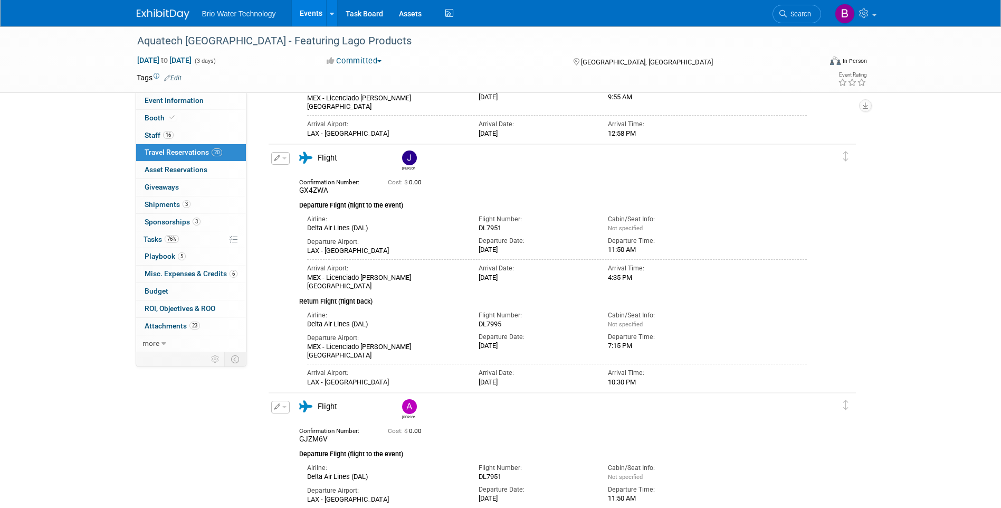
scroll to position [2105, 0]
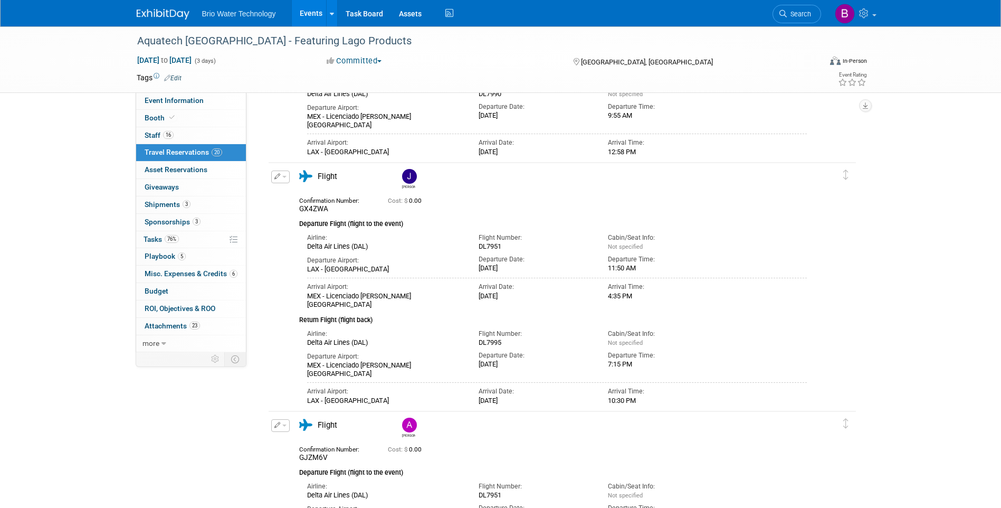
click at [277, 175] on icon "button" at bounding box center [277, 176] width 6 height 6
click at [300, 195] on button "Edit Reservation" at bounding box center [316, 194] width 89 height 15
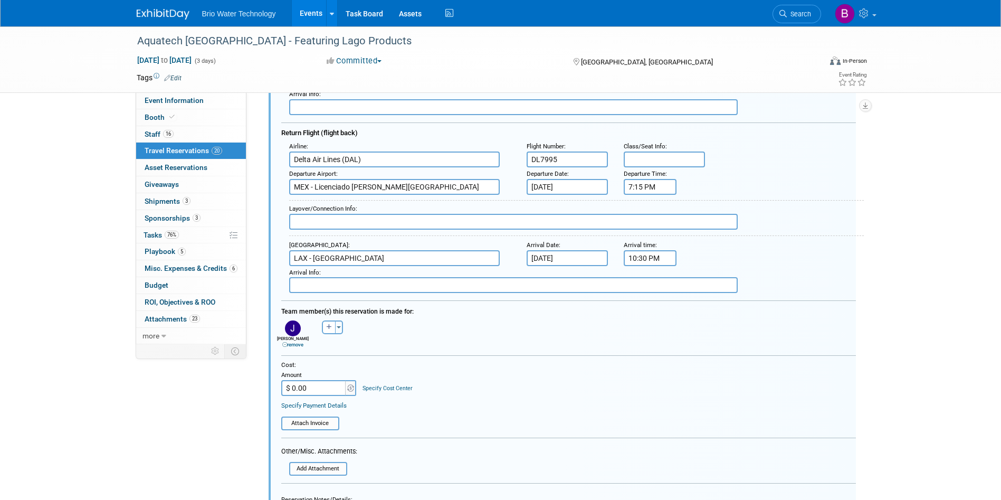
scroll to position [2412, 0]
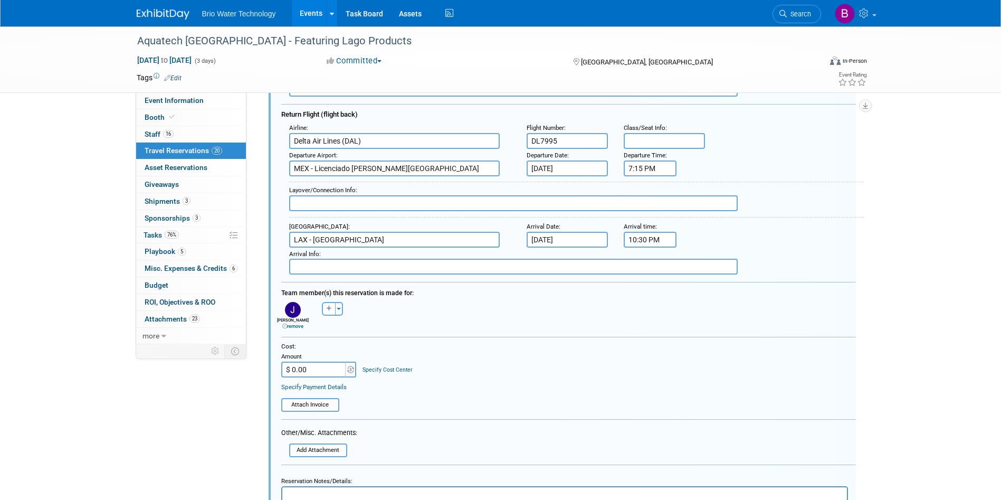
click at [331, 368] on input "$ 0.00" at bounding box center [314, 369] width 66 height 16
type input "$ 659.23"
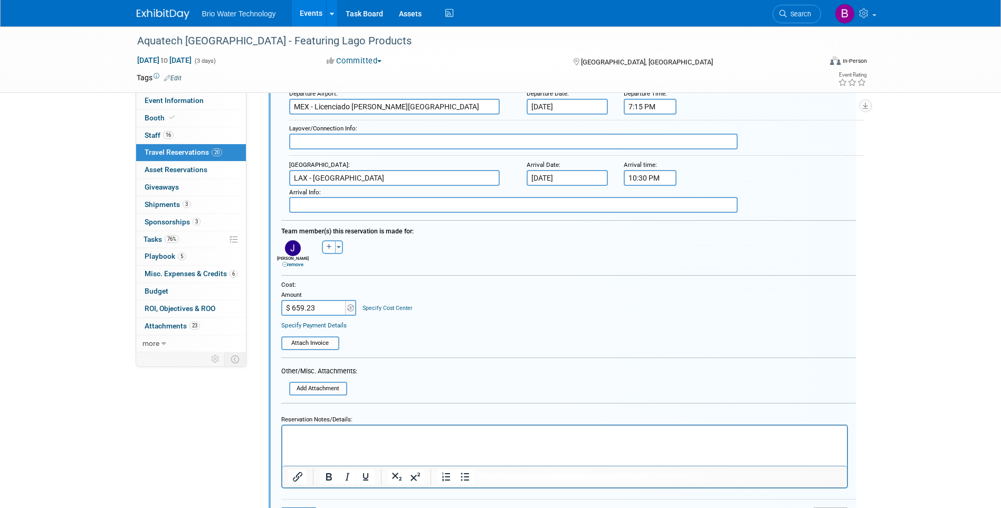
scroll to position [2571, 0]
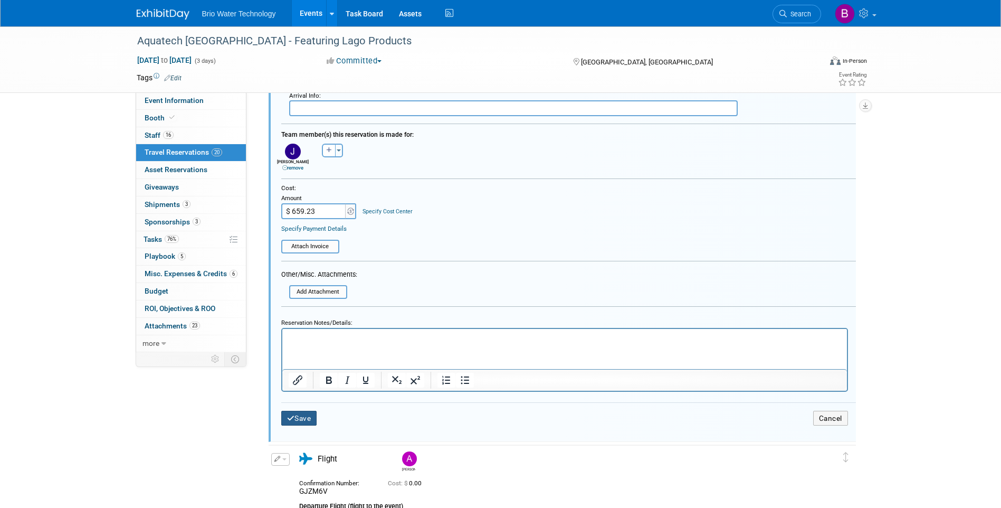
click at [305, 419] on button "Save" at bounding box center [299, 417] width 36 height 15
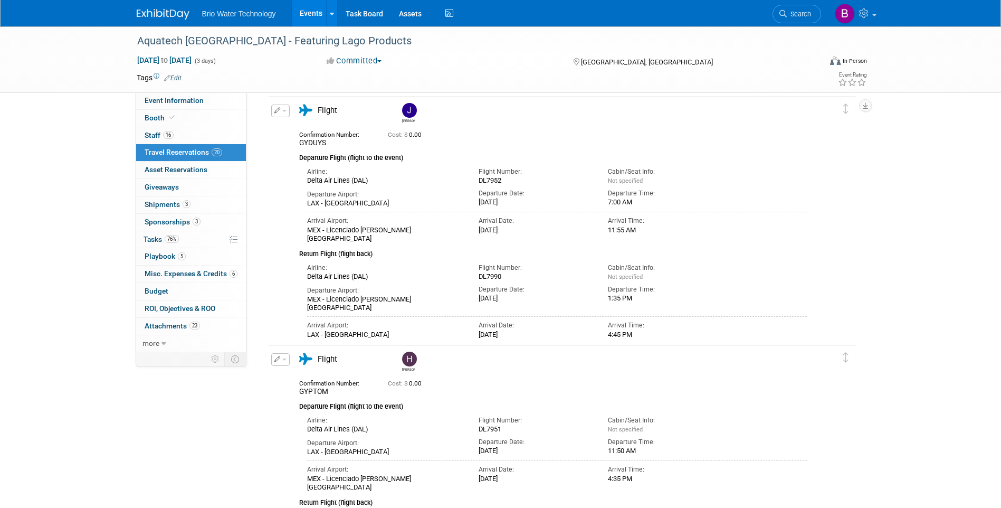
scroll to position [1621, 0]
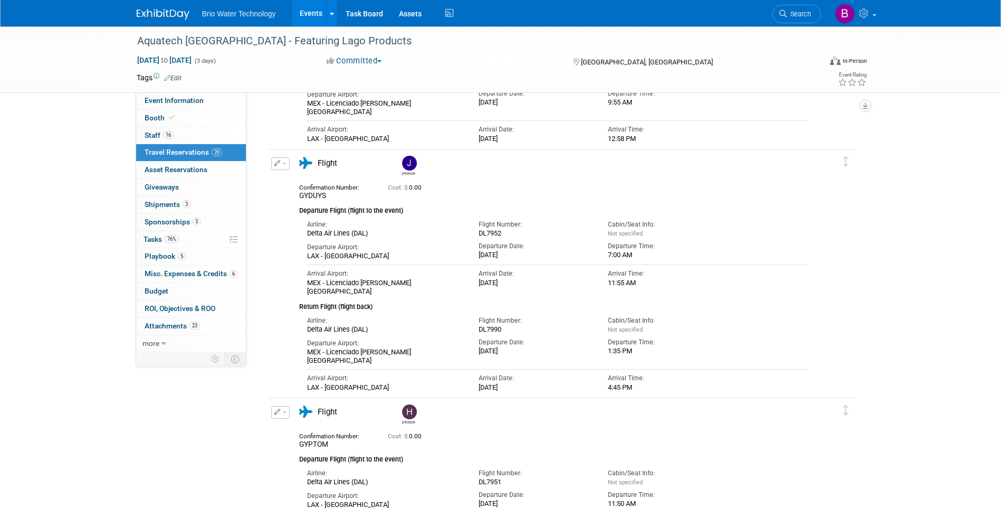
click at [275, 162] on icon "button" at bounding box center [277, 163] width 6 height 6
click at [308, 184] on button "Edit Reservation" at bounding box center [316, 181] width 89 height 15
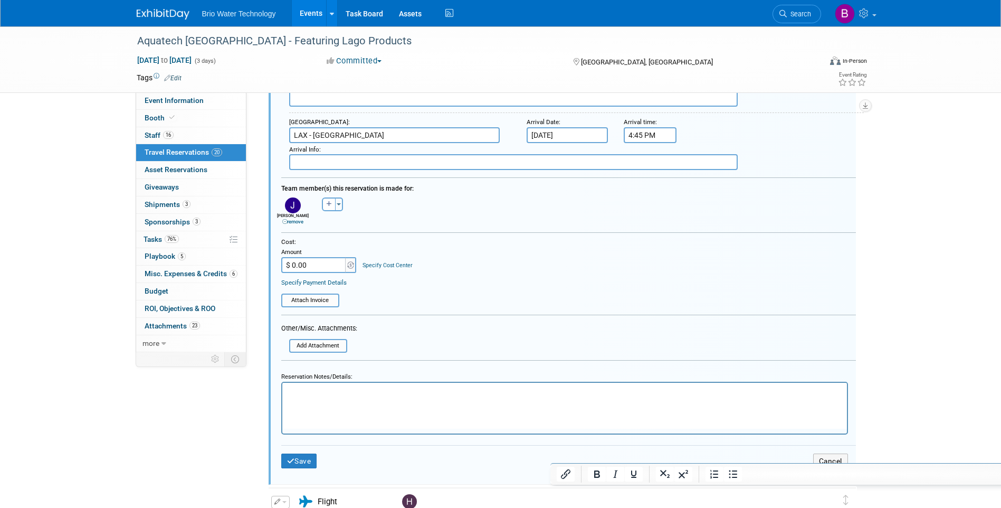
scroll to position [2021, 0]
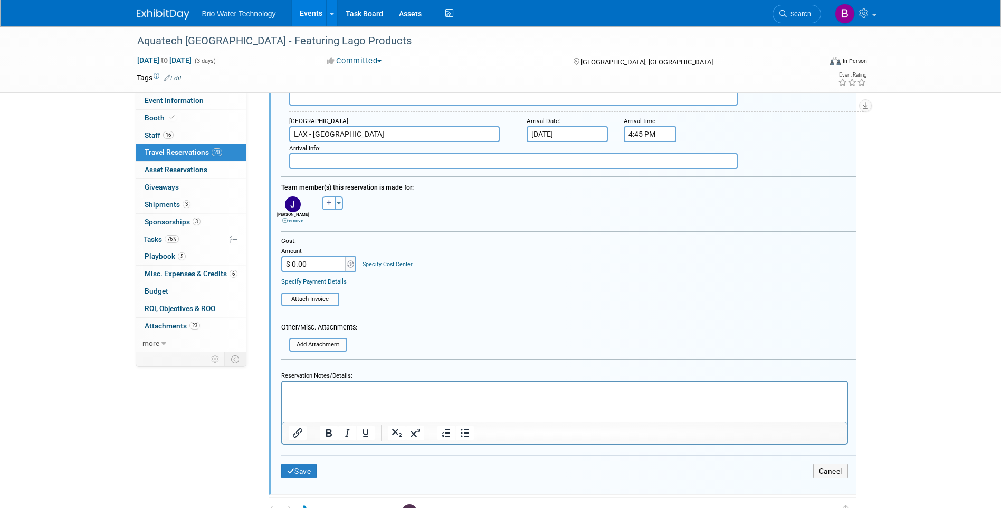
click at [301, 267] on input "$ 0.00" at bounding box center [314, 264] width 66 height 16
type input "$ 832.23"
click at [303, 474] on button "Save" at bounding box center [299, 470] width 36 height 15
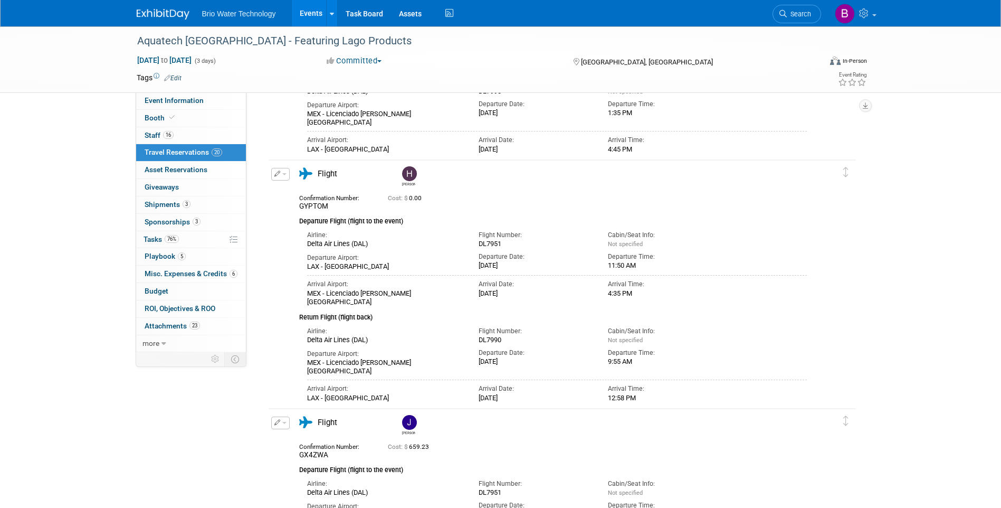
scroll to position [1863, 0]
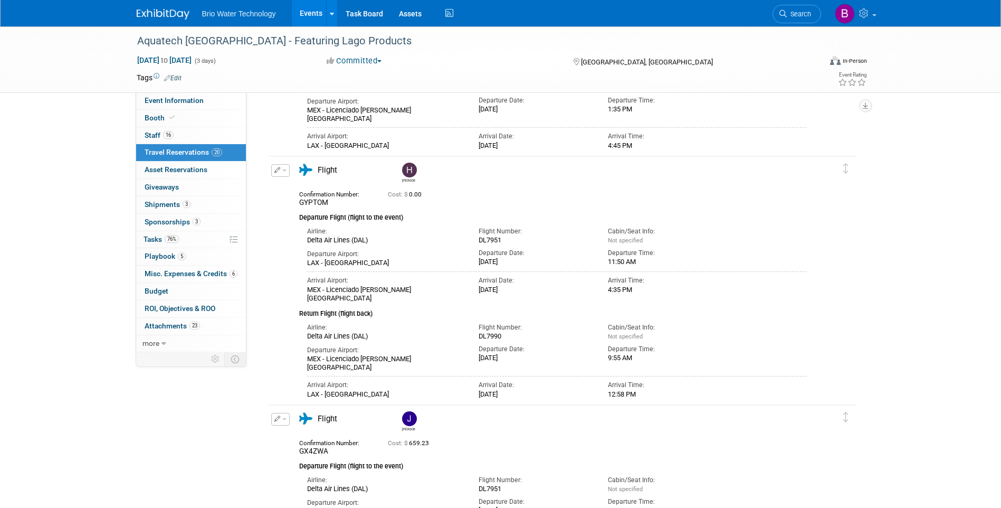
click at [278, 171] on icon "button" at bounding box center [277, 170] width 6 height 6
click at [310, 187] on button "Edit Reservation" at bounding box center [316, 188] width 89 height 15
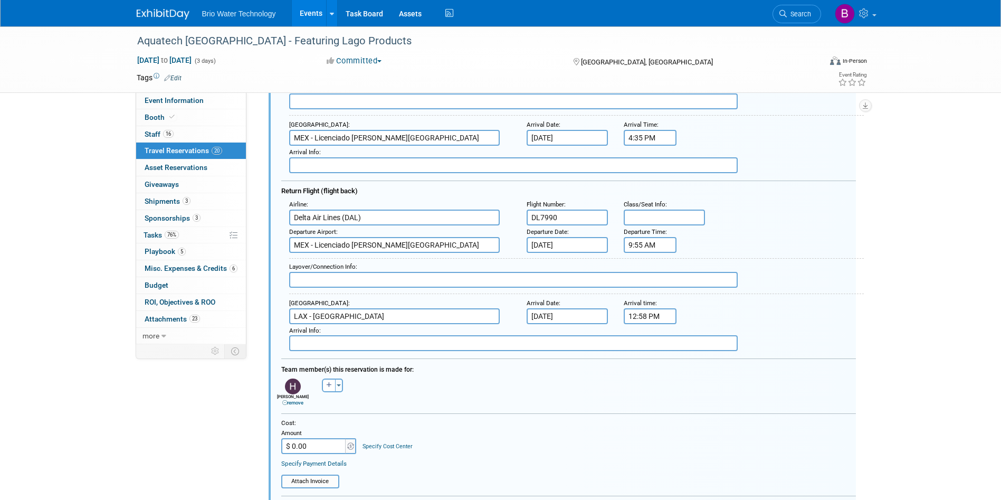
scroll to position [2217, 0]
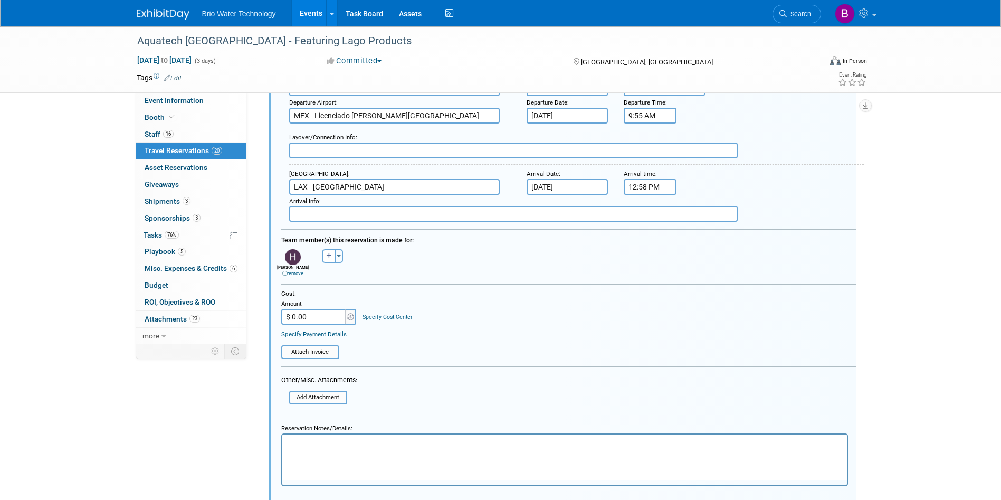
click at [319, 320] on input "$ 0.00" at bounding box center [314, 317] width 66 height 16
type input "$ 130.23"
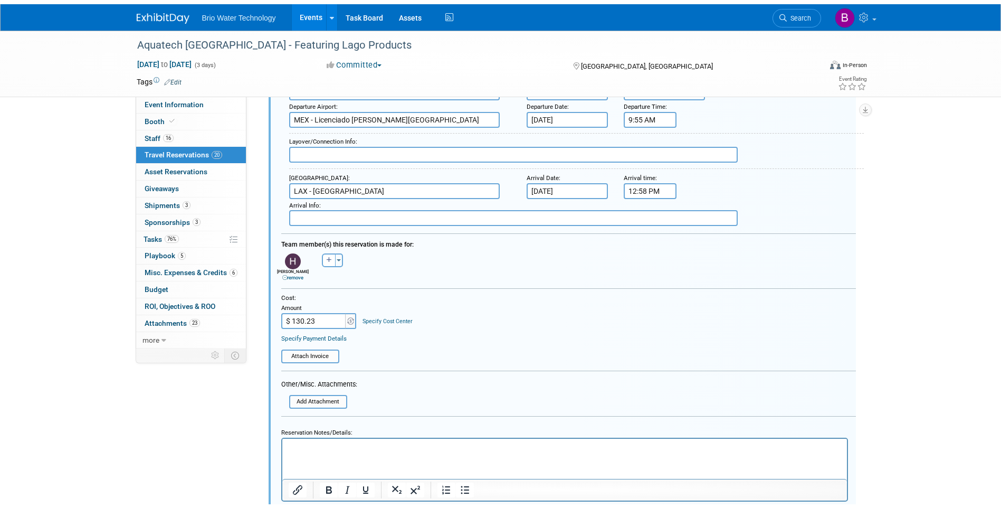
scroll to position [2322, 0]
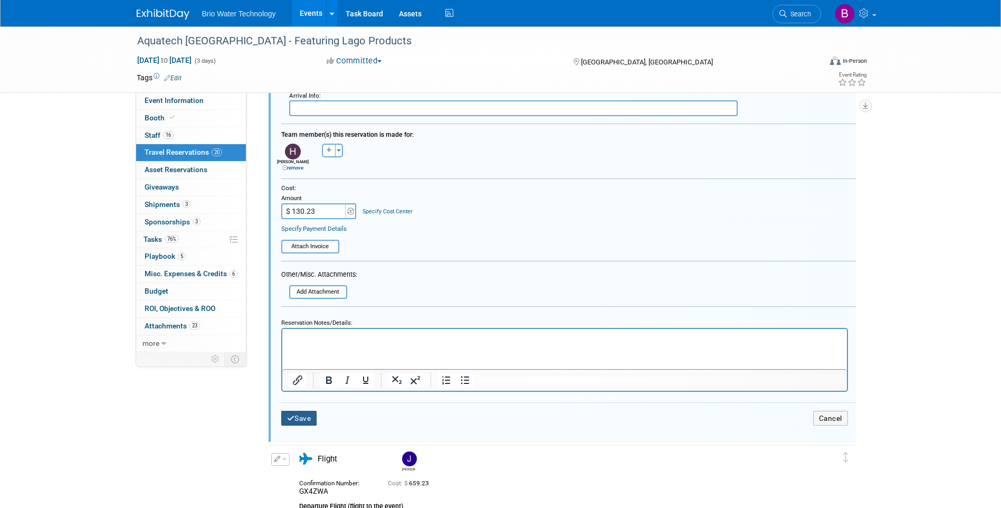
click at [306, 418] on button "Save" at bounding box center [299, 417] width 36 height 15
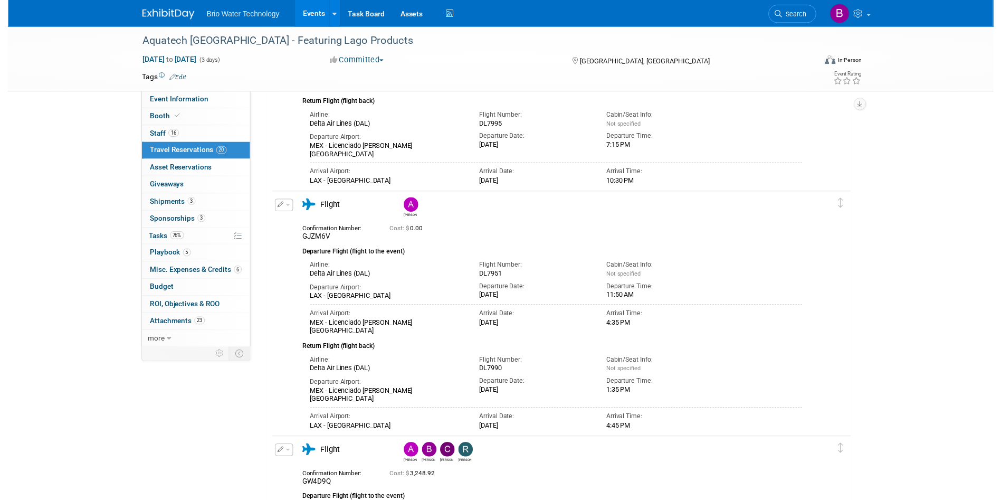
scroll to position [1900, 0]
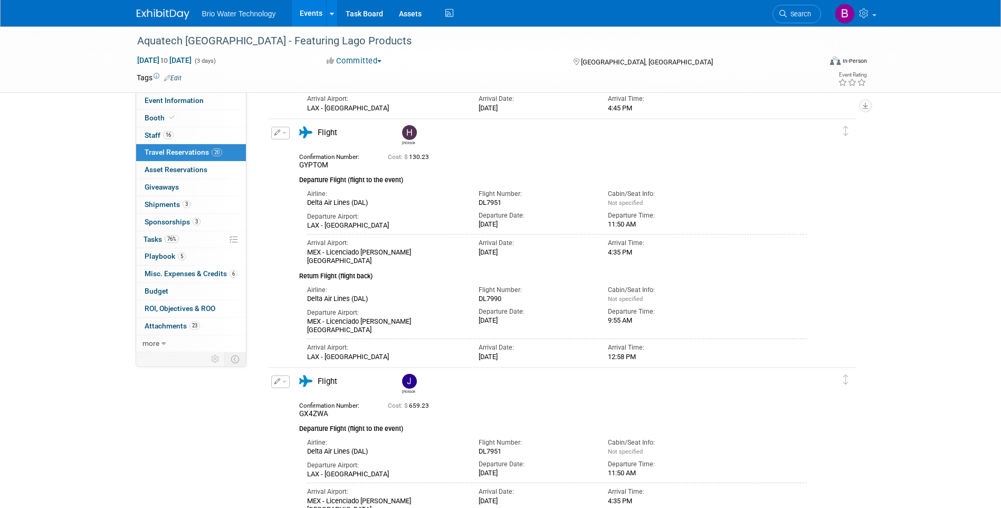
click at [276, 135] on icon "button" at bounding box center [277, 132] width 6 height 6
click at [317, 148] on button "Edit Reservation" at bounding box center [316, 151] width 89 height 15
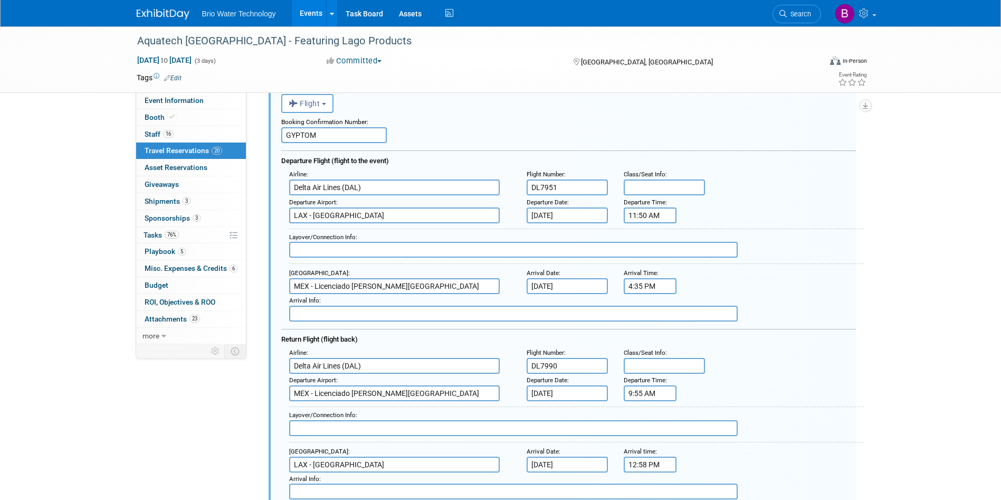
scroll to position [2111, 0]
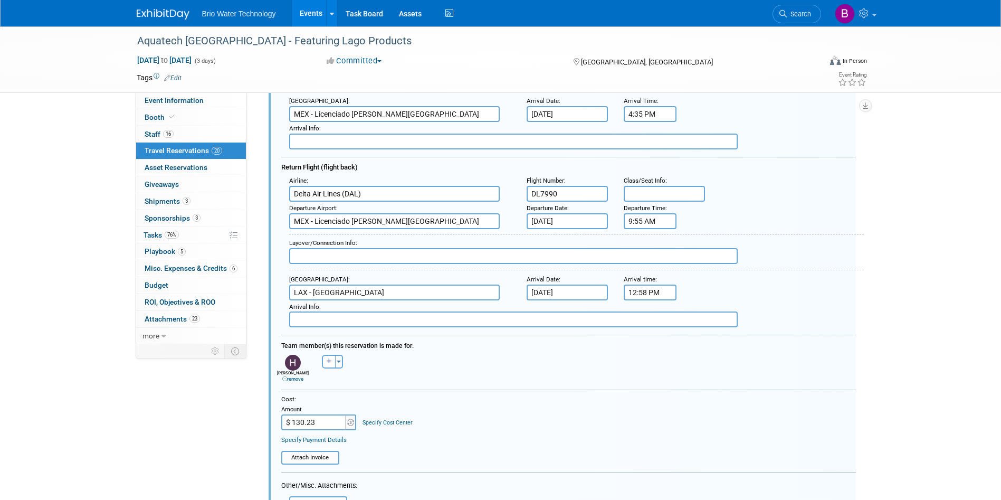
click at [296, 422] on input "$ 130.23" at bounding box center [314, 422] width 66 height 16
click at [297, 422] on input "$ 130.23" at bounding box center [314, 422] width 66 height 16
click at [300, 426] on input "$ 130.23" at bounding box center [314, 422] width 66 height 16
type input "$ 1,130.23"
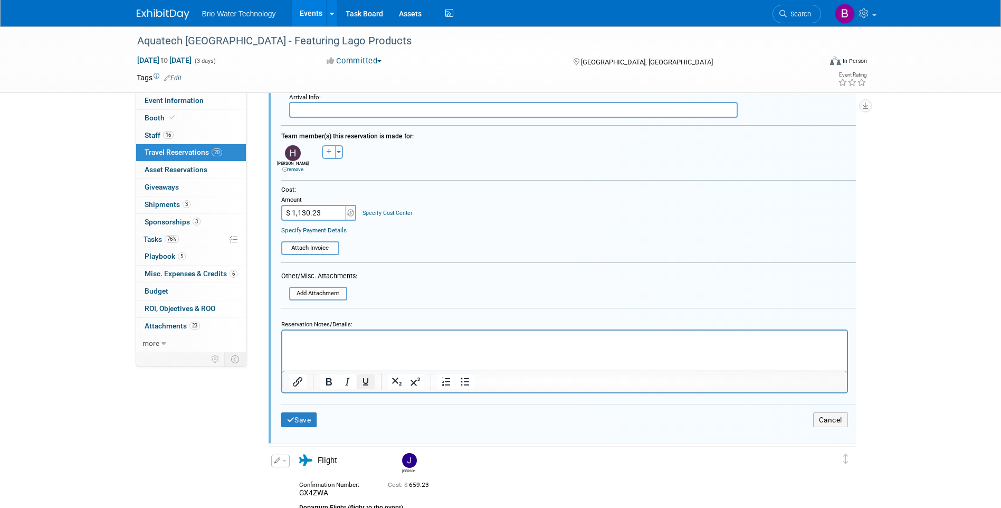
scroll to position [2322, 0]
click at [305, 415] on button "Save" at bounding box center [299, 417] width 36 height 15
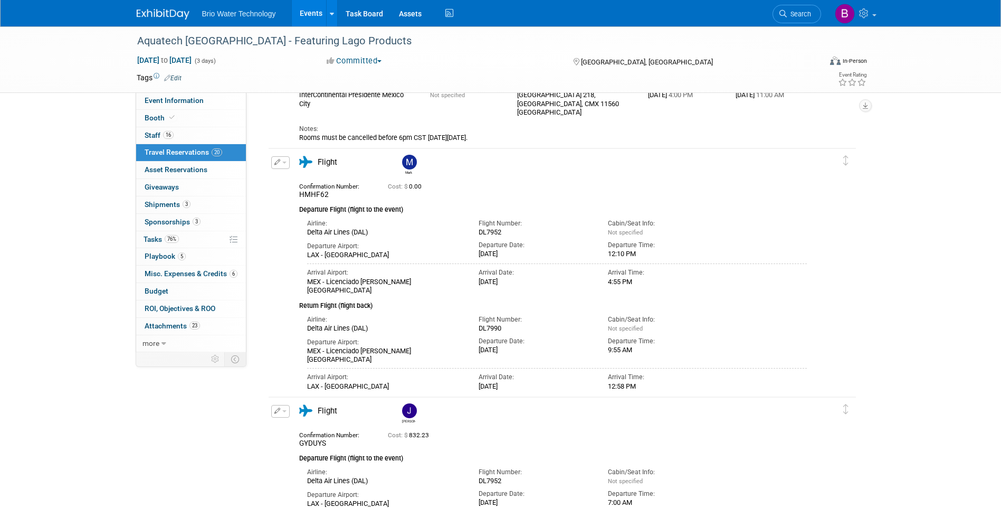
scroll to position [1320, 0]
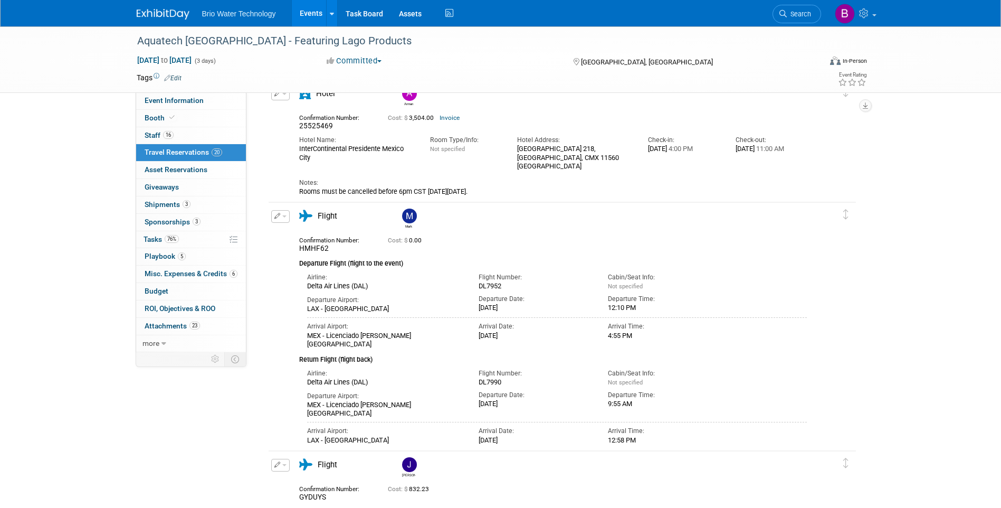
click at [278, 216] on icon "button" at bounding box center [277, 216] width 6 height 6
click at [314, 236] on button "Edit Reservation" at bounding box center [316, 234] width 89 height 15
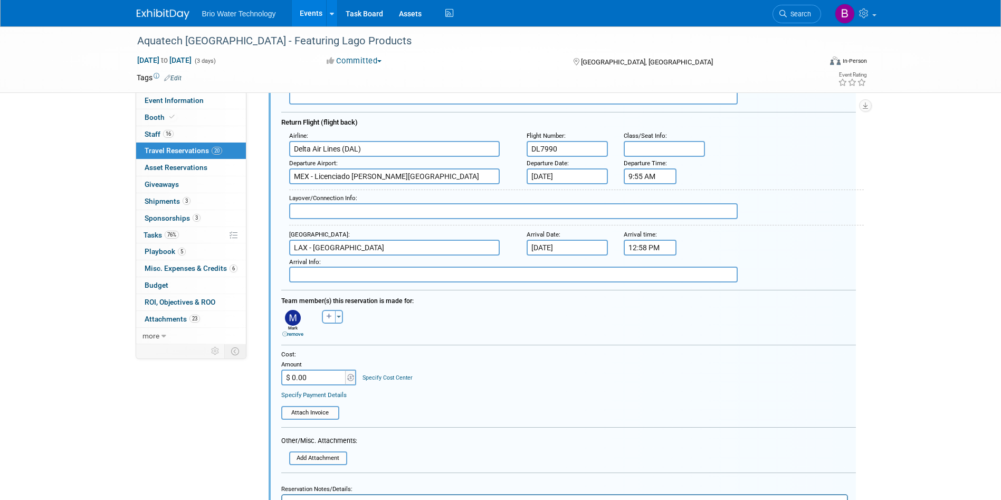
scroll to position [1720, 0]
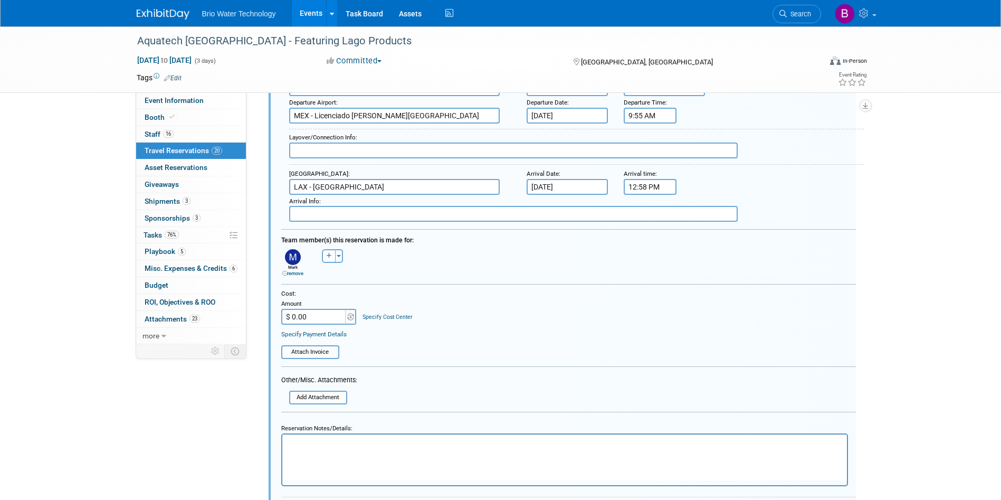
click at [323, 320] on input "$ 0.00" at bounding box center [314, 317] width 66 height 16
type input "$ 1,042.23"
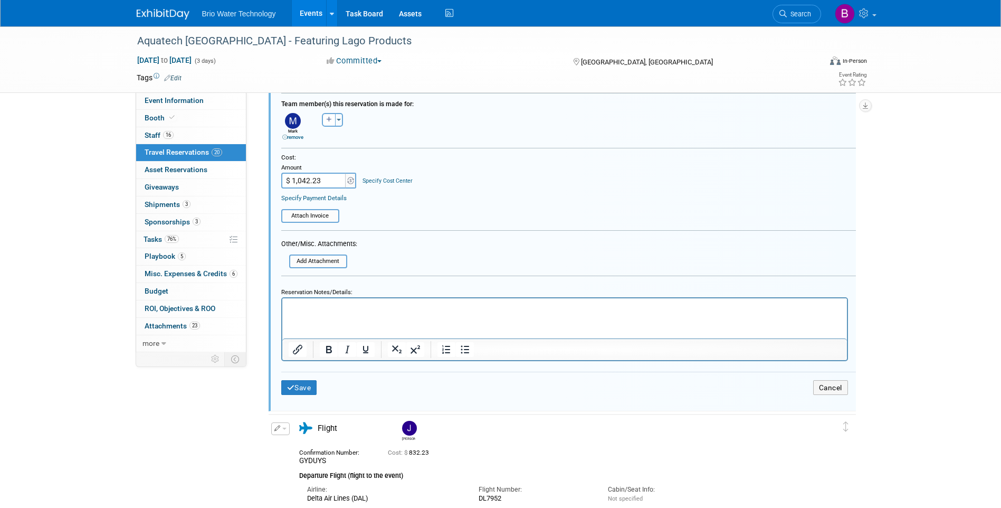
scroll to position [1878, 0]
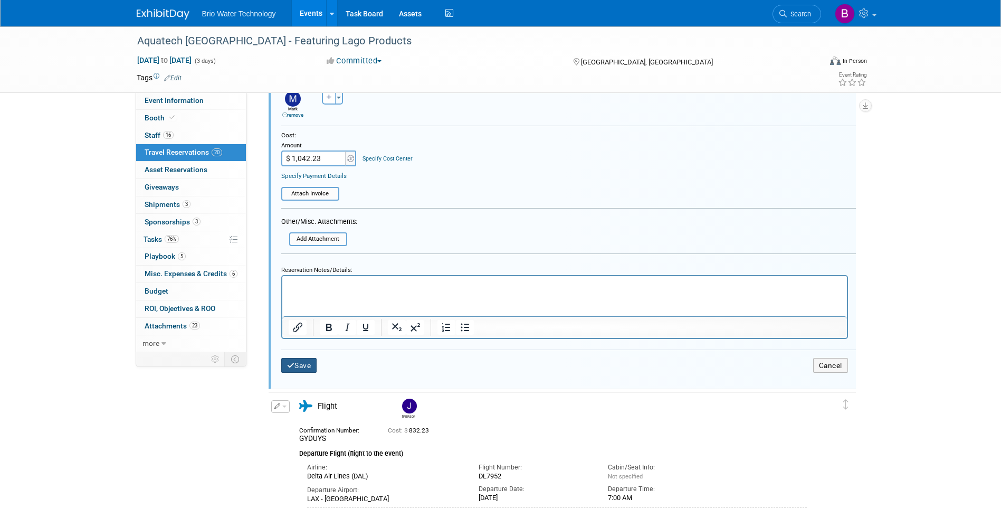
click at [307, 367] on button "Save" at bounding box center [299, 365] width 36 height 15
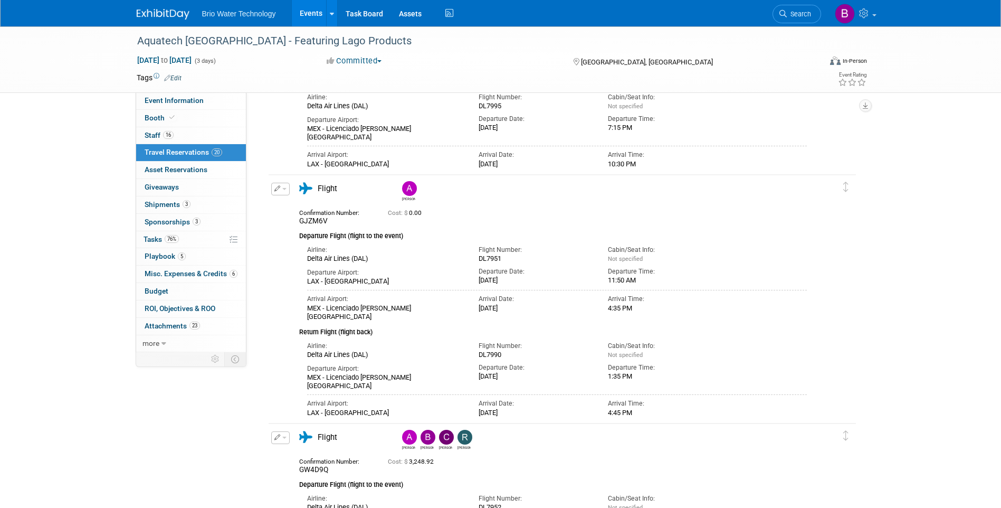
scroll to position [2353, 0]
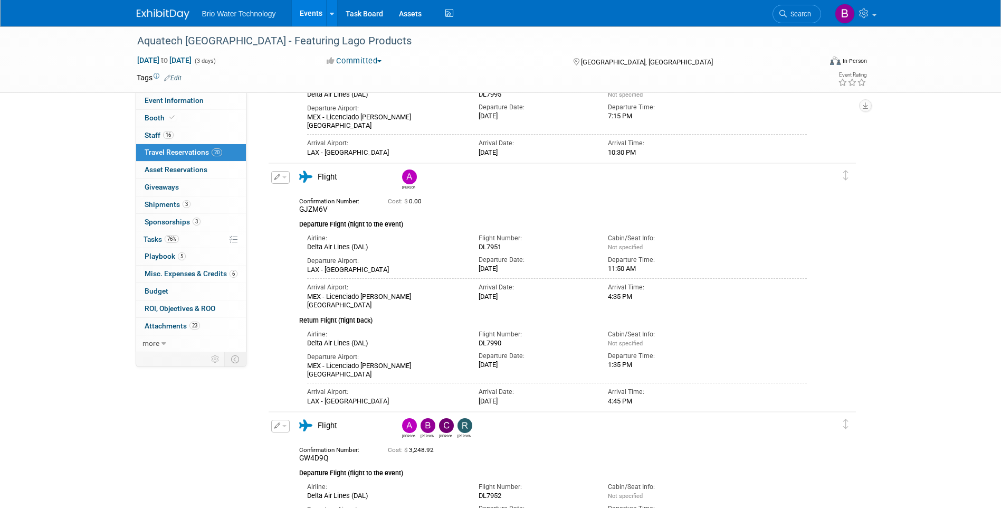
click at [278, 176] on icon "button" at bounding box center [277, 177] width 6 height 6
click at [298, 197] on button "Edit Reservation" at bounding box center [316, 195] width 89 height 15
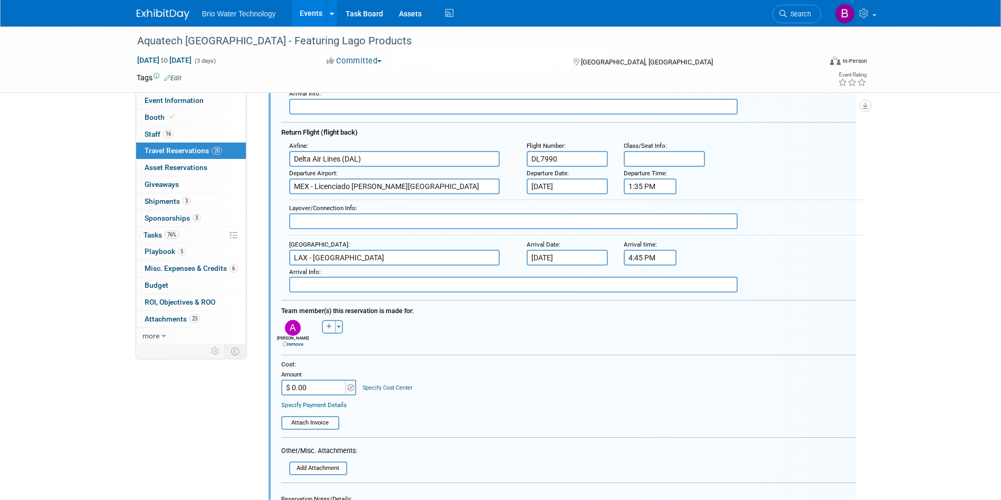
scroll to position [2714, 0]
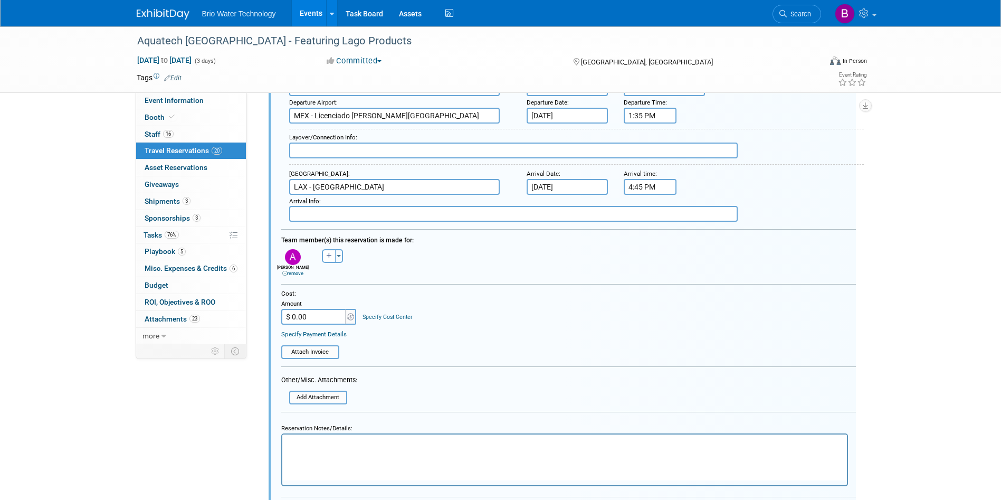
click at [299, 318] on input "$ 0.00" at bounding box center [314, 317] width 66 height 16
type input "$ 1,405.23"
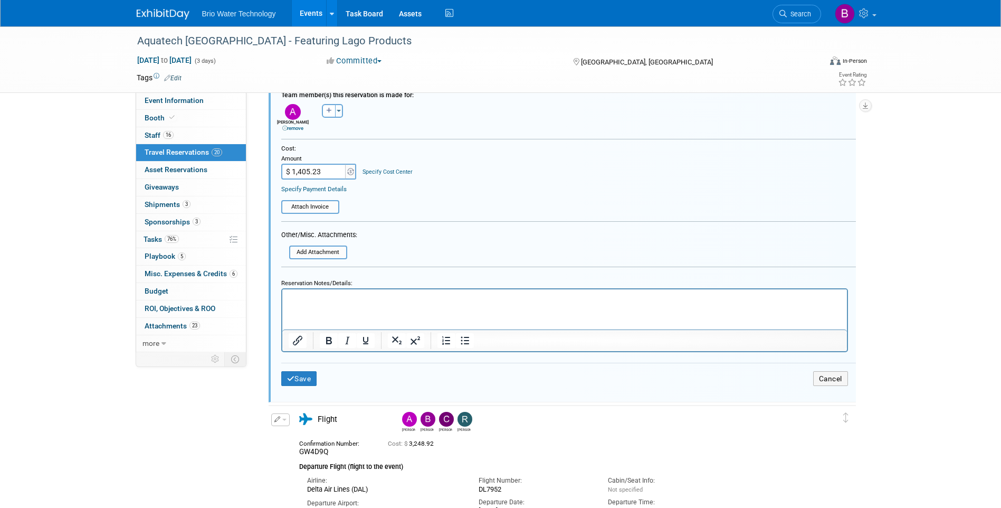
scroll to position [2872, 0]
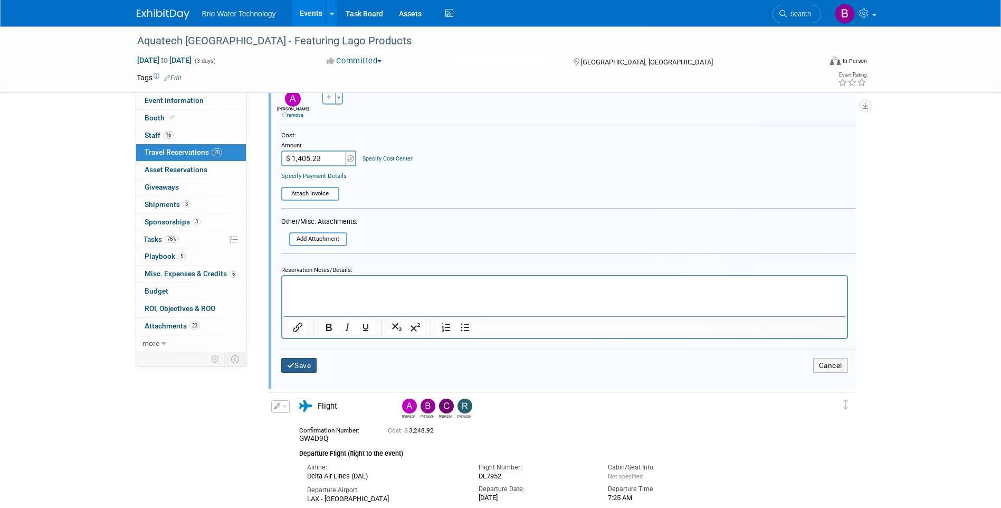
click at [308, 367] on button "Save" at bounding box center [299, 365] width 36 height 15
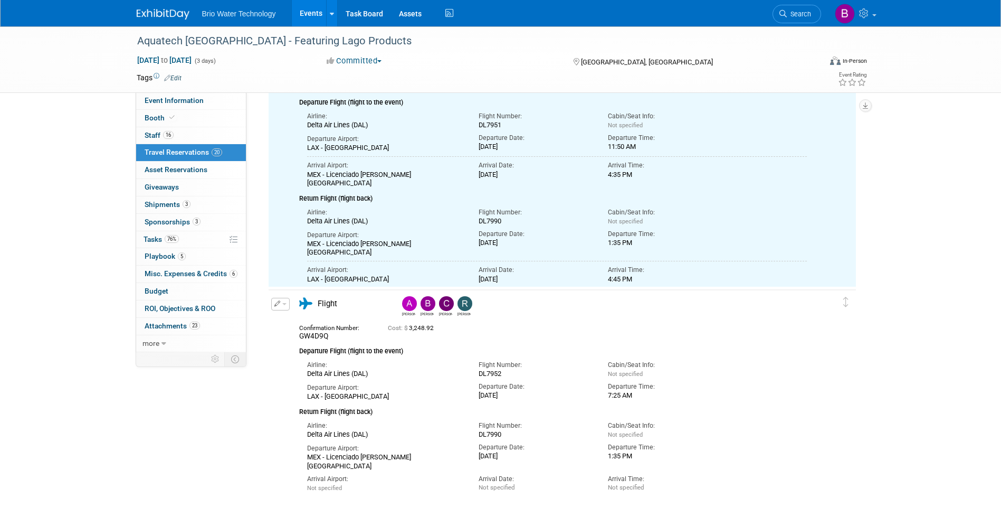
scroll to position [2397, 0]
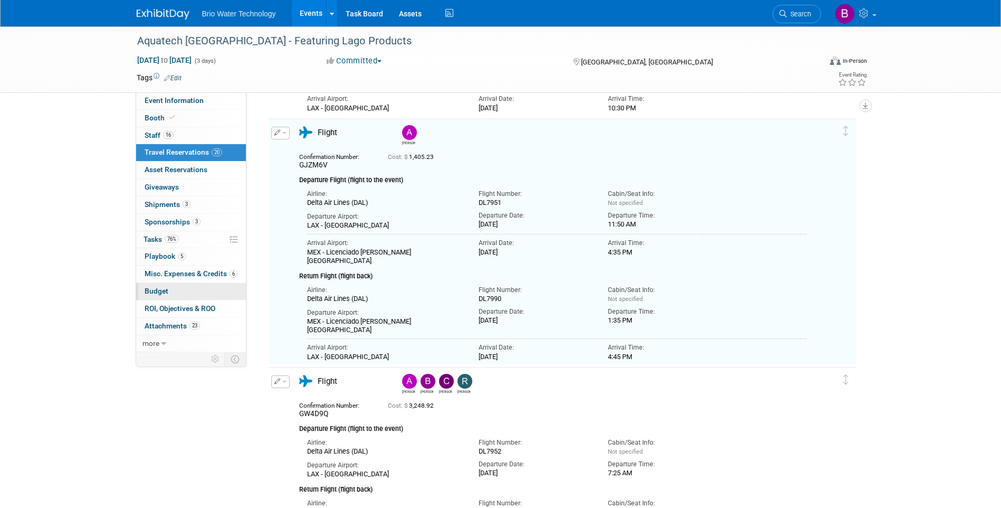
click at [150, 288] on span "Budget" at bounding box center [157, 290] width 24 height 8
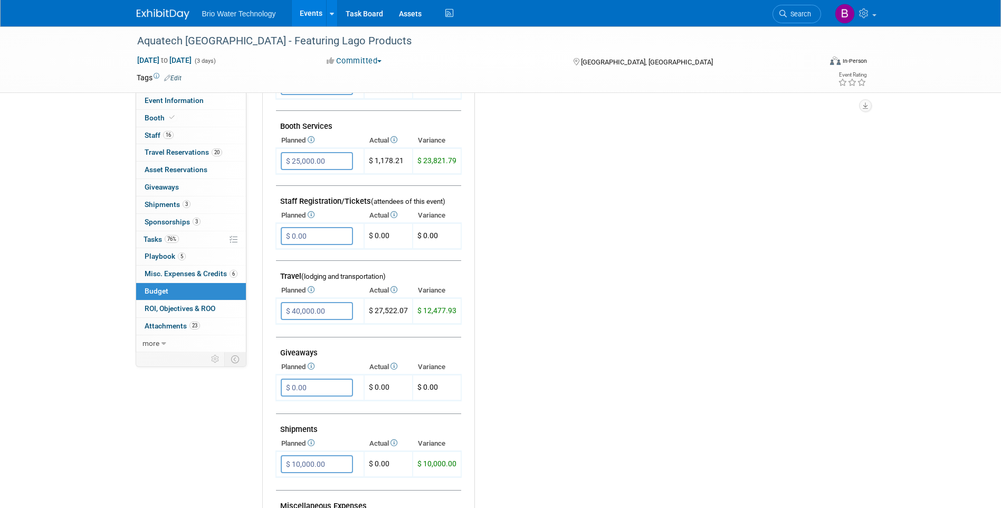
scroll to position [264, 0]
click at [297, 307] on input "$ 40,000.00" at bounding box center [317, 309] width 72 height 18
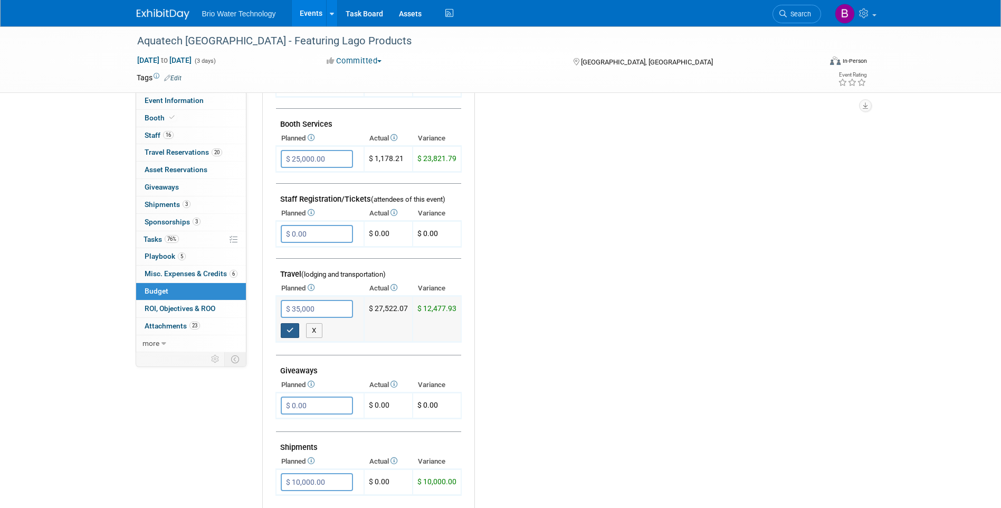
type input "$ 35,000.00"
click at [287, 329] on icon "button" at bounding box center [289, 330] width 7 height 7
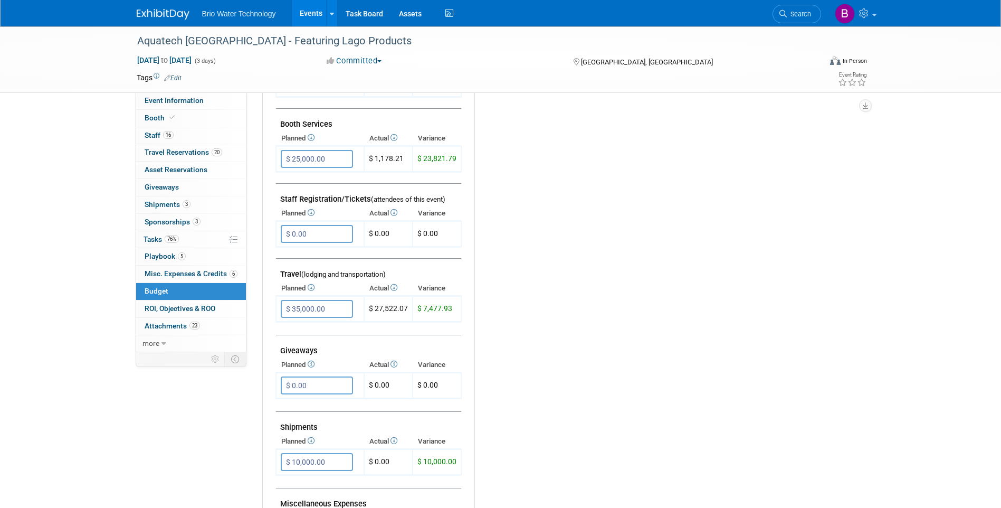
scroll to position [158, 0]
